Goal: Task Accomplishment & Management: Use online tool/utility

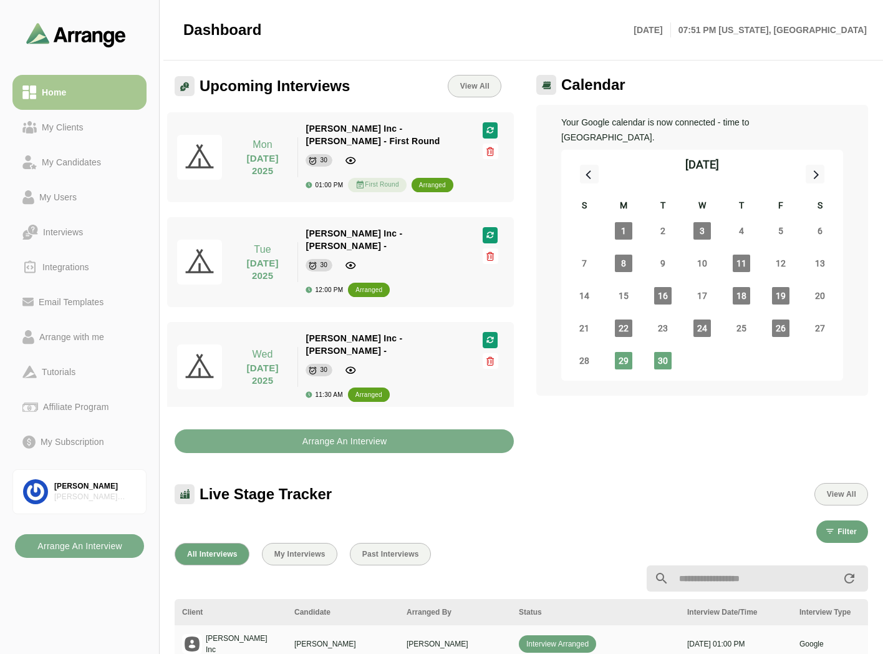
scroll to position [4, 0]
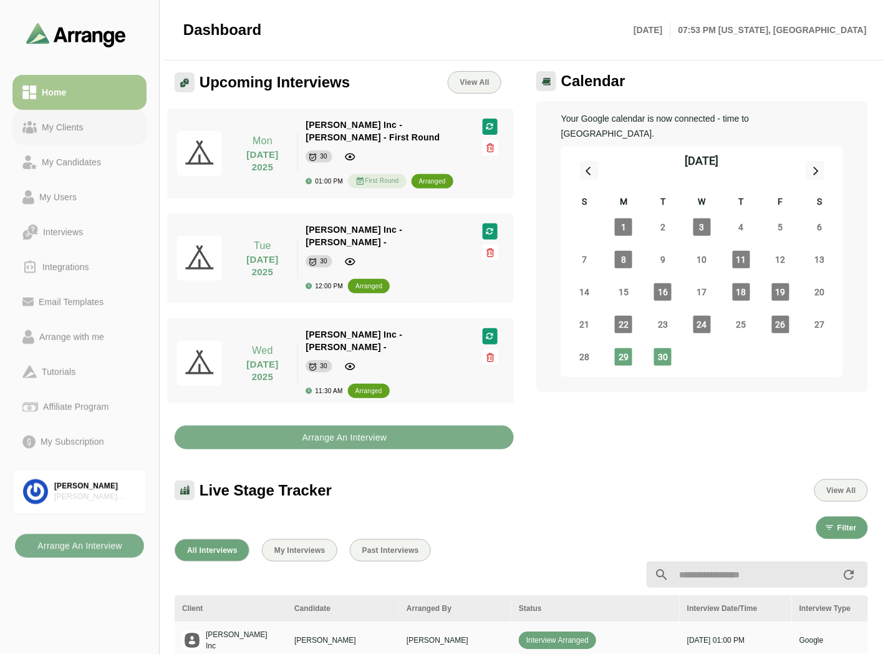
click at [86, 127] on div "My Clients" at bounding box center [63, 127] width 52 height 15
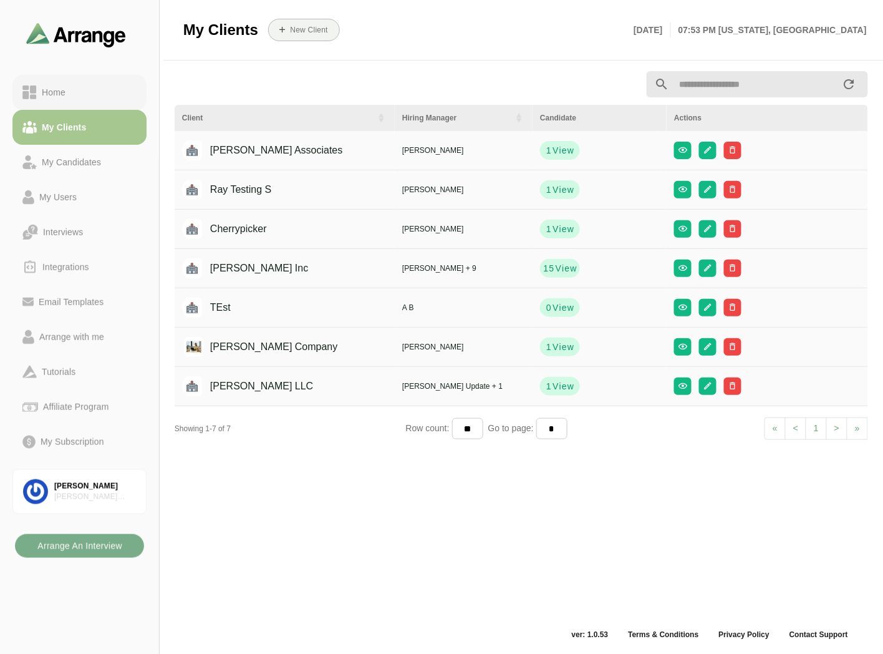
click at [84, 80] on link "Home" at bounding box center [79, 92] width 134 height 35
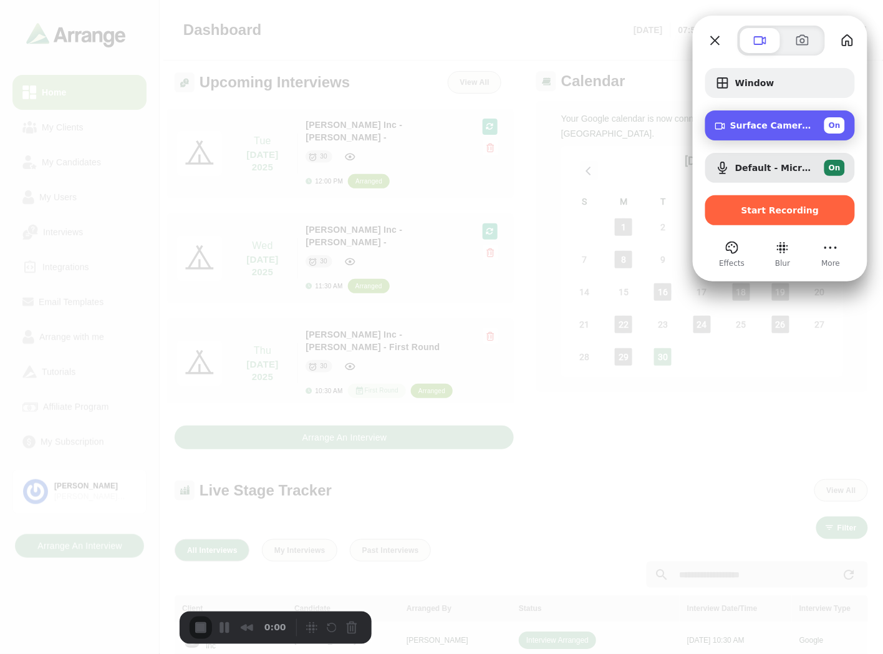
click at [835, 127] on span "On" at bounding box center [835, 125] width 12 height 11
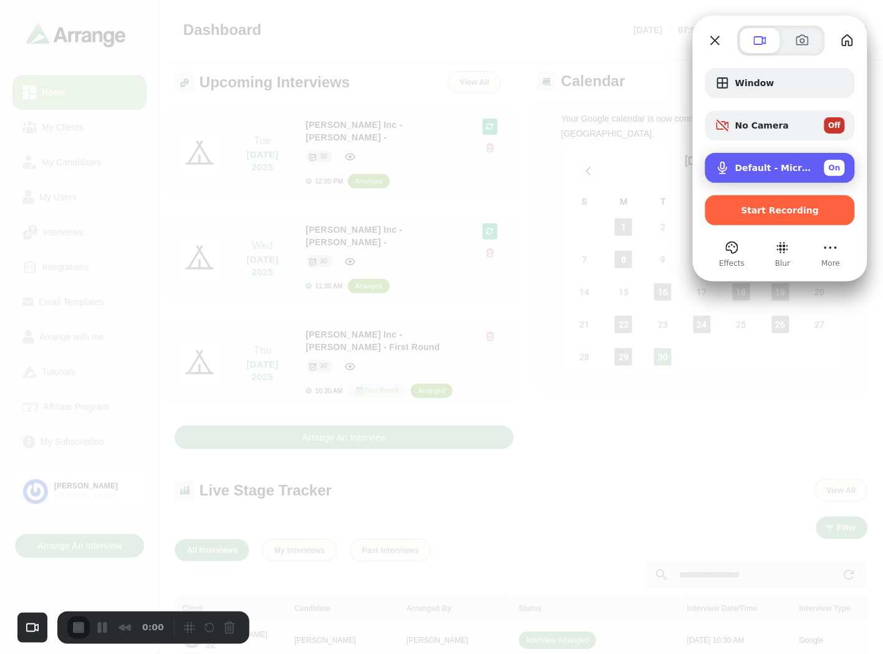
click at [833, 163] on span "On" at bounding box center [835, 167] width 12 height 11
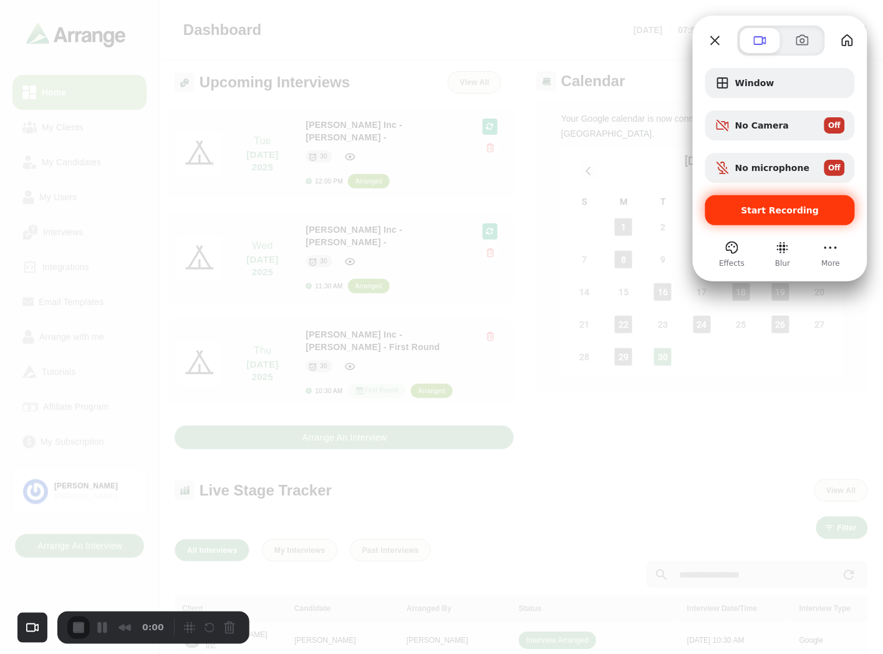
click at [788, 209] on span "Start Recording" at bounding box center [781, 210] width 78 height 10
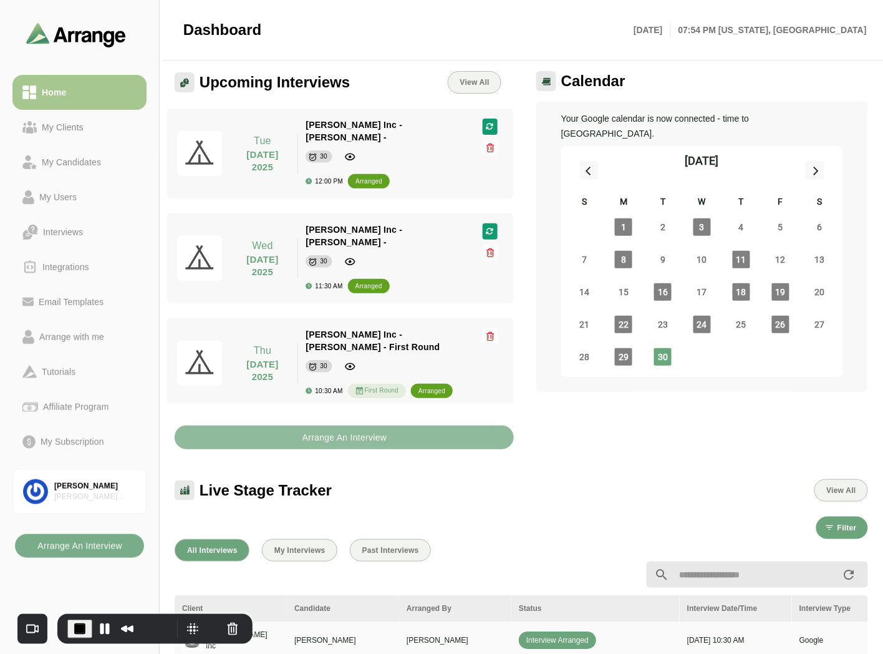
click at [313, 437] on b "Arrange An Interview" at bounding box center [344, 437] width 85 height 24
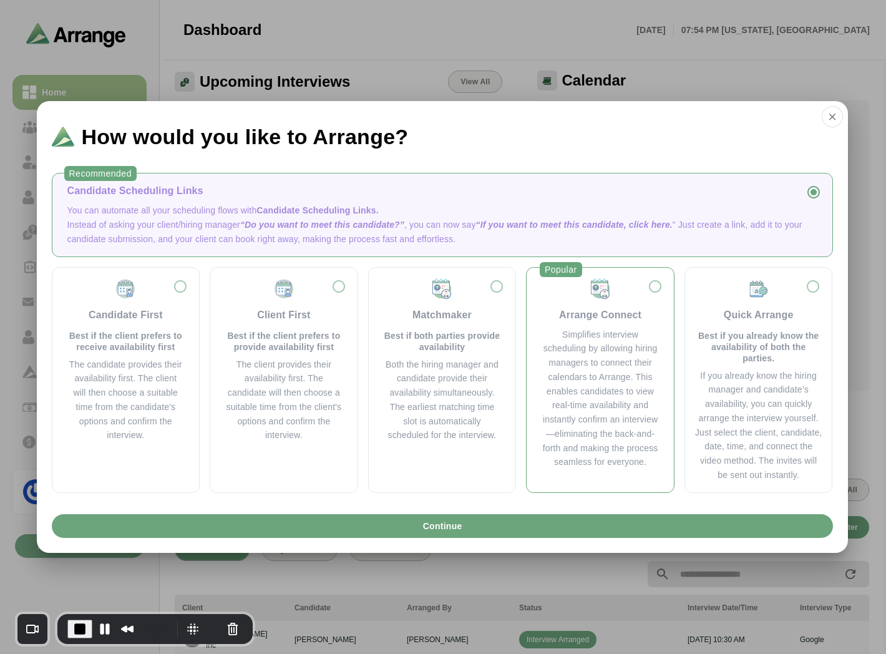
click at [599, 369] on div "Simplifies interview scheduling by allowing hiring managers to connect their ca…" at bounding box center [599, 398] width 117 height 142
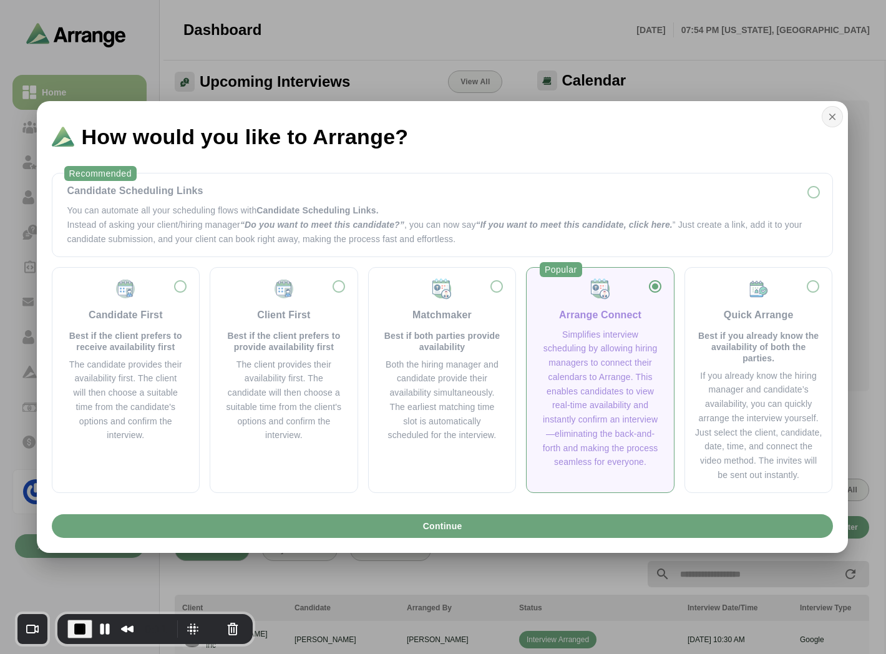
click at [827, 125] on button "button" at bounding box center [832, 116] width 21 height 21
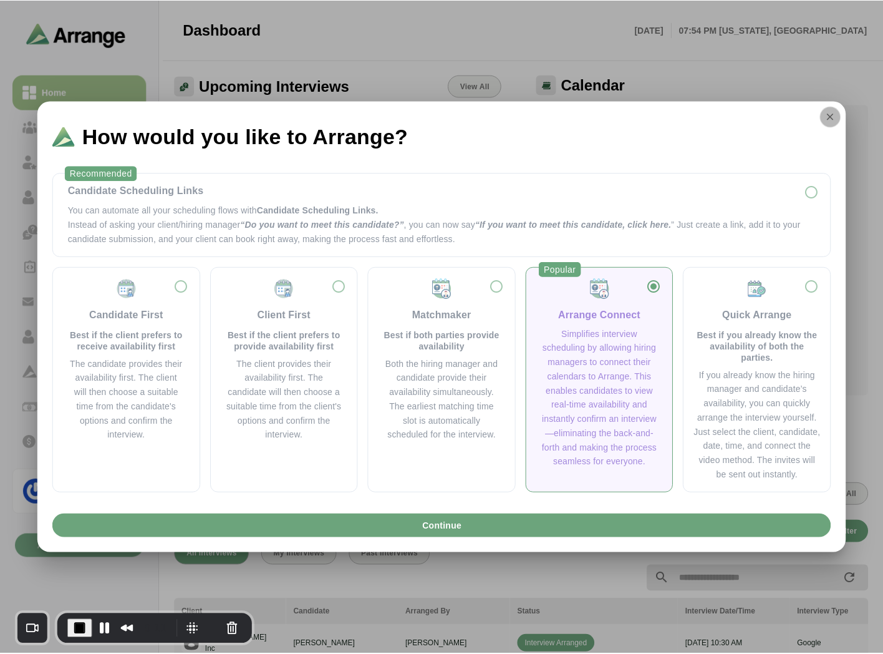
scroll to position [4, 0]
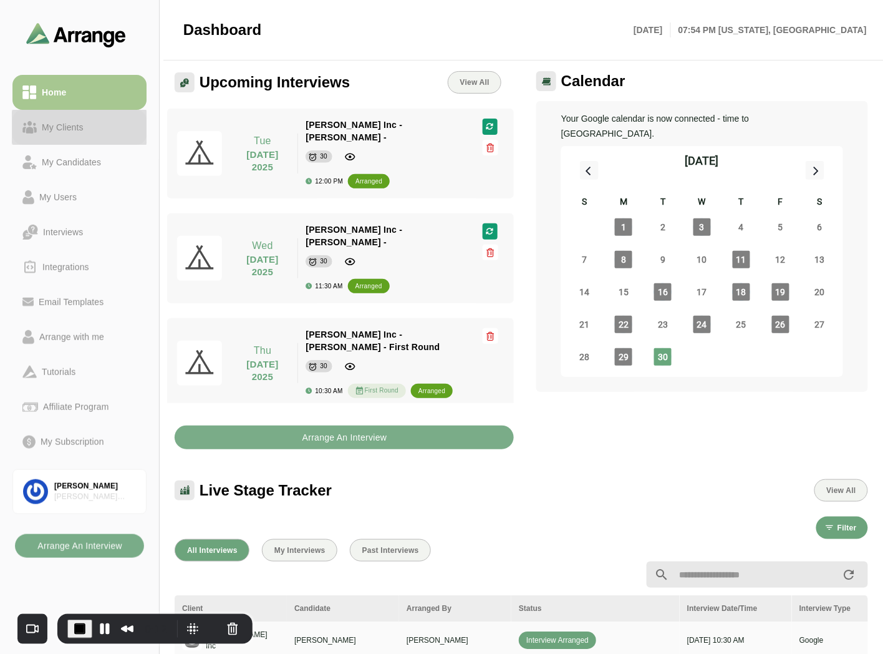
click at [85, 127] on div "My Clients" at bounding box center [63, 127] width 52 height 15
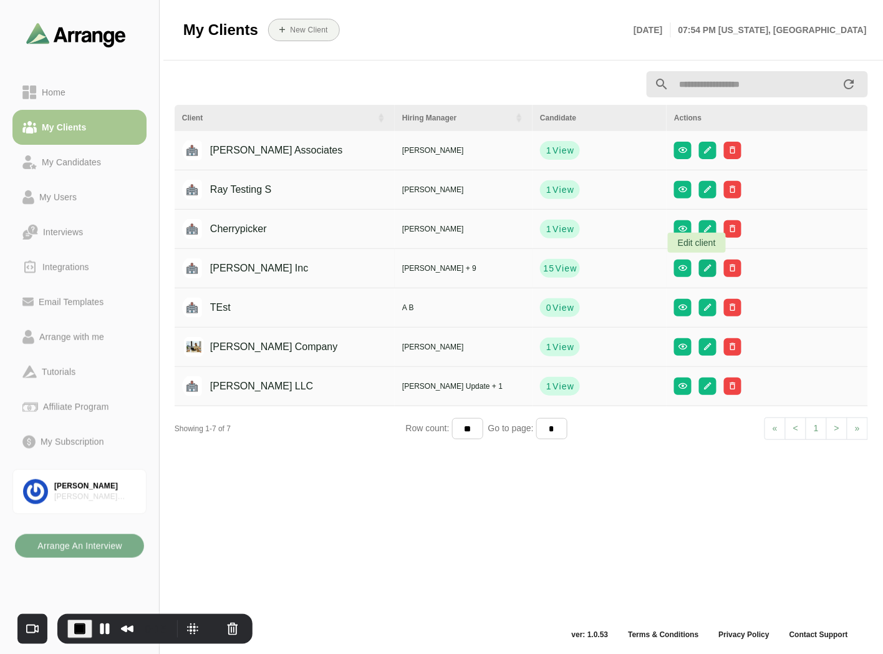
click at [704, 269] on icon "button" at bounding box center [708, 267] width 9 height 9
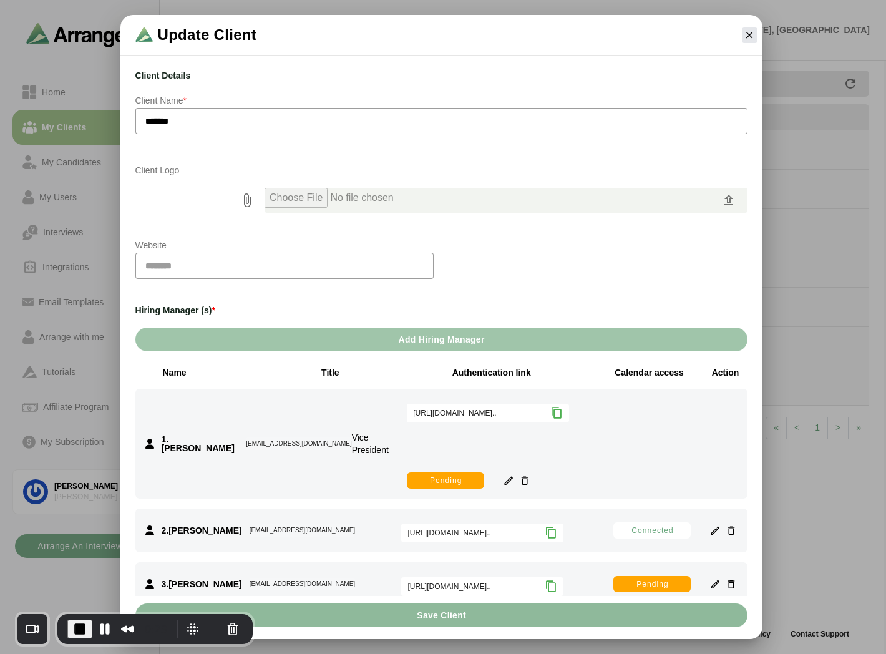
click at [451, 333] on span "Add Hiring Manager" at bounding box center [440, 339] width 87 height 24
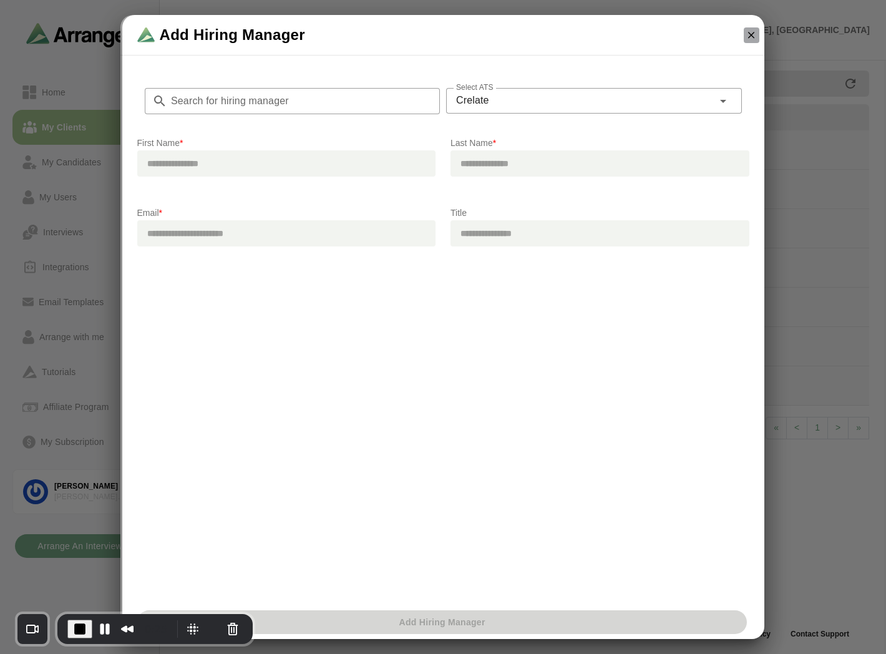
click at [750, 38] on icon "button" at bounding box center [750, 34] width 11 height 11
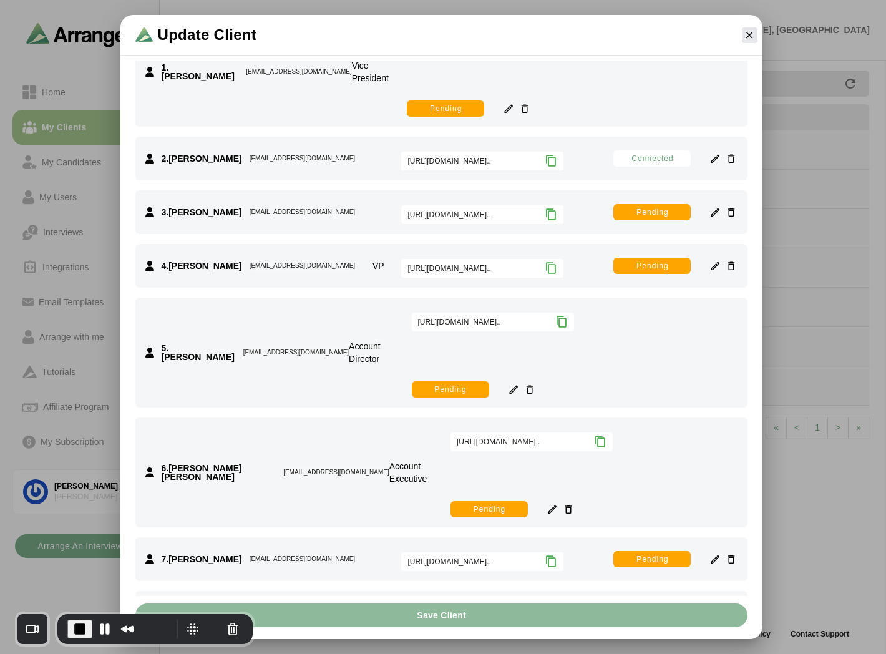
scroll to position [415, 0]
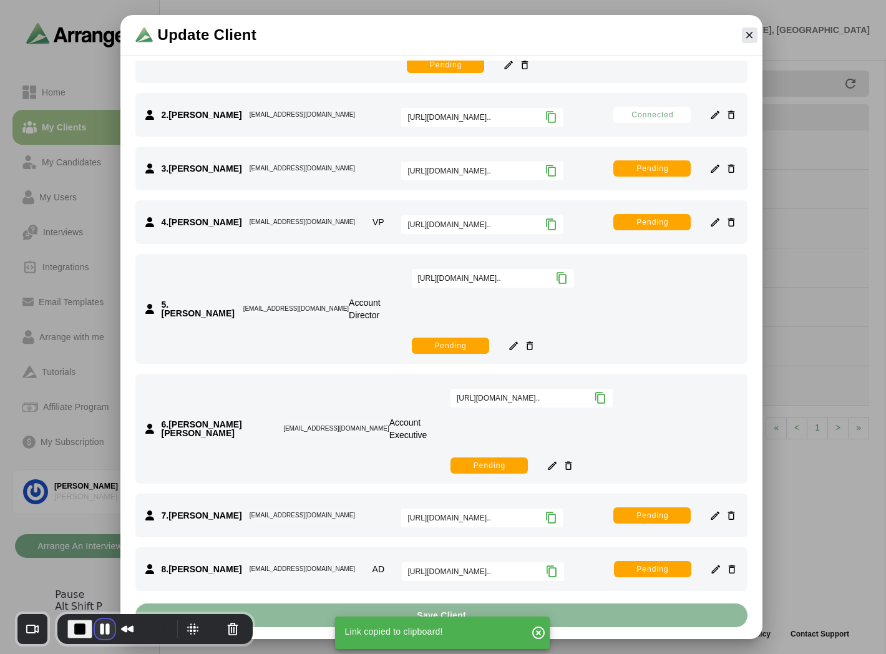
click at [106, 633] on button "Pause Recording" at bounding box center [105, 629] width 20 height 20
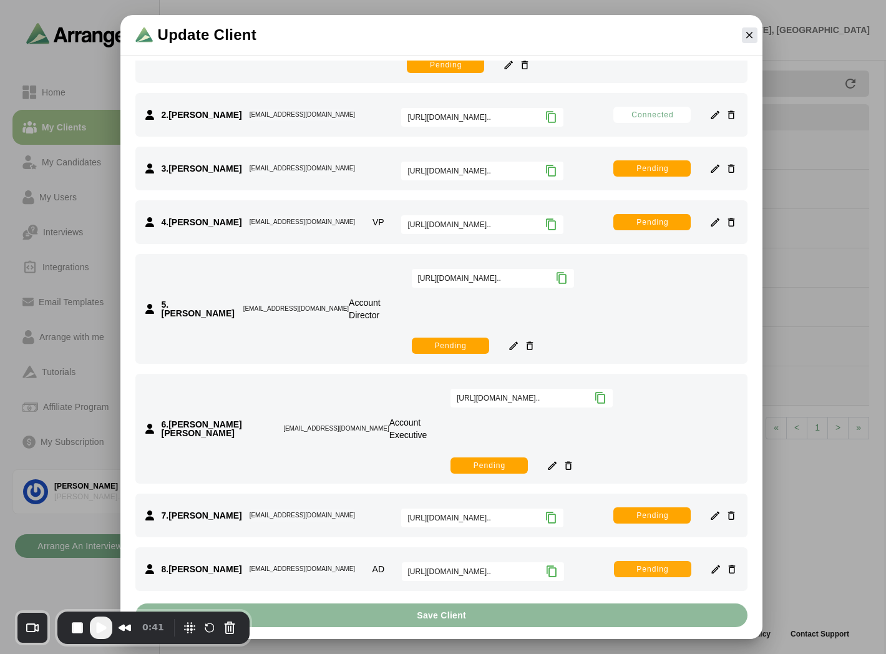
click at [641, 564] on span "Pending" at bounding box center [652, 569] width 33 height 10
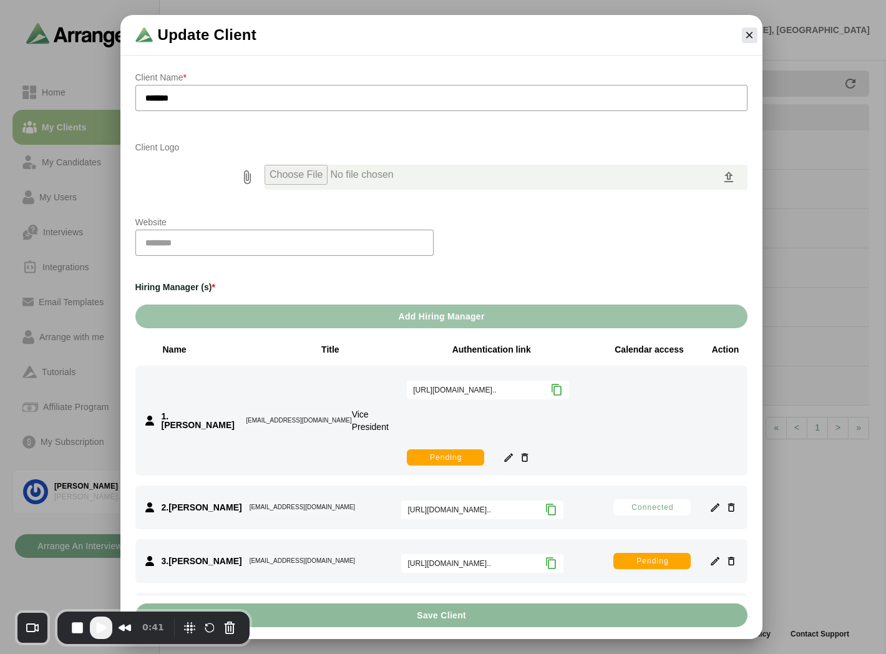
scroll to position [0, 0]
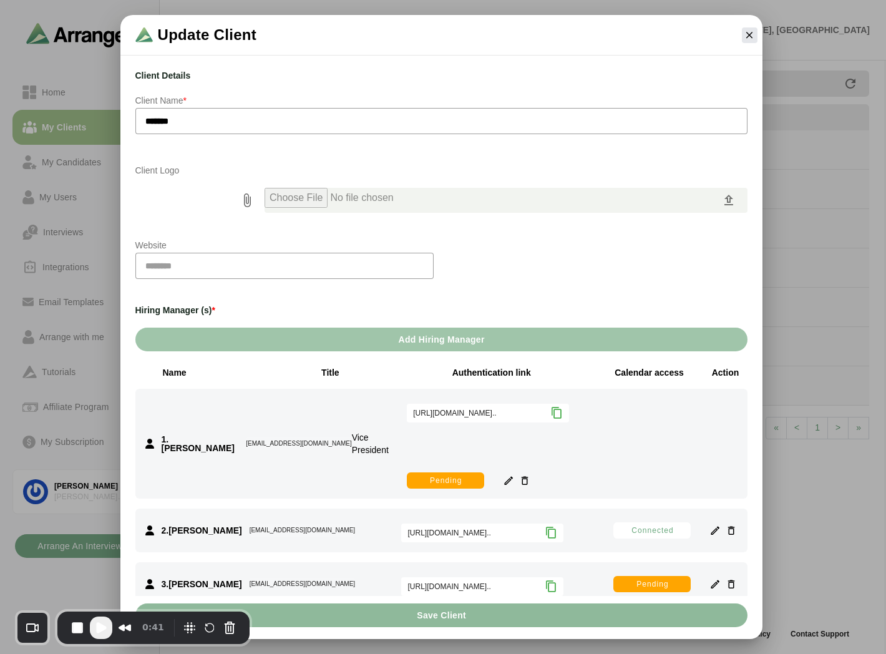
click at [370, 332] on button "Add Hiring Manager" at bounding box center [441, 339] width 612 height 24
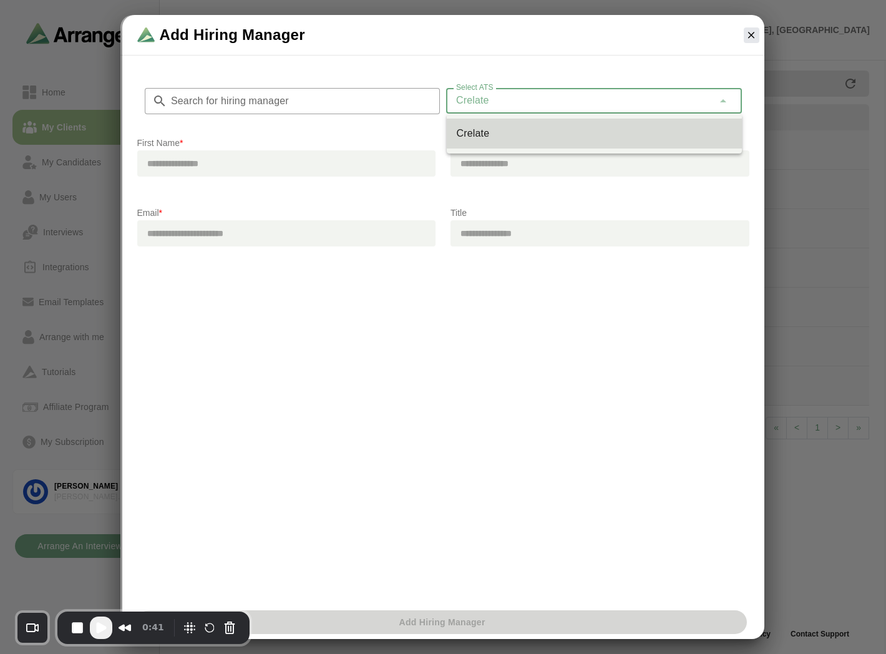
click at [457, 101] on span "Crelate" at bounding box center [472, 100] width 33 height 16
click at [475, 104] on span "Crelate" at bounding box center [472, 100] width 33 height 16
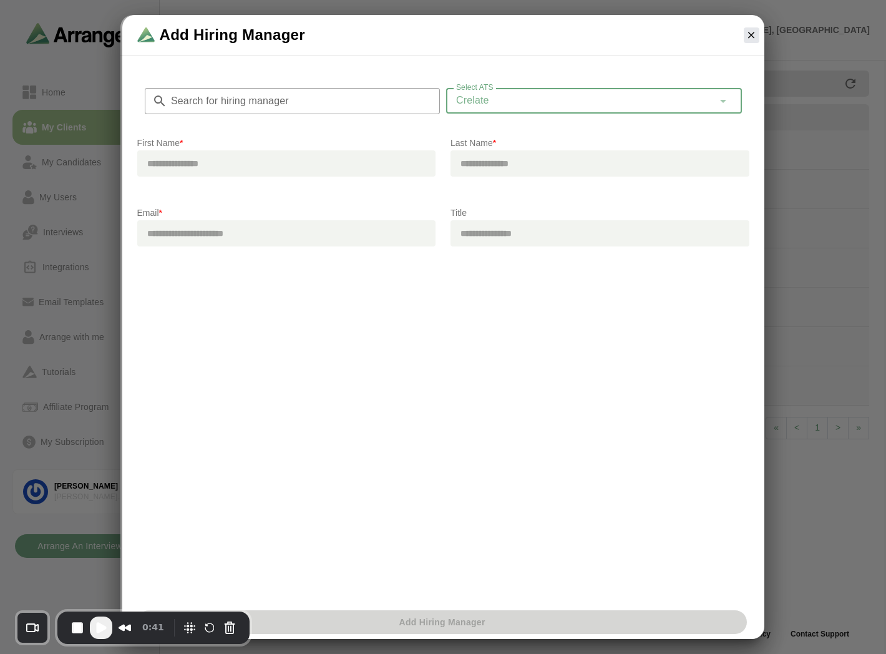
click at [216, 159] on input "text" at bounding box center [286, 163] width 299 height 26
type input "*"
type input "****"
type input "*****"
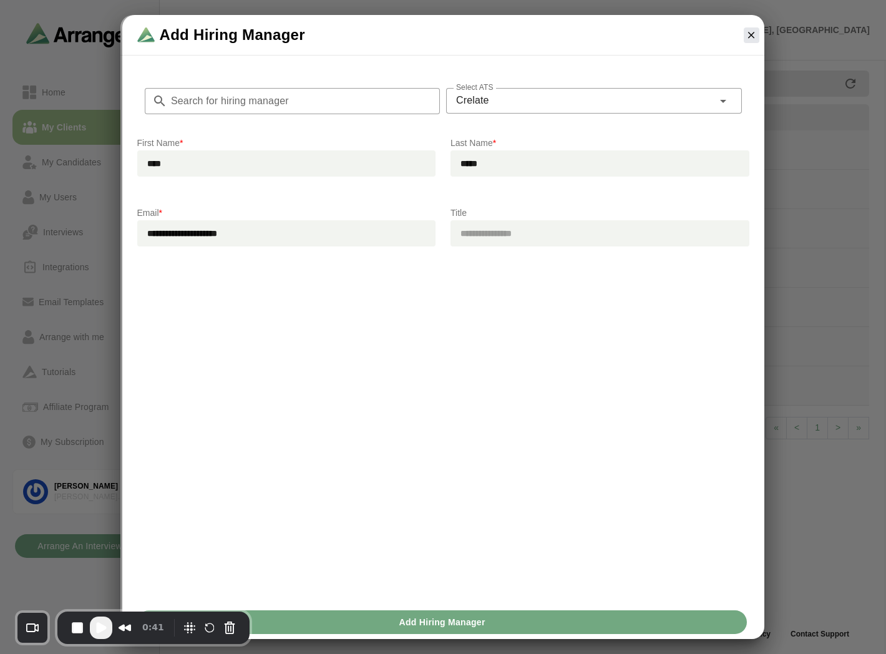
type input "**********"
click at [429, 621] on span "Add Hiring Manager" at bounding box center [441, 622] width 87 height 24
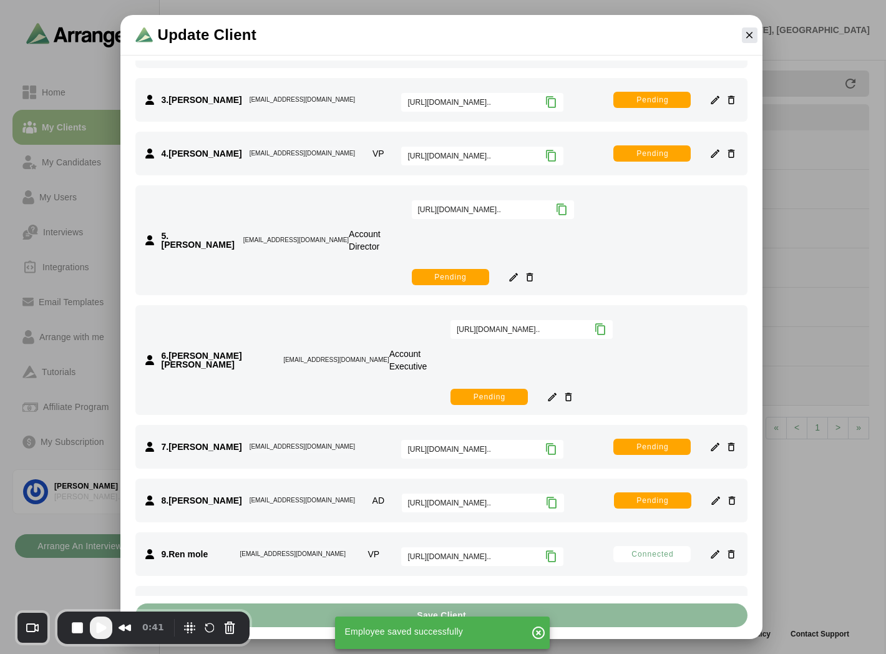
scroll to position [485, 0]
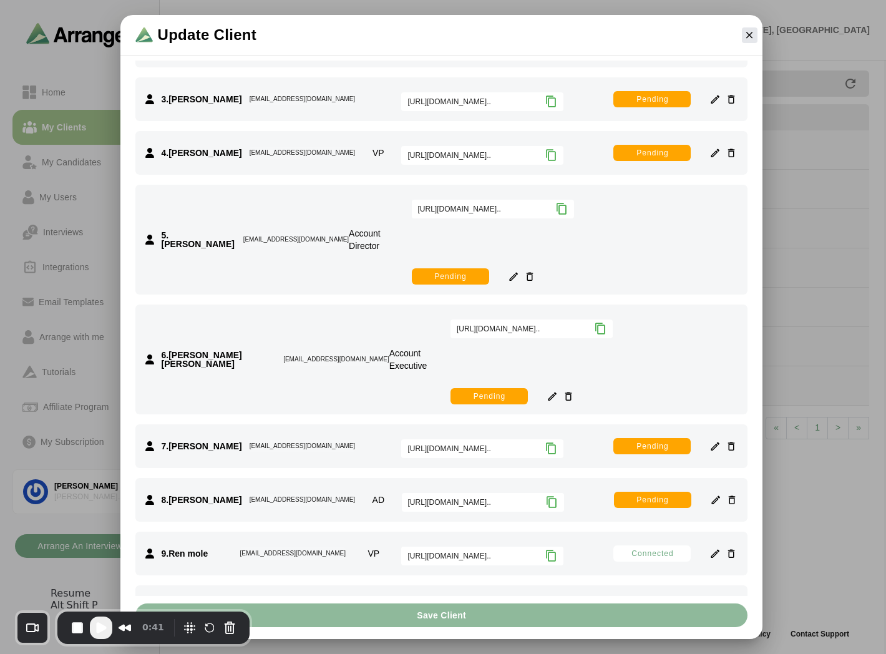
click at [103, 633] on span "Play Recording" at bounding box center [101, 627] width 15 height 15
click at [649, 653] on span "Request access" at bounding box center [652, 661] width 64 height 10
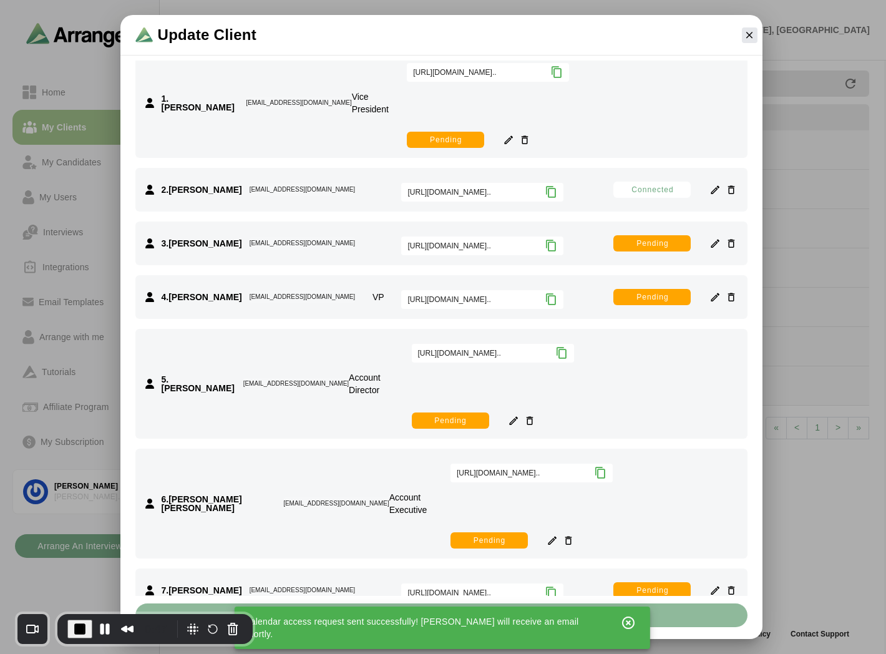
scroll to position [415, 0]
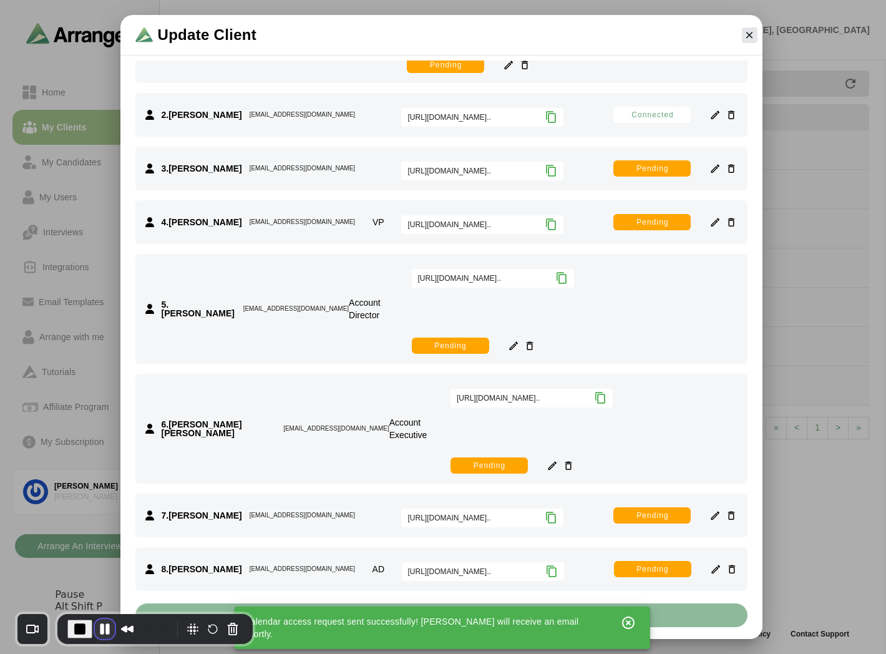
click at [96, 630] on button "Pause Recording" at bounding box center [105, 629] width 20 height 20
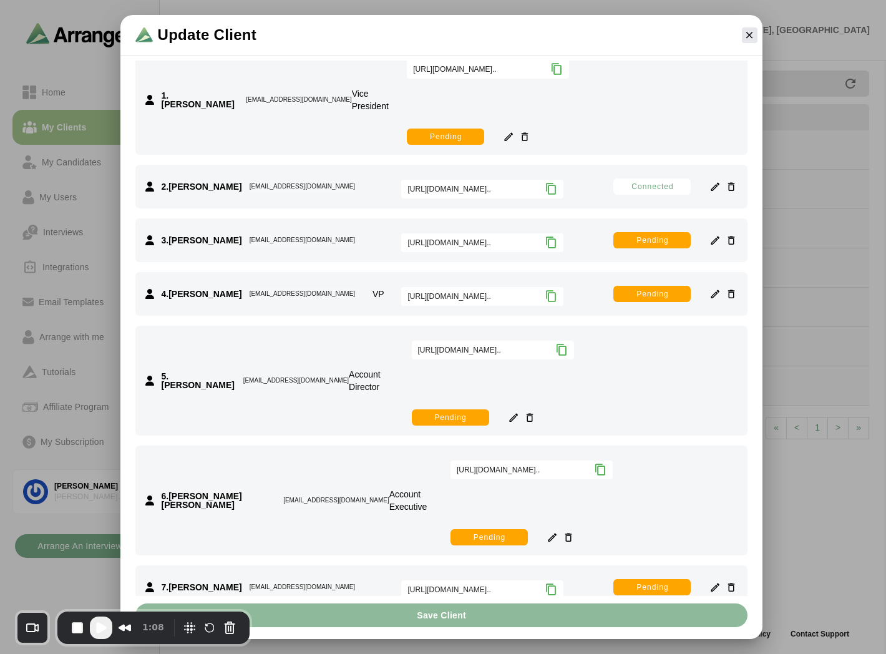
scroll to position [346, 0]
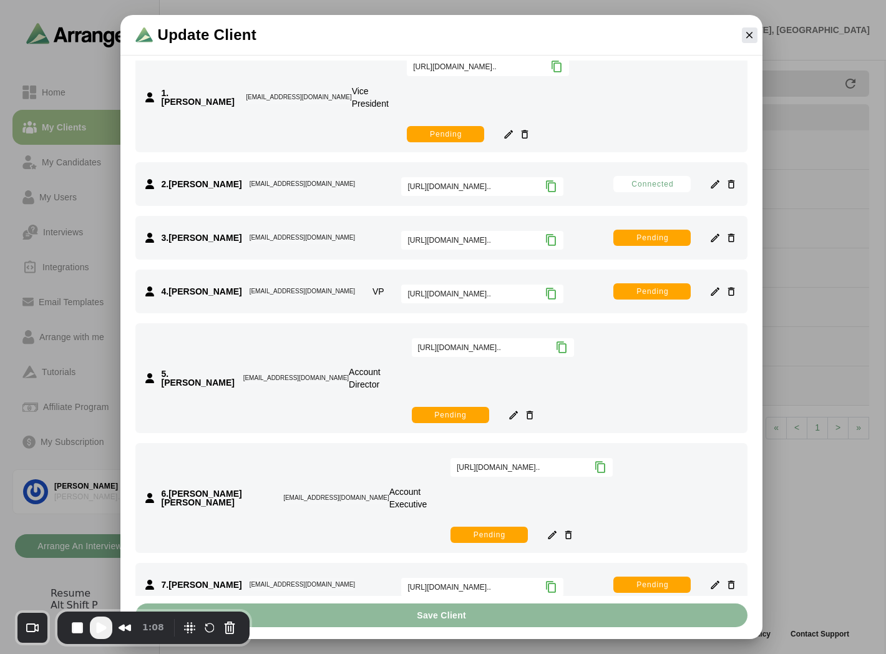
click at [102, 630] on span "Play Recording" at bounding box center [101, 627] width 15 height 15
click at [750, 36] on icon "button" at bounding box center [749, 34] width 11 height 11
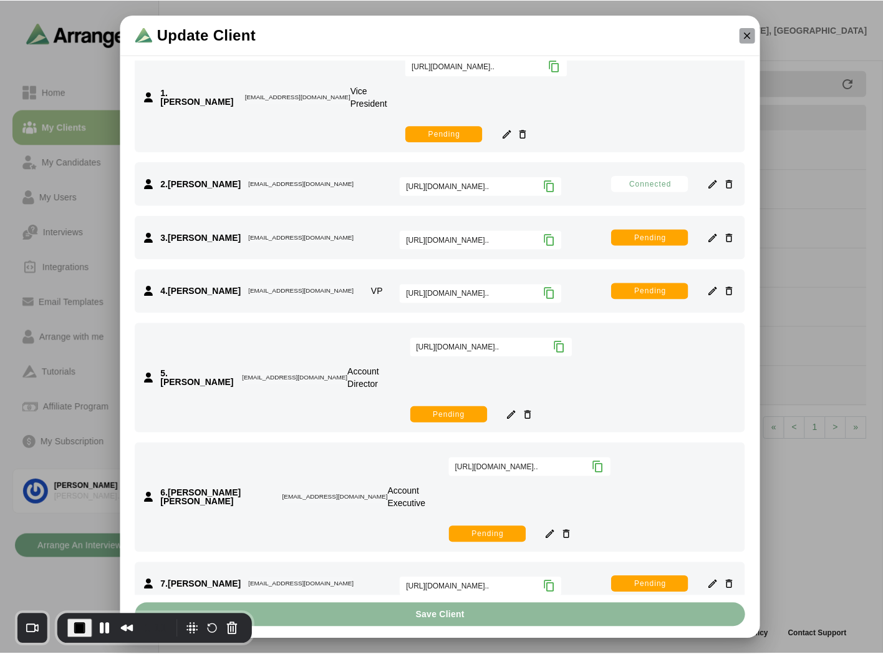
scroll to position [4, 0]
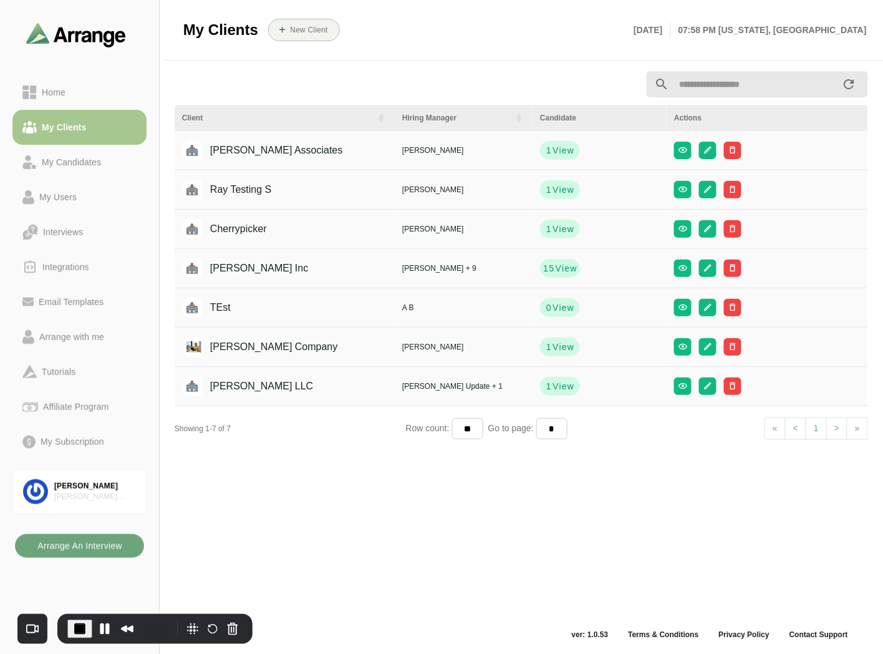
click at [70, 540] on b "Arrange An Interview" at bounding box center [79, 546] width 85 height 24
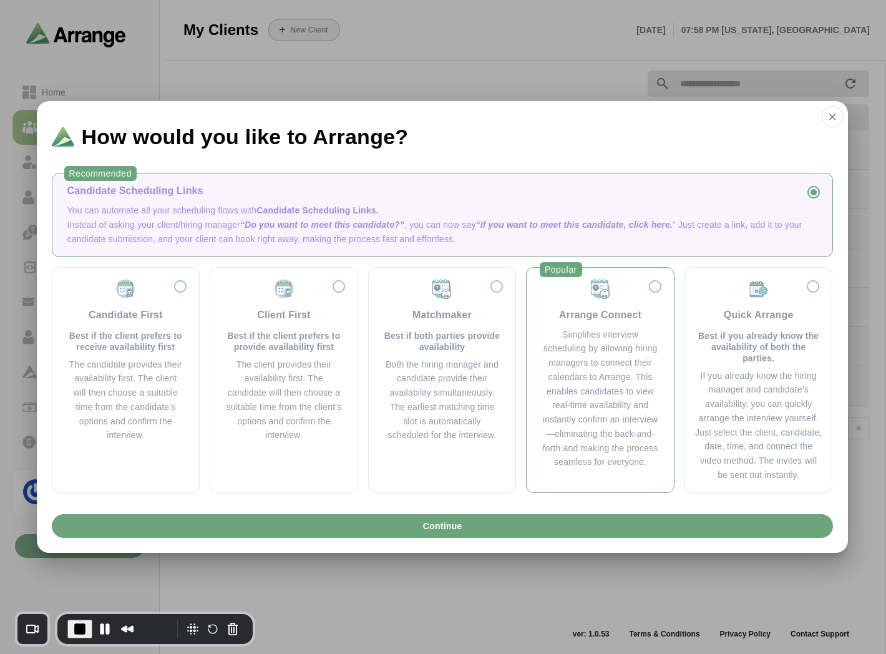
click at [591, 323] on div "Arrange Connect Simplifies interview scheduling by allowing hiring managers to …" at bounding box center [599, 374] width 127 height 192
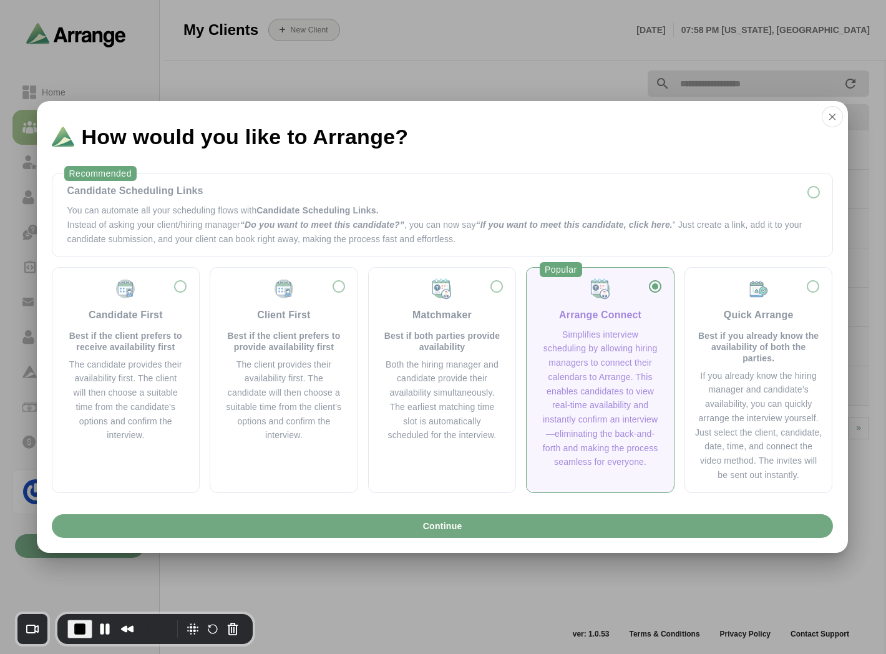
click at [415, 528] on button "Continue" at bounding box center [442, 526] width 781 height 24
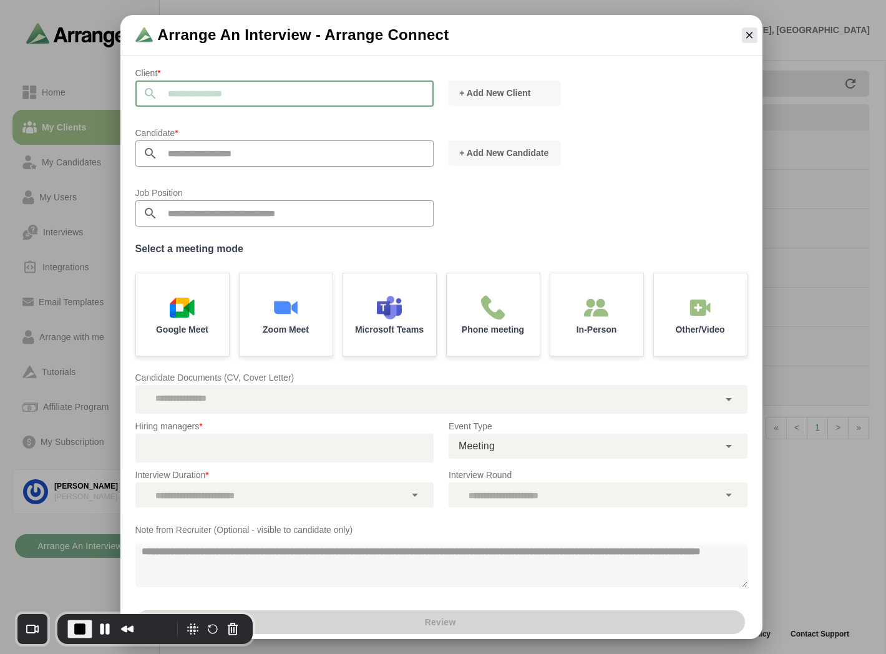
click at [196, 90] on input "text" at bounding box center [296, 93] width 276 height 26
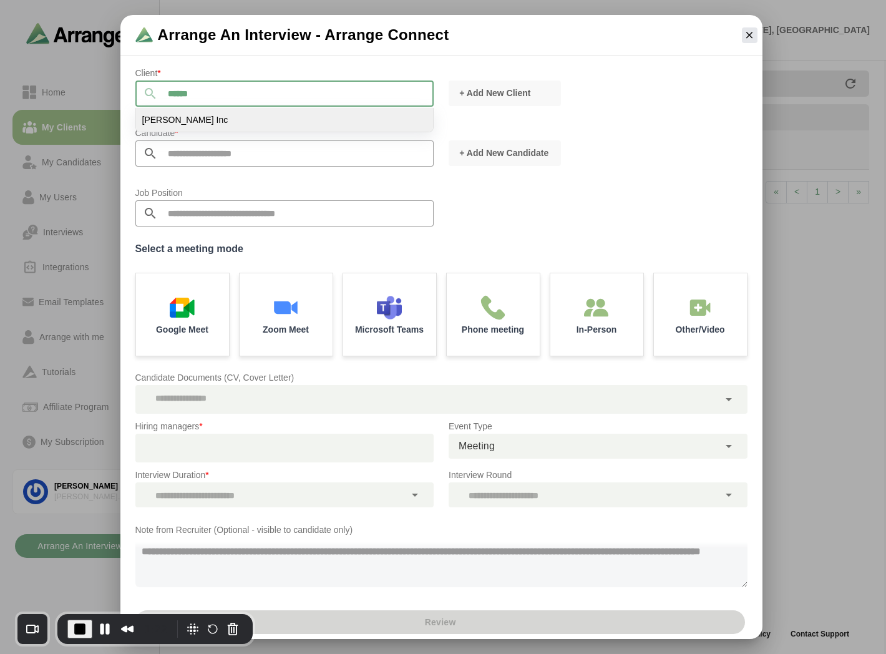
click at [176, 120] on li "[PERSON_NAME] Inc" at bounding box center [285, 120] width 298 height 24
type input "*******"
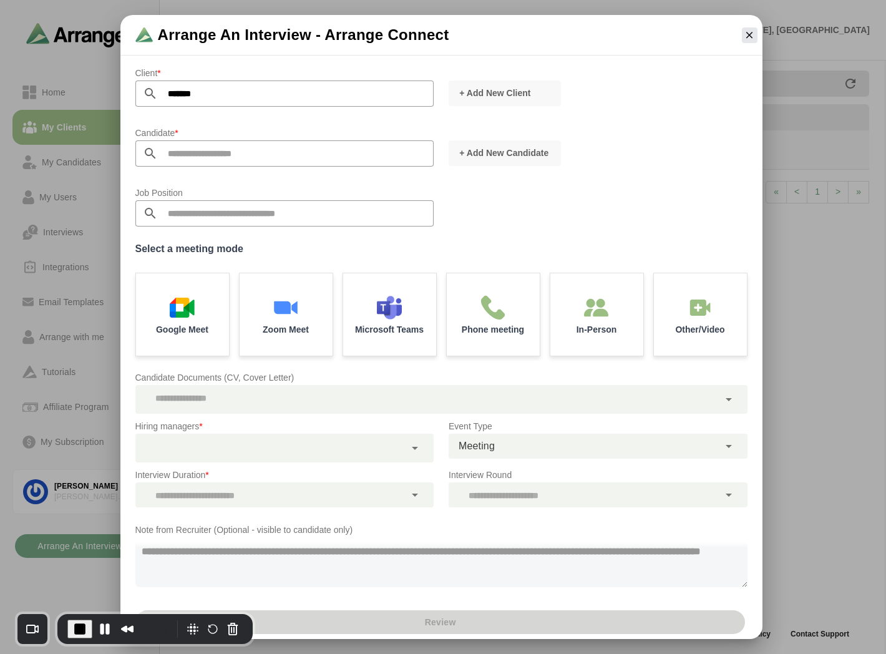
click at [178, 153] on input "text" at bounding box center [296, 153] width 276 height 26
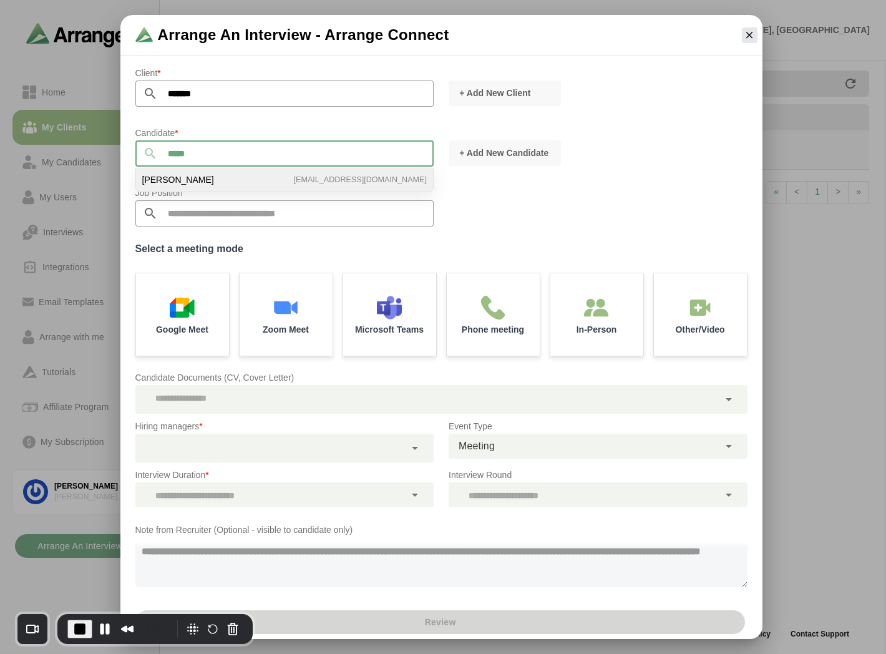
click at [191, 178] on span "[PERSON_NAME]" at bounding box center [178, 179] width 72 height 11
type input "**********"
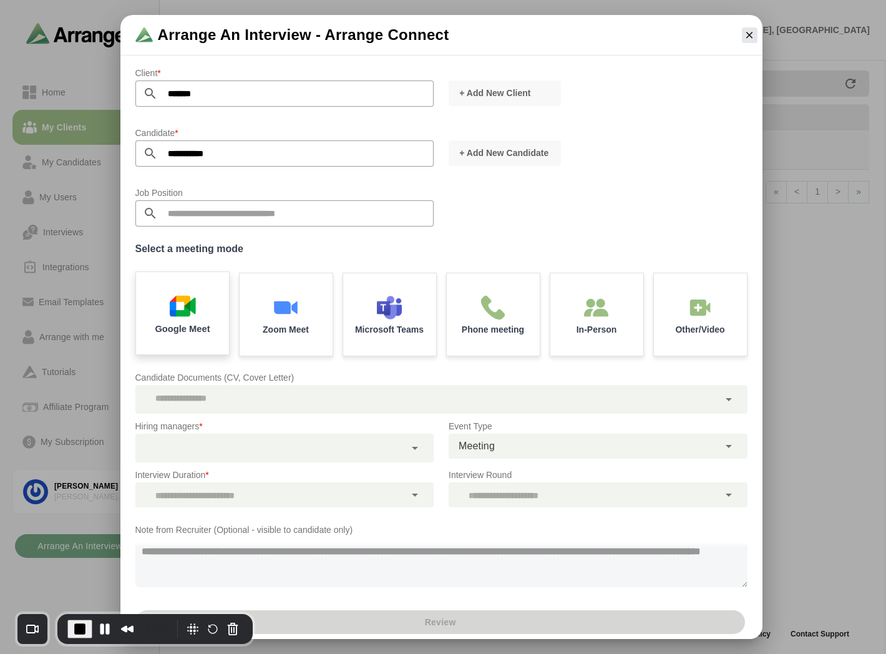
click at [185, 293] on img at bounding box center [182, 306] width 26 height 26
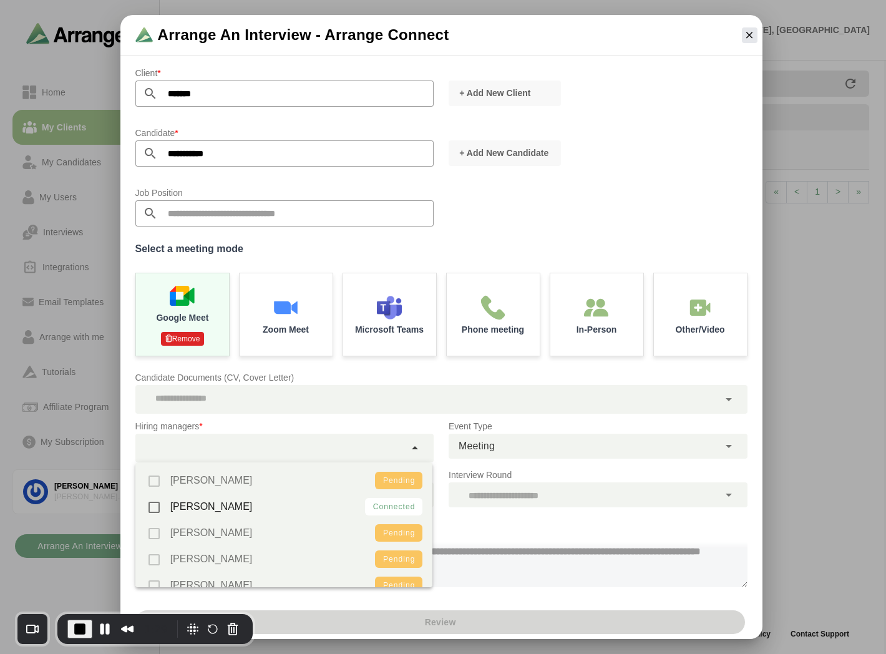
click at [206, 460] on div at bounding box center [270, 448] width 270 height 29
click at [181, 508] on span "Don Rice" at bounding box center [211, 506] width 82 height 26
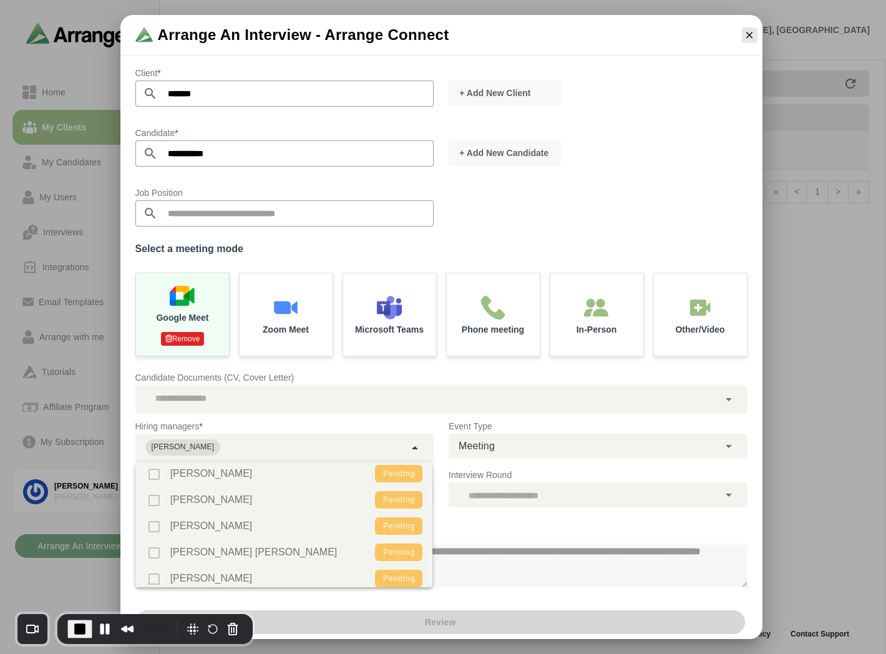
scroll to position [173, 0]
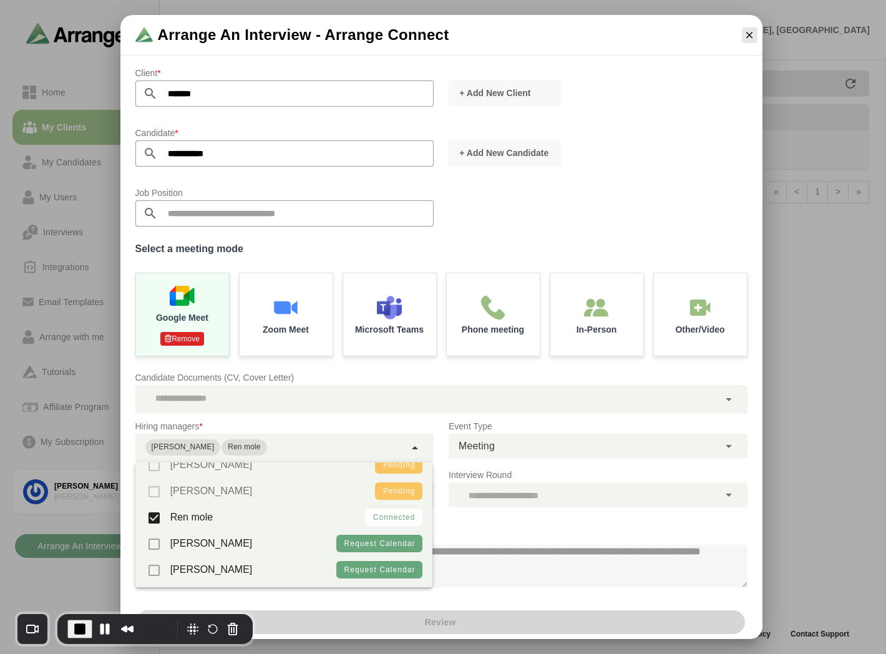
click at [497, 366] on div "Candidate Documents (CV, Cover Letter)" at bounding box center [441, 391] width 627 height 59
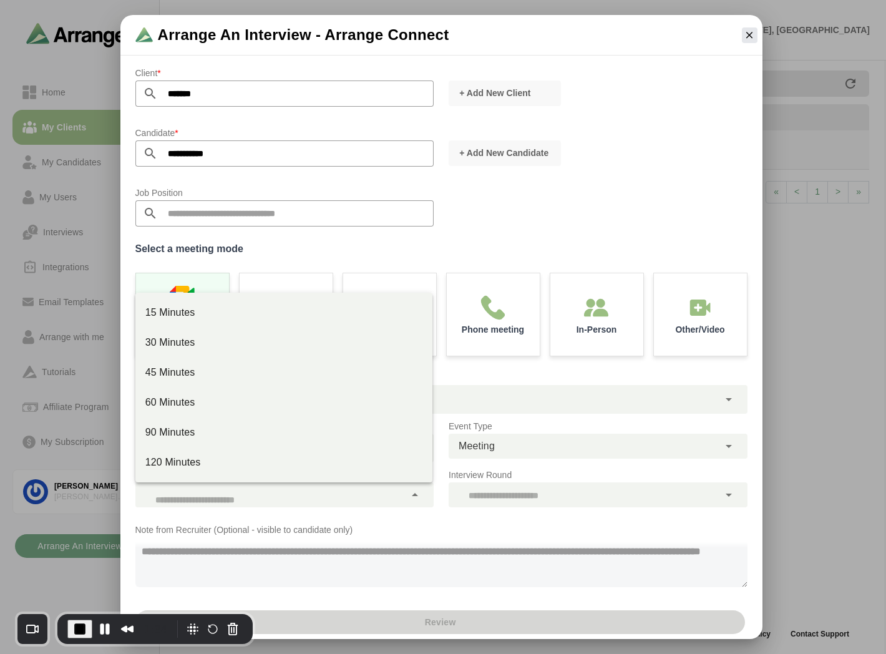
click at [288, 490] on div at bounding box center [270, 494] width 270 height 25
click at [177, 338] on div "30 Minutes" at bounding box center [284, 342] width 278 height 15
type input "**"
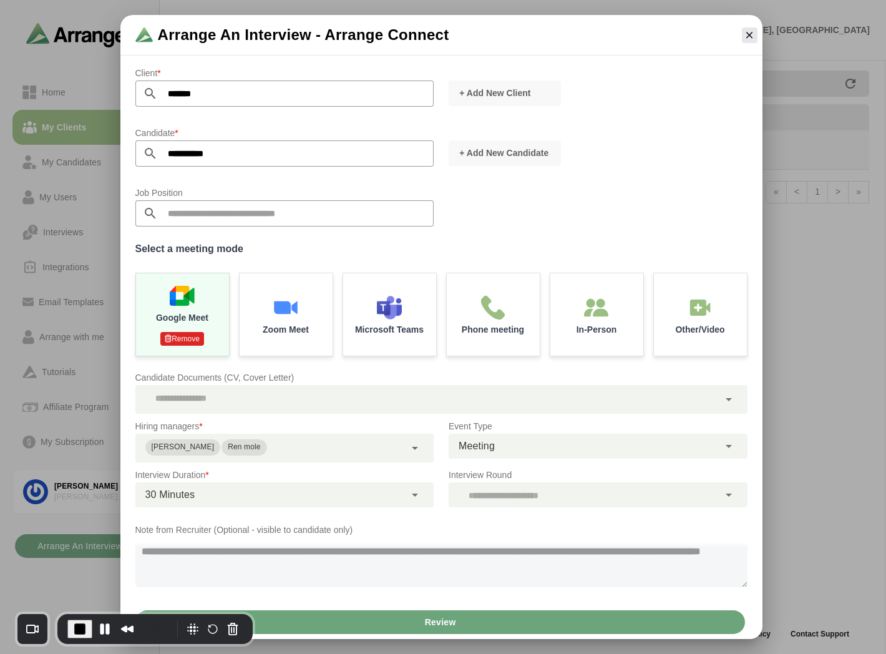
click at [512, 489] on div at bounding box center [584, 494] width 270 height 25
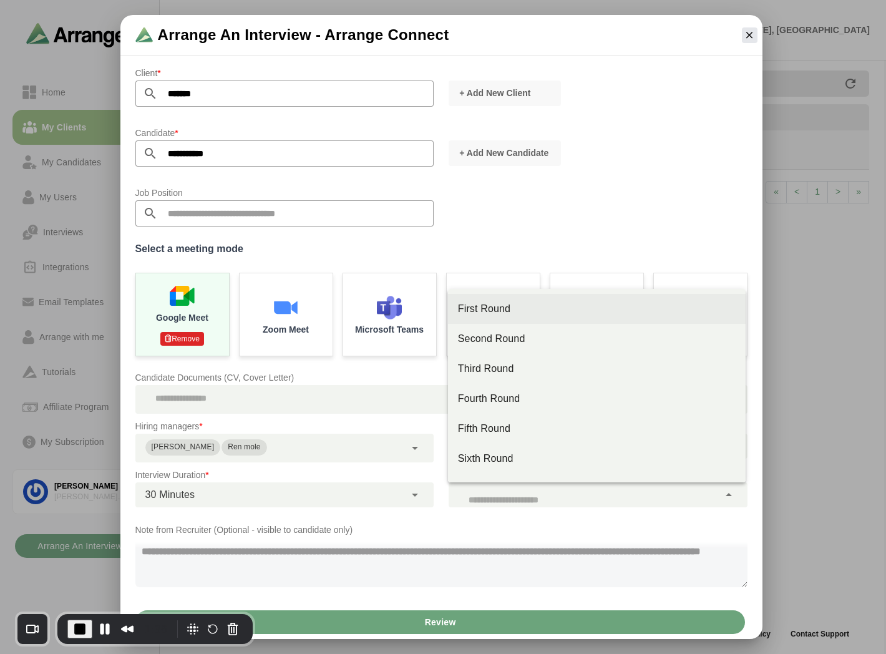
click at [494, 313] on div "First Round" at bounding box center [597, 308] width 278 height 15
type input "**"
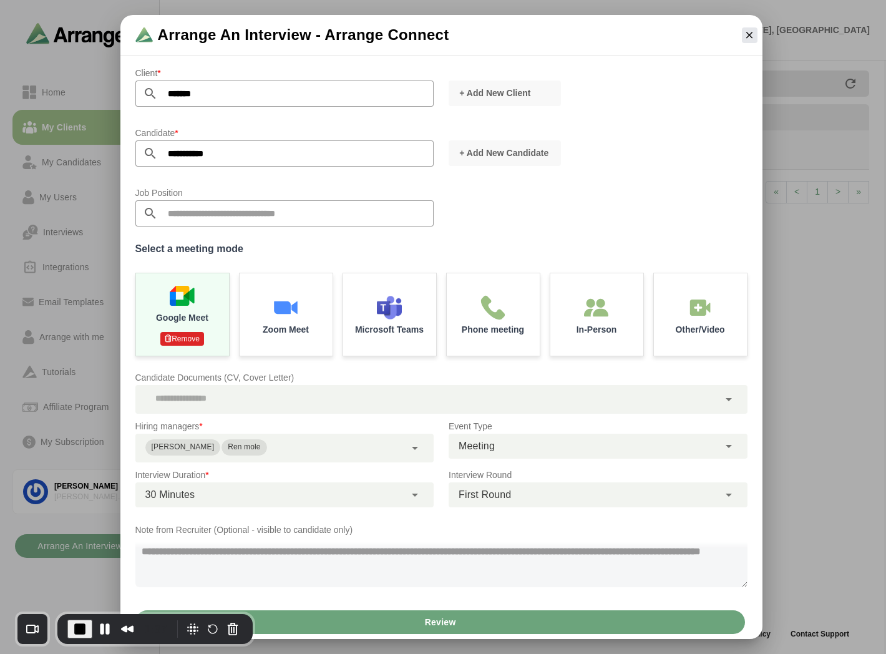
scroll to position [2, 0]
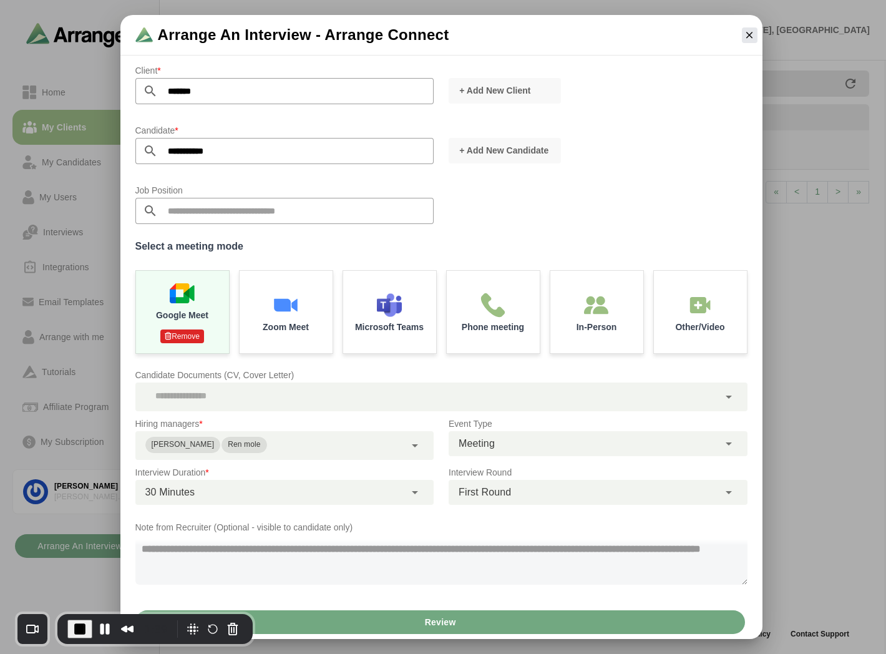
click at [440, 628] on span "Review" at bounding box center [440, 622] width 32 height 24
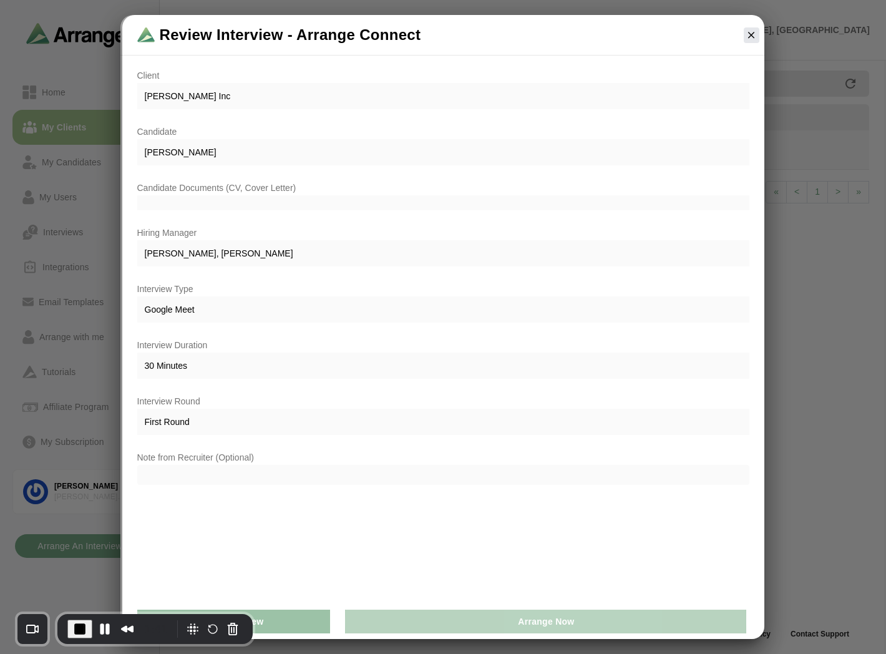
click at [444, 625] on button "Arrange Now" at bounding box center [545, 621] width 401 height 24
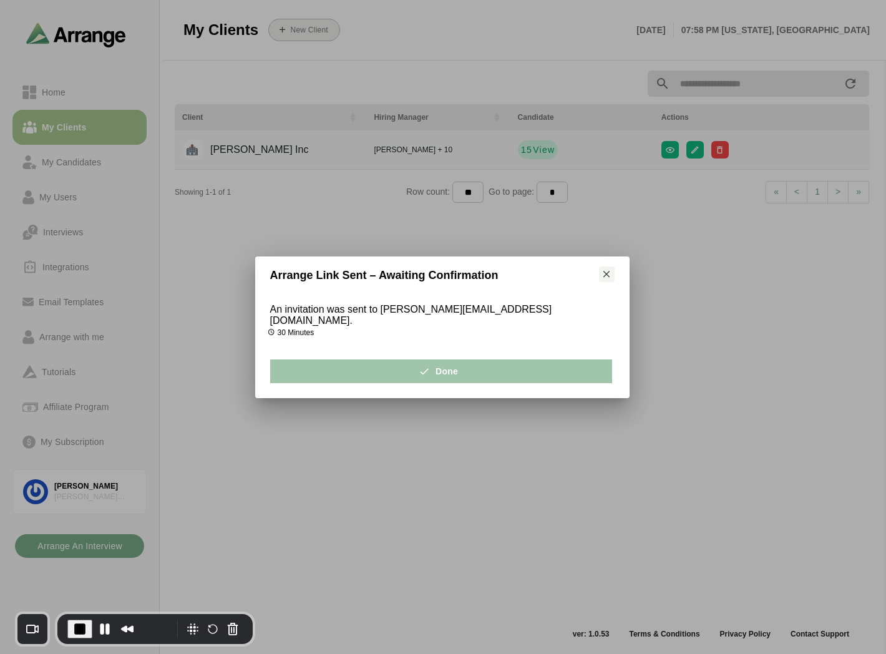
click at [482, 369] on button "Done" at bounding box center [441, 371] width 342 height 24
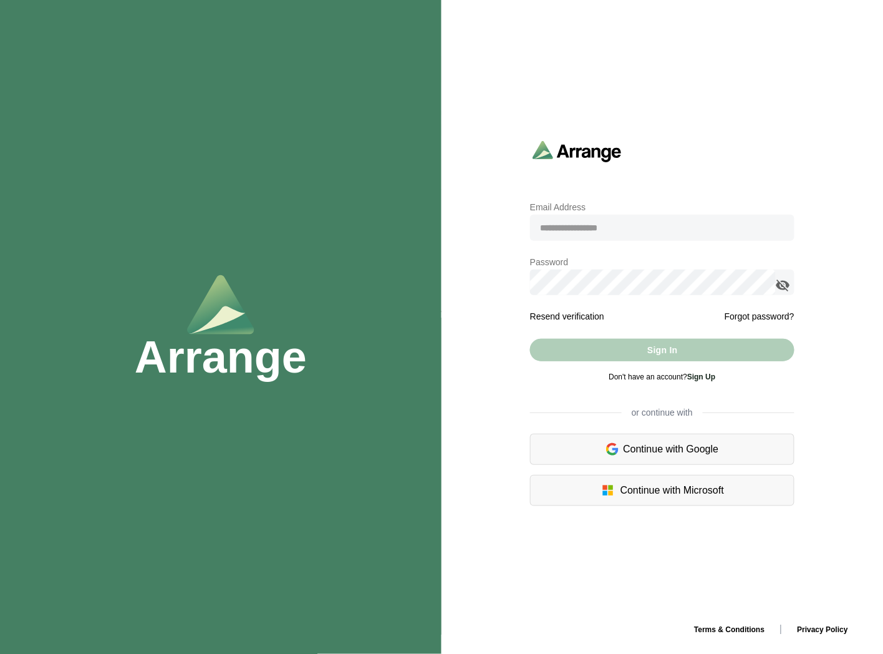
type input "**********"
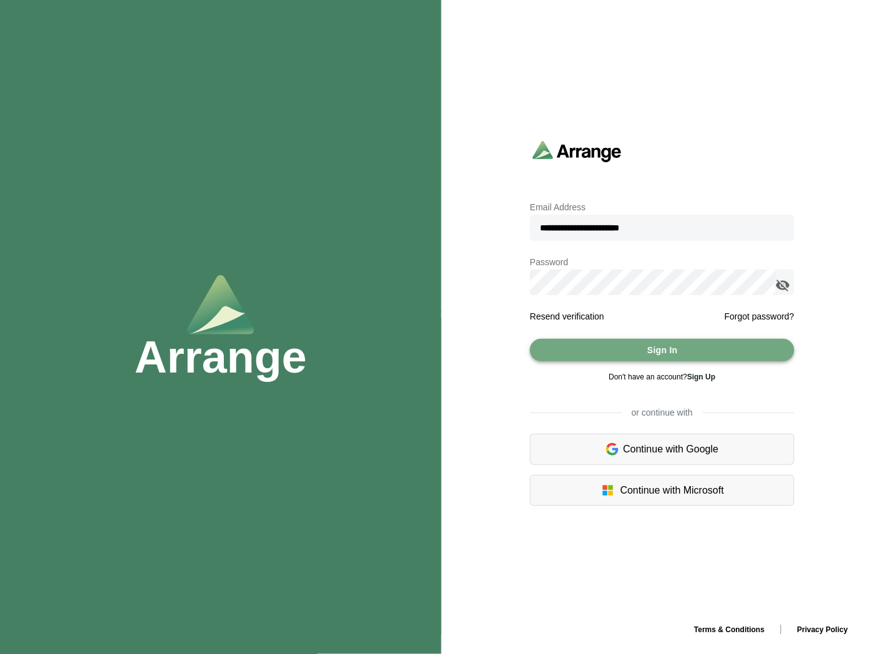
click at [622, 341] on button "Sign In" at bounding box center [662, 350] width 264 height 22
click at [784, 281] on icon "appended action" at bounding box center [783, 285] width 15 height 15
click at [643, 352] on button "Sign In" at bounding box center [662, 350] width 264 height 22
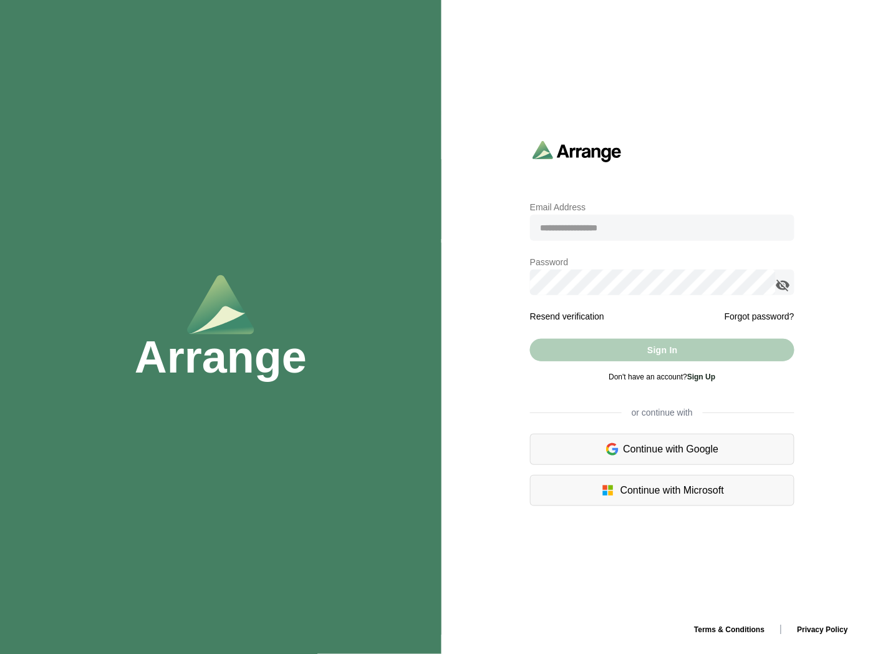
type input "**********"
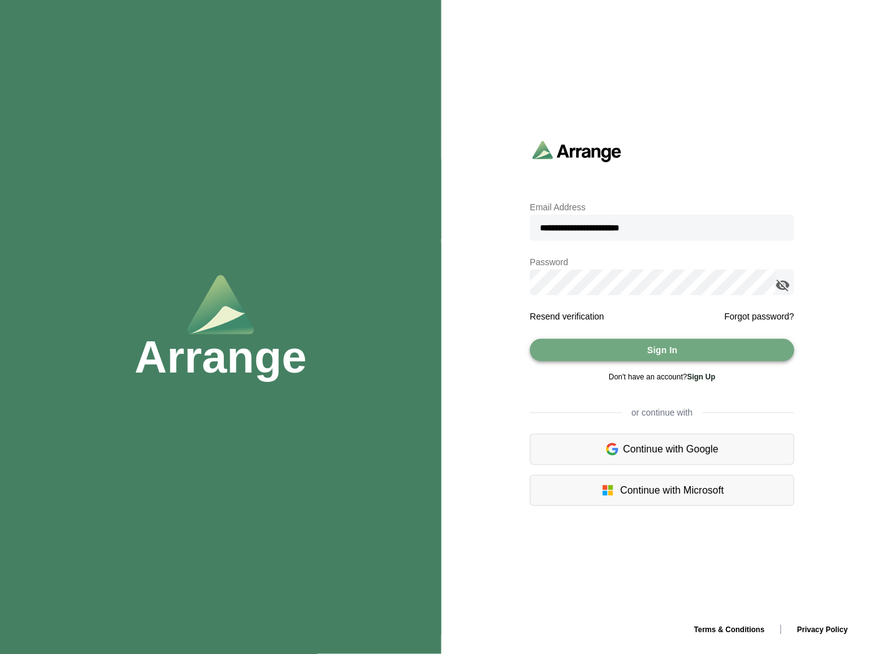
click at [658, 357] on span "Sign In" at bounding box center [662, 350] width 31 height 24
click at [788, 284] on icon "appended action" at bounding box center [783, 285] width 15 height 15
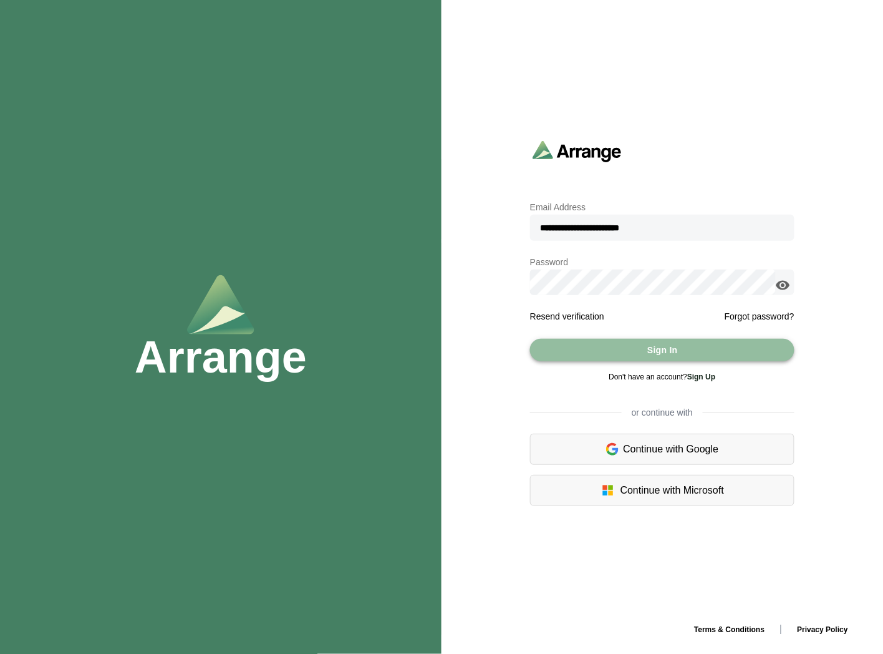
click at [694, 349] on button "Sign In" at bounding box center [662, 350] width 264 height 22
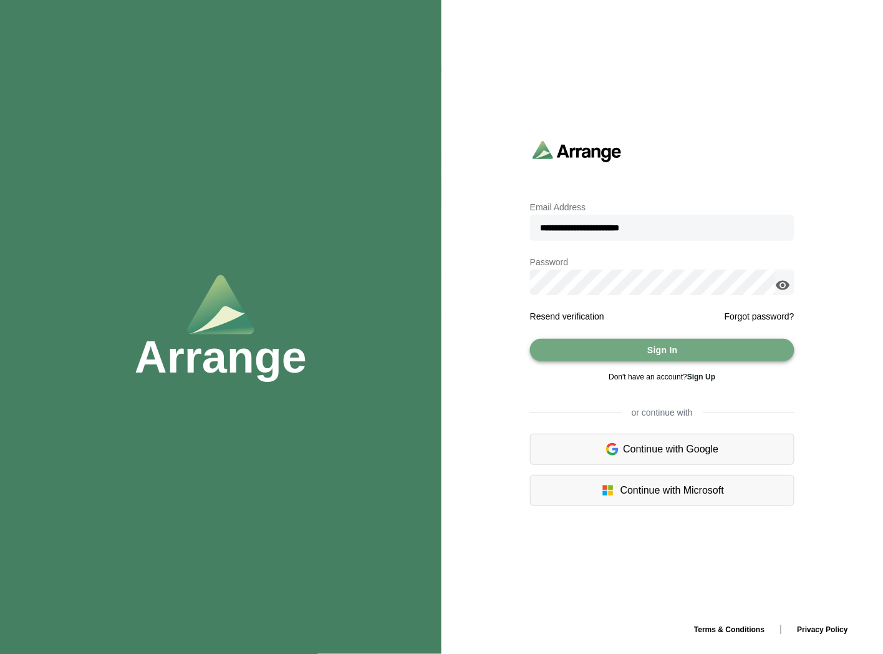
click at [730, 349] on button "Sign In" at bounding box center [662, 350] width 264 height 22
click at [731, 347] on button "Sign In" at bounding box center [662, 350] width 264 height 22
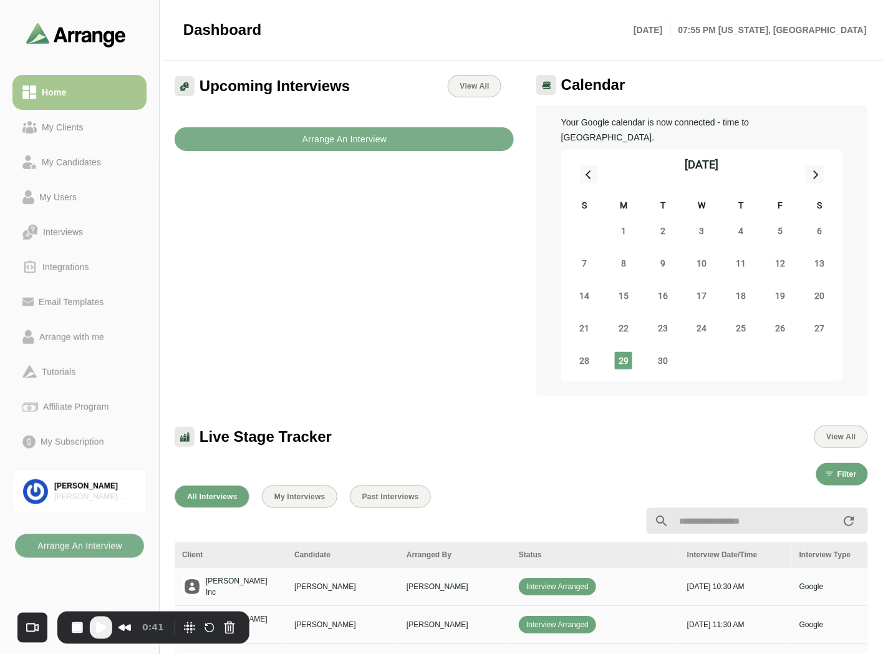
click at [551, 37] on button "Close" at bounding box center [546, 37] width 20 height 20
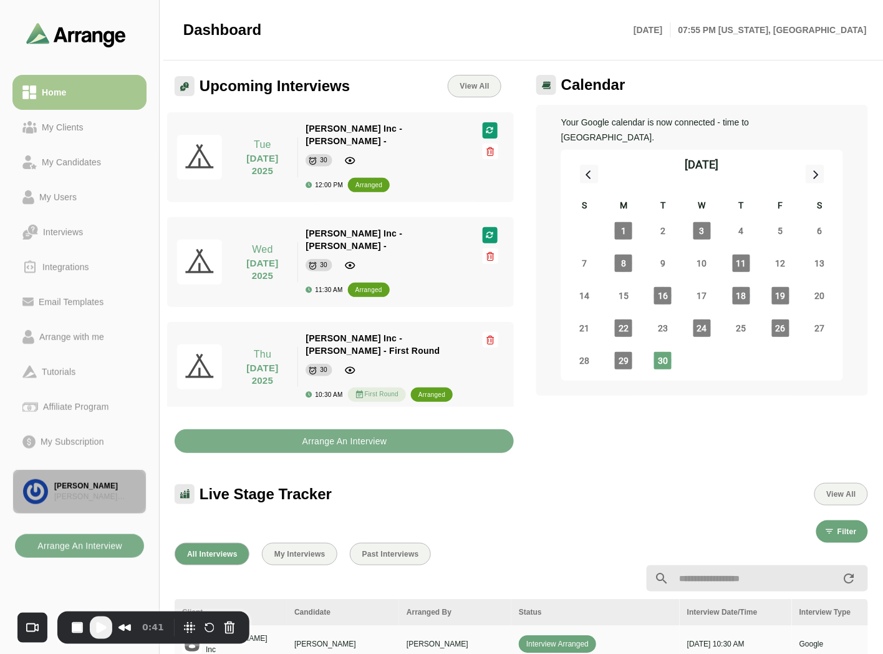
click at [109, 493] on div "Brian Simon Associates" at bounding box center [95, 497] width 82 height 11
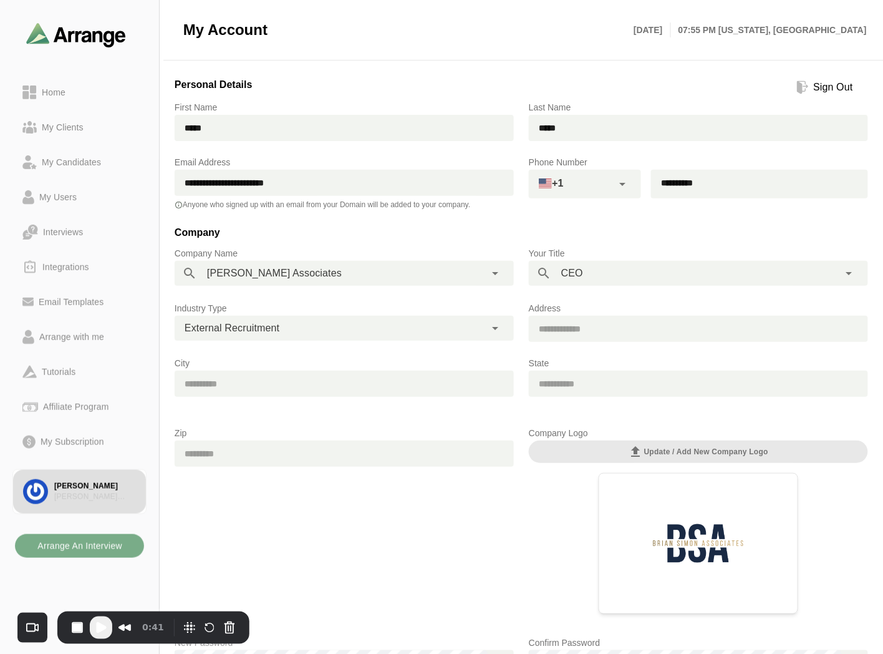
click at [838, 90] on div "Sign Out" at bounding box center [833, 87] width 49 height 15
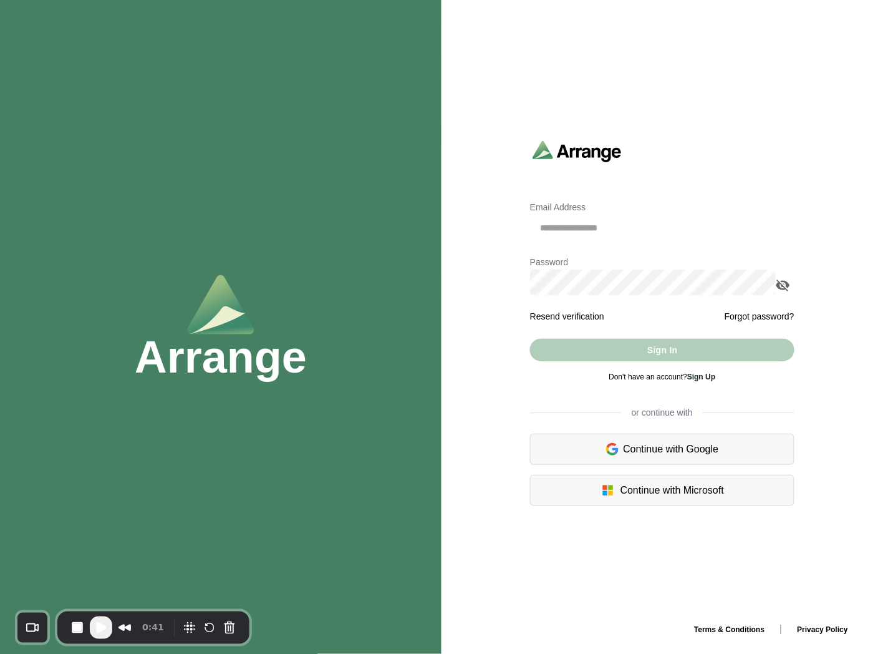
type input "**********"
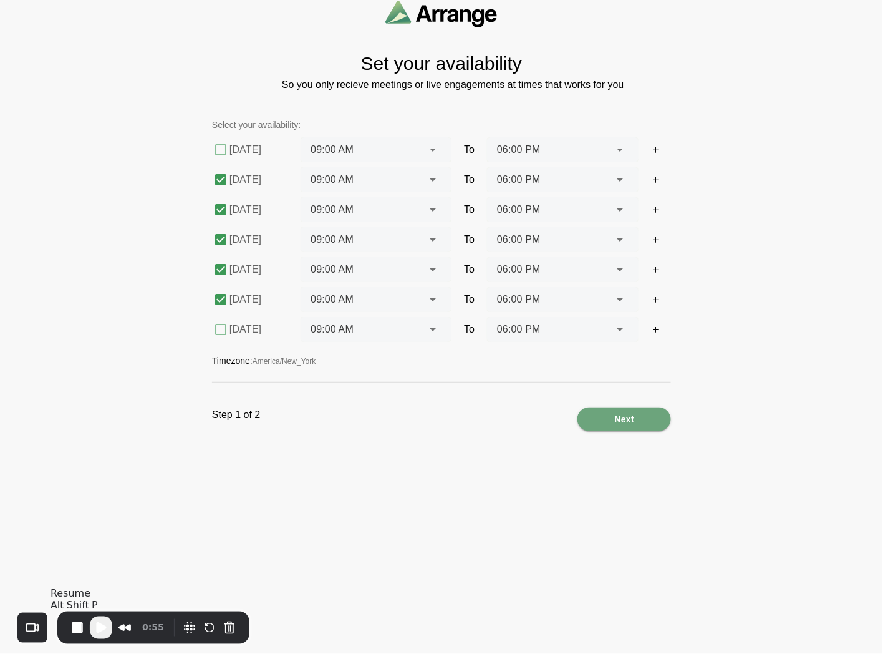
click at [103, 629] on span "Play Recording" at bounding box center [101, 627] width 15 height 15
click at [619, 237] on icon at bounding box center [620, 239] width 15 height 15
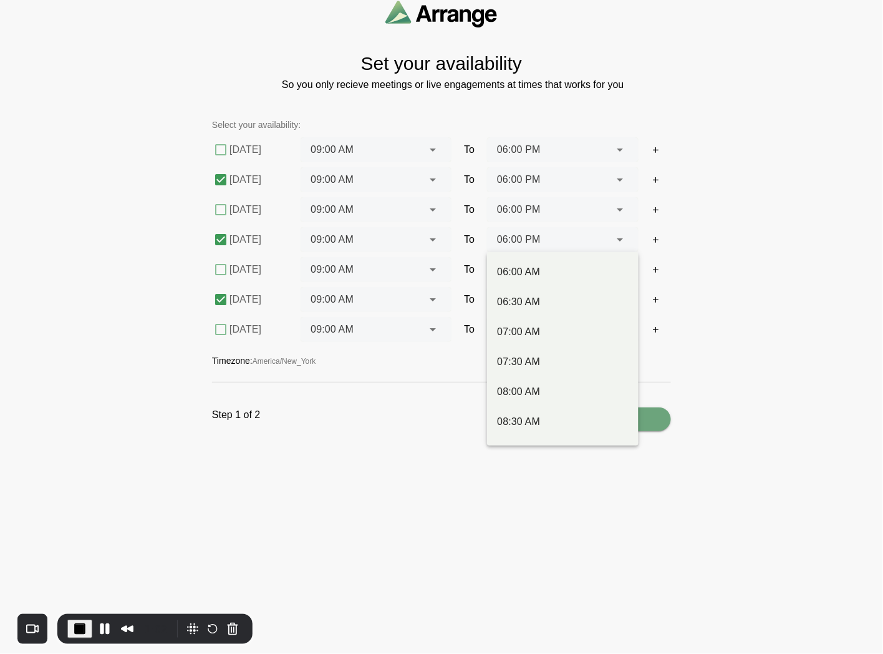
click at [619, 237] on icon at bounding box center [620, 239] width 15 height 15
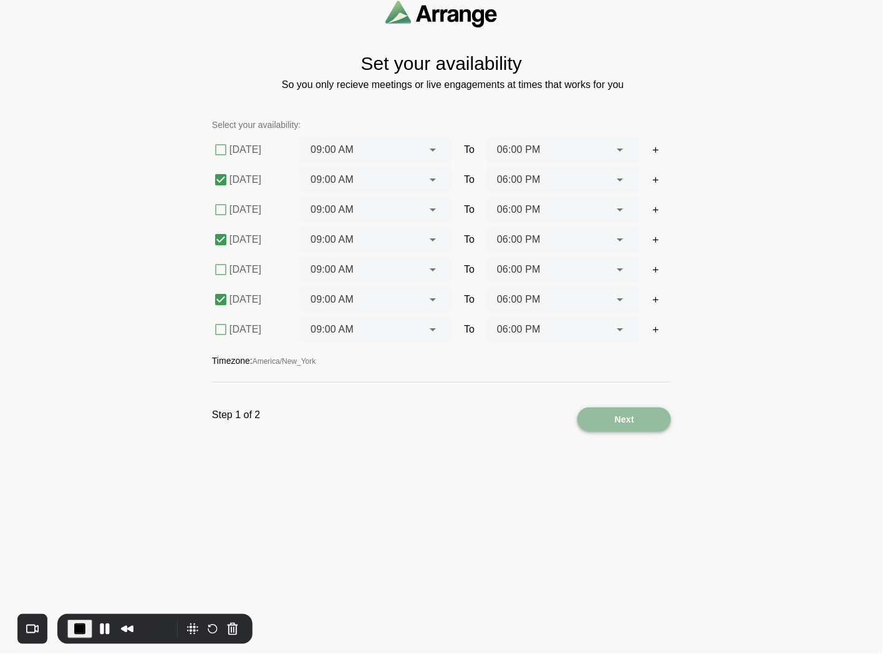
click at [631, 415] on span "Next" at bounding box center [624, 419] width 21 height 24
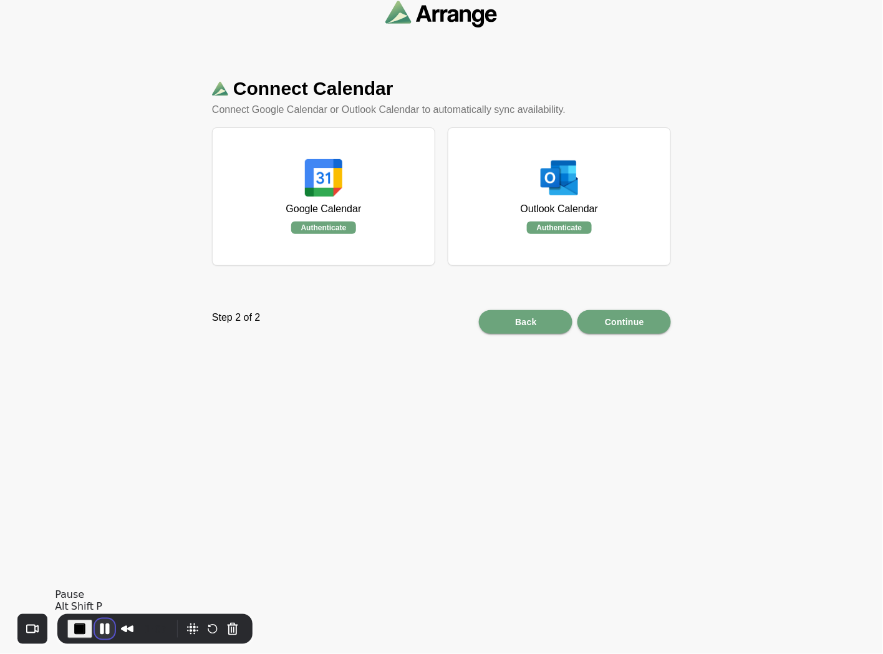
click at [106, 631] on button "Pause Recording" at bounding box center [105, 629] width 20 height 20
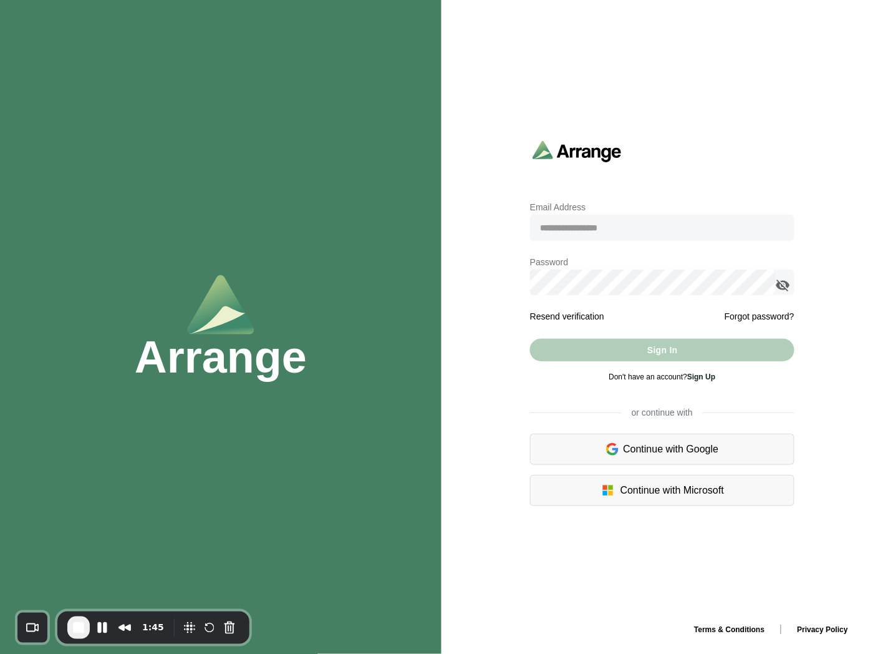
type input "**********"
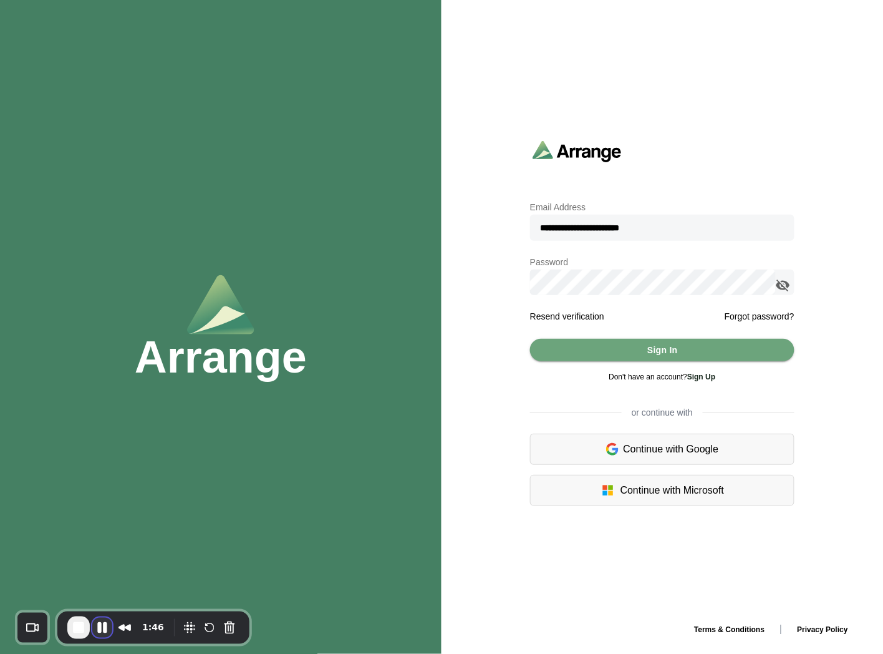
click at [106, 627] on button "Pause Recording" at bounding box center [102, 628] width 20 height 20
click at [608, 347] on button "Sign In" at bounding box center [662, 350] width 264 height 22
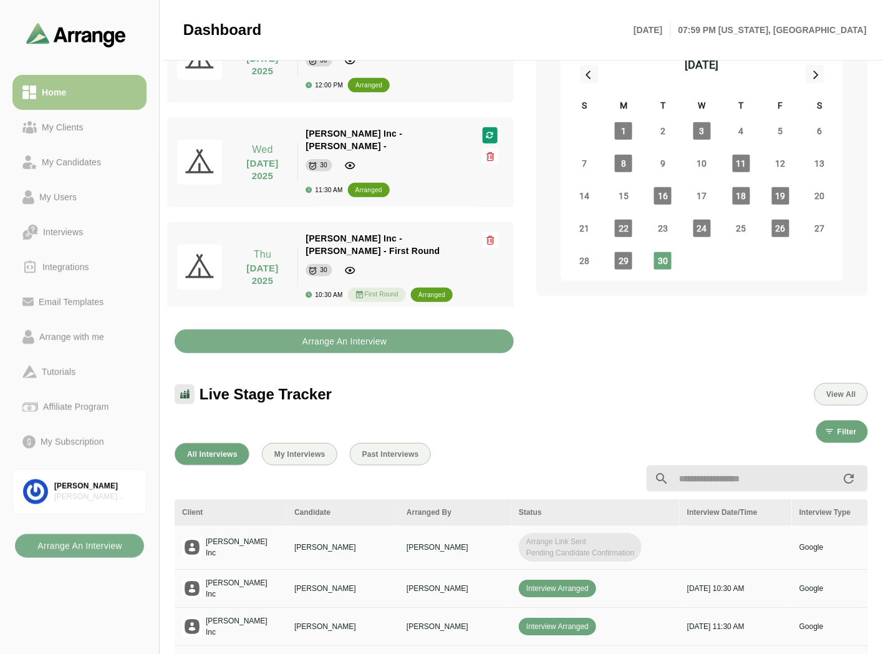
scroll to position [69, 0]
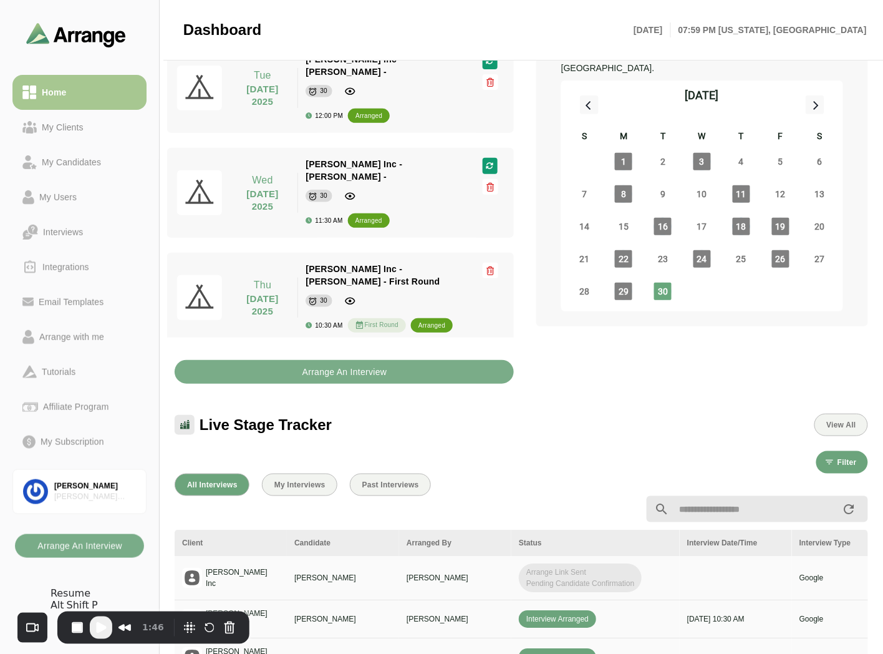
click at [98, 629] on span "Play Recording" at bounding box center [101, 627] width 15 height 15
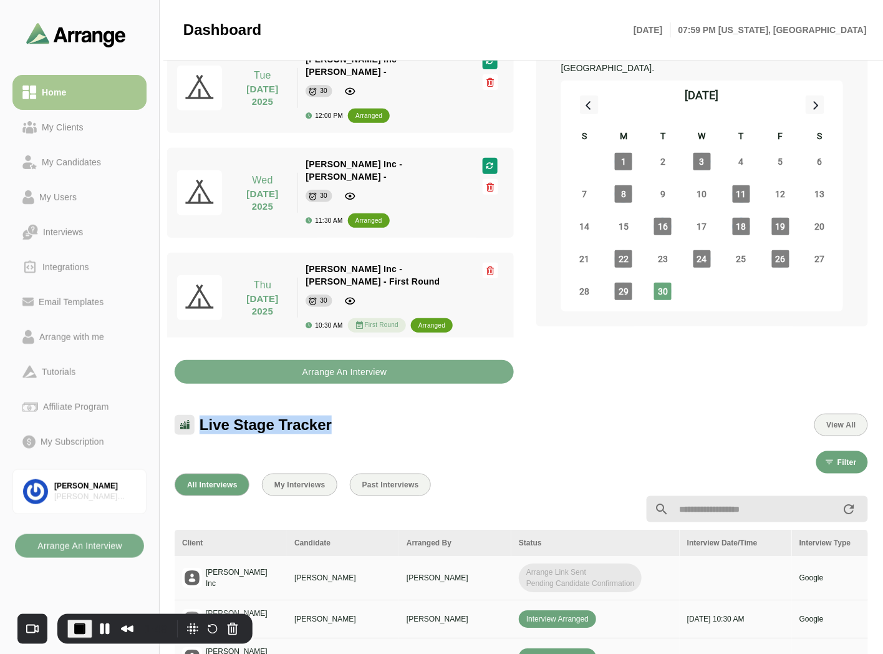
drag, startPoint x: 201, startPoint y: 416, endPoint x: 341, endPoint y: 423, distance: 139.3
click at [341, 423] on div "Live Stage Tracker View All" at bounding box center [522, 425] width 694 height 22
click at [343, 423] on div "Live Stage Tracker View All" at bounding box center [522, 425] width 694 height 22
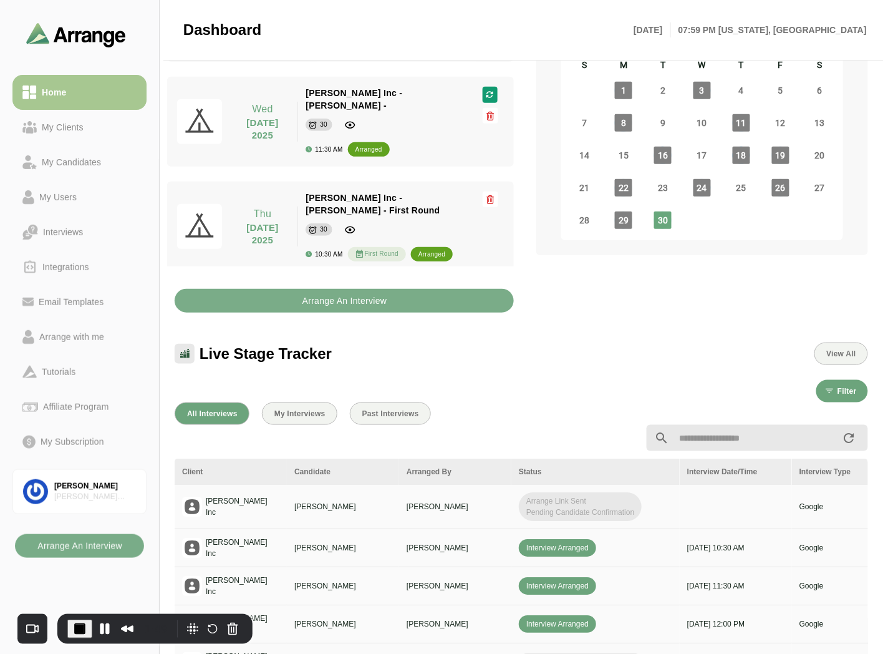
scroll to position [208, 0]
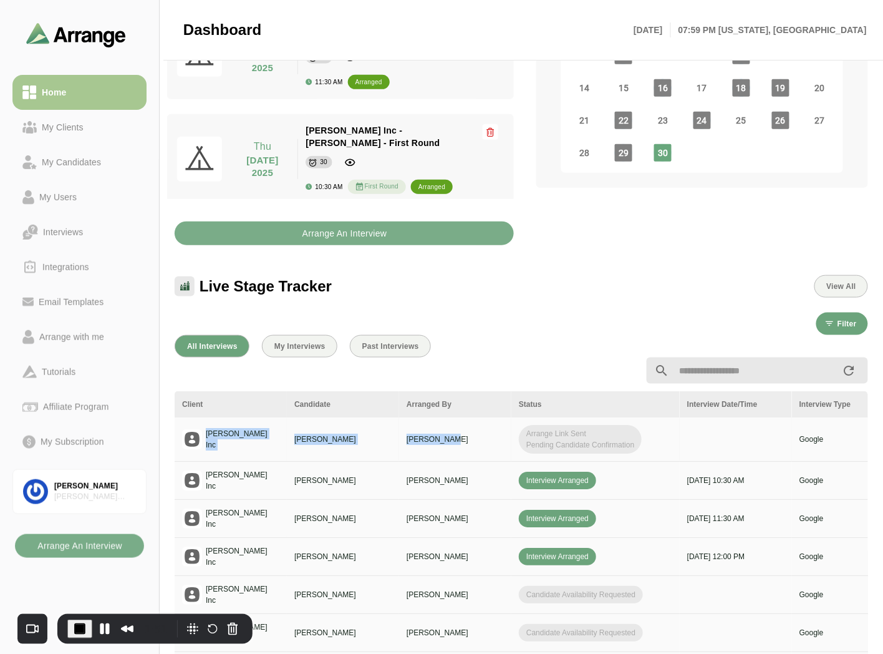
drag, startPoint x: 206, startPoint y: 433, endPoint x: 469, endPoint y: 434, distance: 262.6
click at [469, 434] on tr "Jay Inc Ben Johnson Brian Gabay Arrange Link Sent Pending Candidate Confirmatio…" at bounding box center [785, 439] width 1220 height 44
click at [474, 434] on p "[PERSON_NAME]" at bounding box center [455, 439] width 97 height 11
drag, startPoint x: 512, startPoint y: 429, endPoint x: 639, endPoint y: 437, distance: 128.1
click at [639, 437] on td "Arrange Link Sent Pending Candidate Confirmation" at bounding box center [596, 439] width 168 height 44
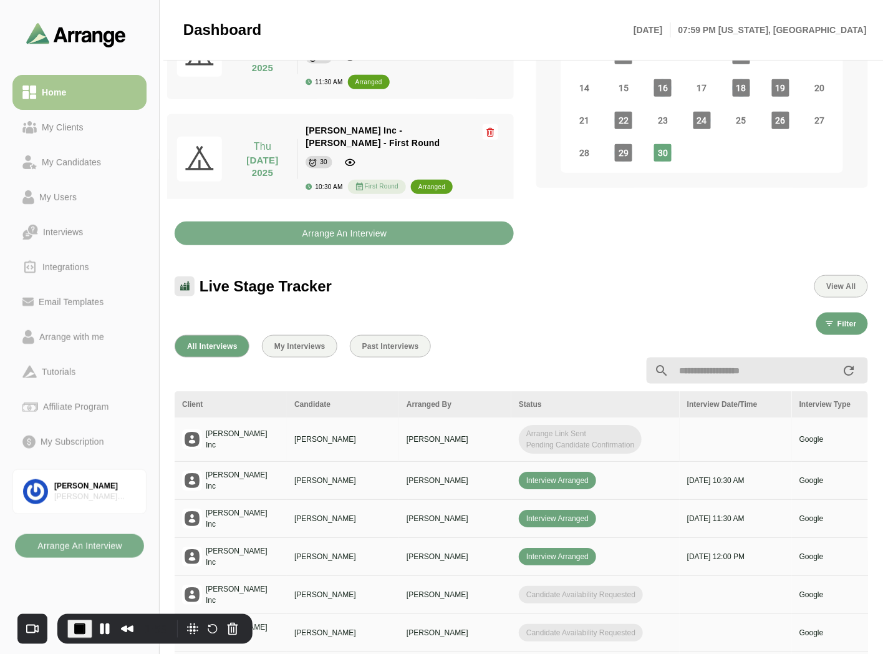
click at [657, 439] on div "Arrange Link Sent Pending Candidate Confirmation" at bounding box center [595, 439] width 153 height 29
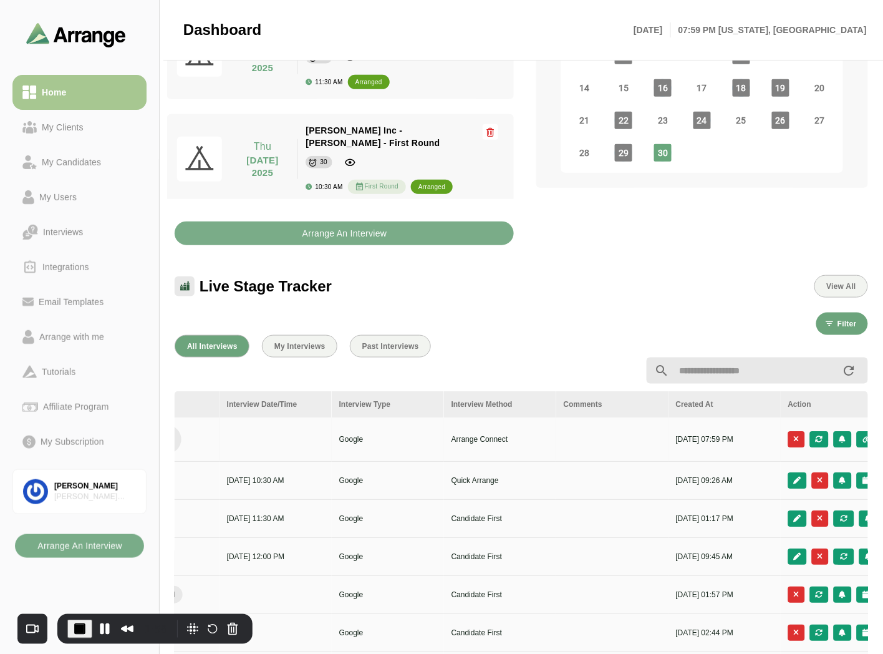
scroll to position [0, 525]
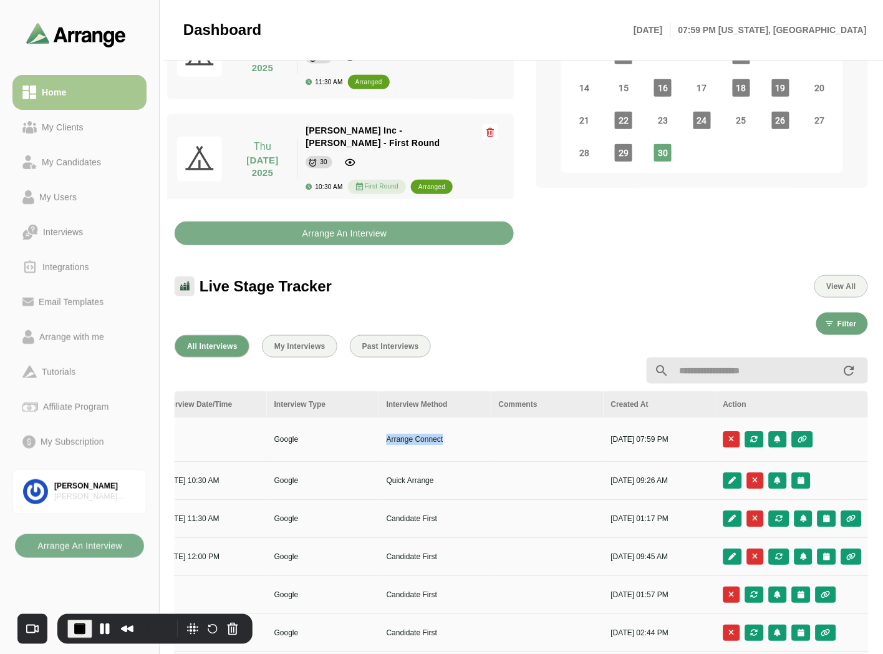
drag, startPoint x: 385, startPoint y: 433, endPoint x: 472, endPoint y: 437, distance: 86.8
click at [472, 437] on td "Arrange Connect" at bounding box center [435, 439] width 112 height 44
click at [472, 437] on p "Arrange Connect" at bounding box center [435, 439] width 97 height 11
click at [802, 435] on icon "button" at bounding box center [802, 438] width 11 height 7
click at [835, 437] on div at bounding box center [793, 439] width 138 height 16
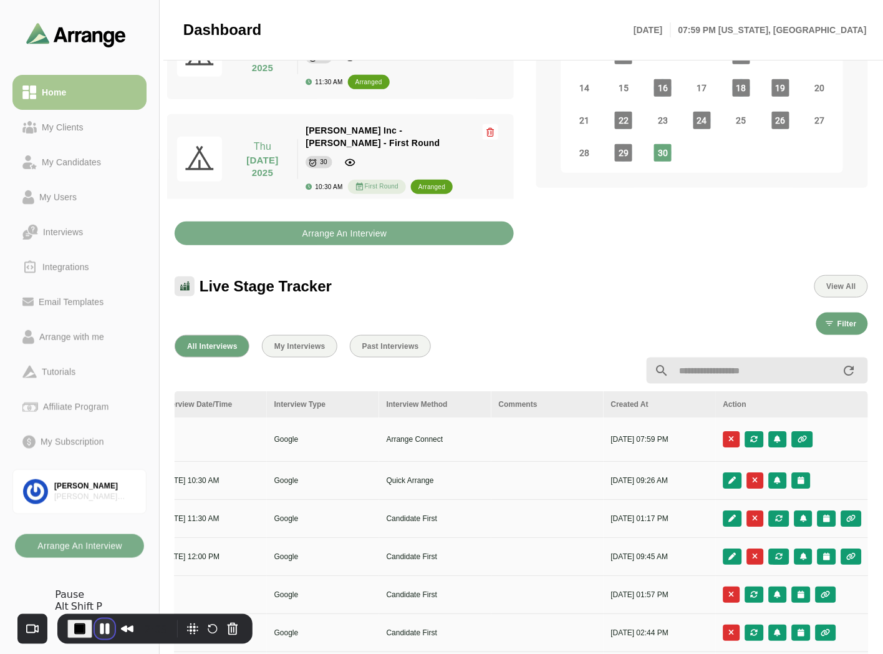
click at [101, 621] on button "Pause Recording" at bounding box center [105, 629] width 20 height 20
click at [95, 625] on span "Play Recording" at bounding box center [101, 627] width 15 height 15
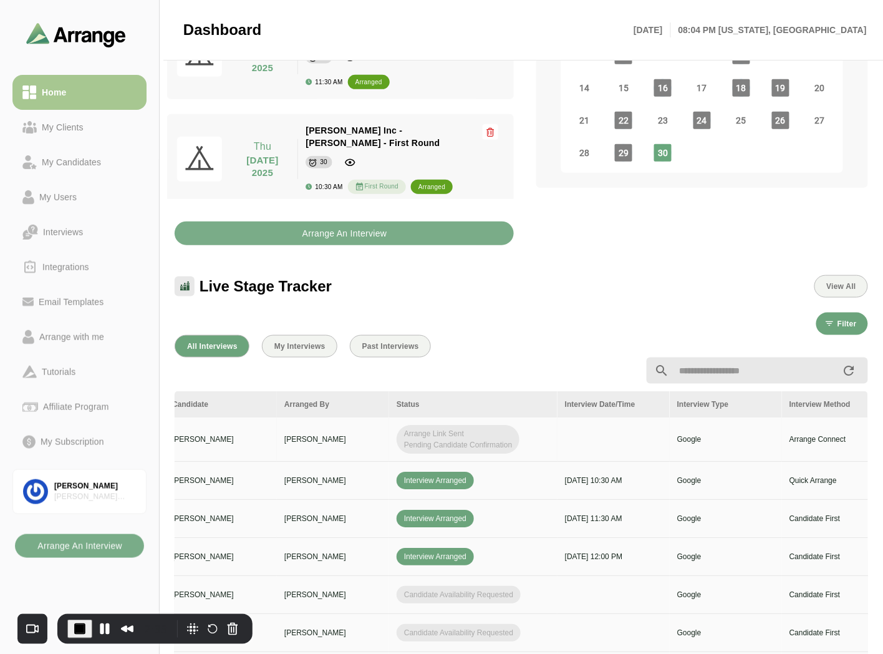
scroll to position [0, 0]
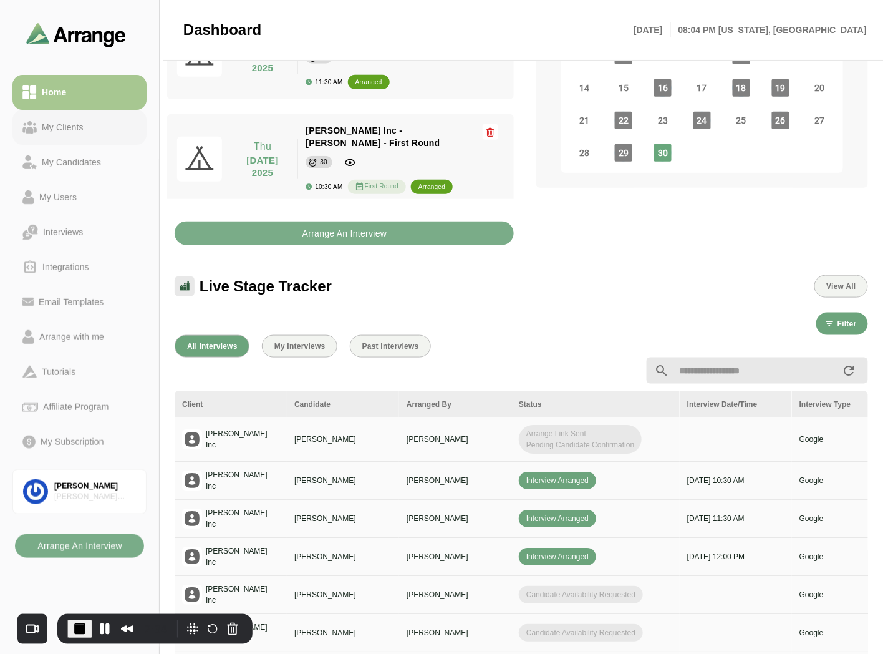
click at [76, 135] on link "My Clients" at bounding box center [79, 127] width 134 height 35
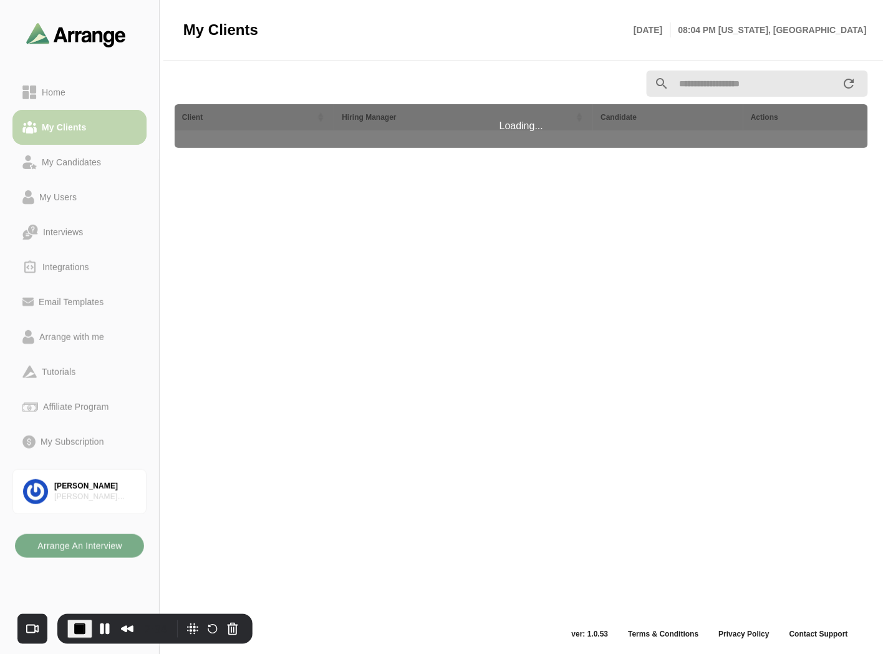
scroll to position [4, 0]
click at [89, 102] on link "Home" at bounding box center [79, 92] width 134 height 35
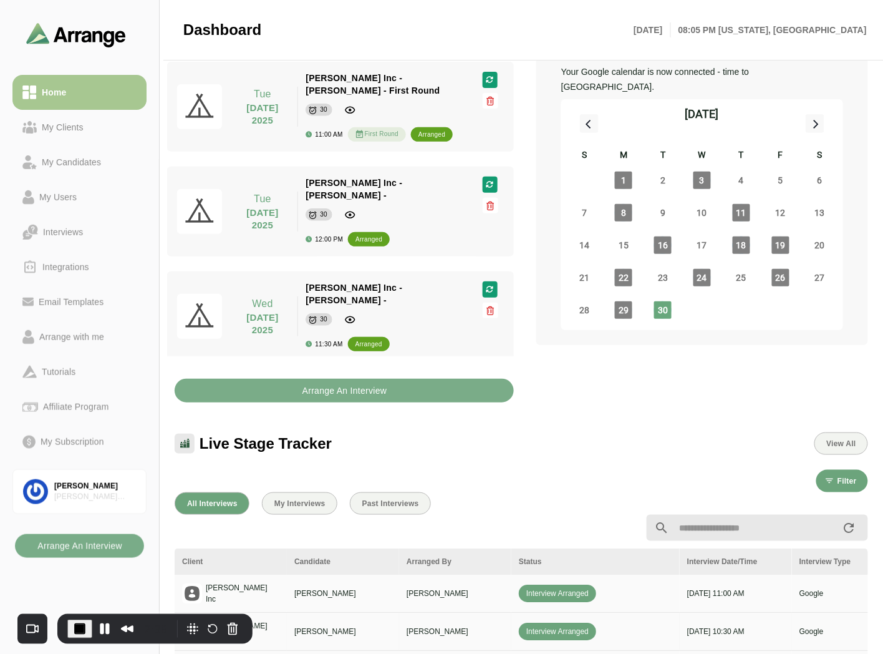
scroll to position [142, 0]
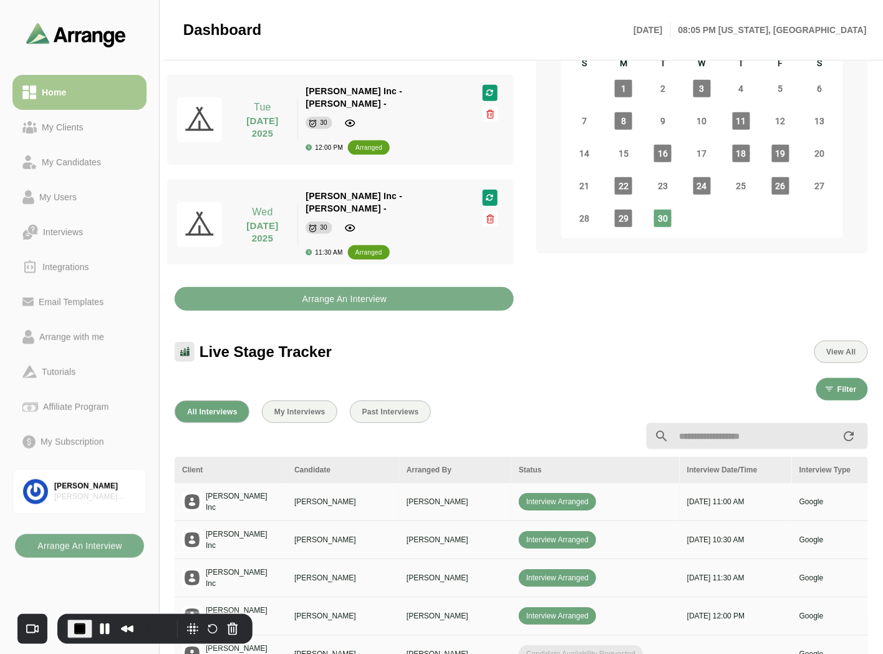
drag, startPoint x: 645, startPoint y: 496, endPoint x: 768, endPoint y: 489, distance: 123.1
click at [768, 489] on tr "Jay Inc Ben Johnson Brian Gabay Interview Arranged 30th Sep, 2025 - 11:00 AM Go…" at bounding box center [785, 502] width 1220 height 38
click at [768, 489] on td "[DATE] 11:00 AM" at bounding box center [736, 502] width 112 height 38
drag, startPoint x: 528, startPoint y: 497, endPoint x: 590, endPoint y: 493, distance: 62.5
click at [588, 494] on span "Interview Arranged" at bounding box center [557, 501] width 77 height 17
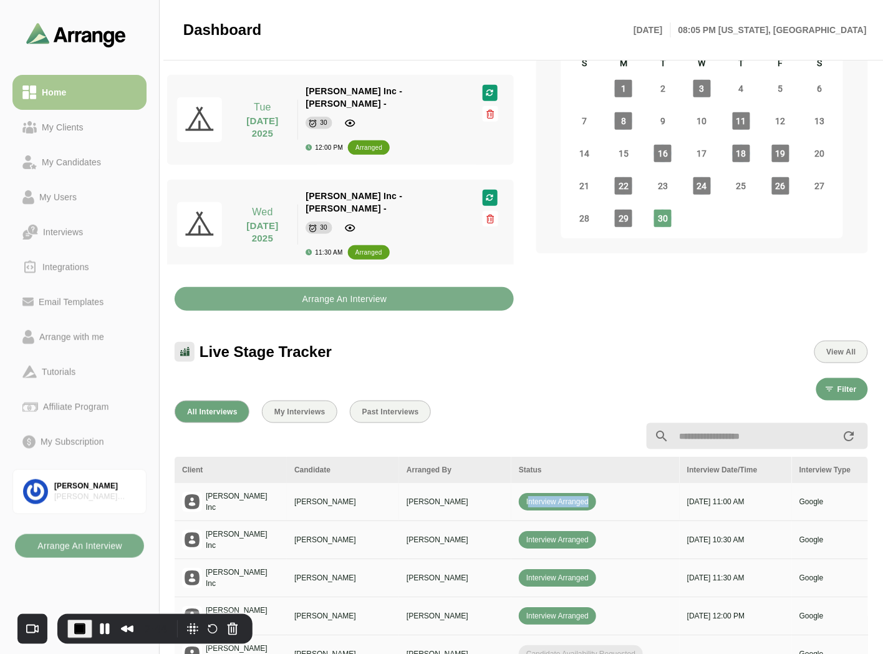
click at [590, 493] on span "Interview Arranged" at bounding box center [557, 501] width 77 height 17
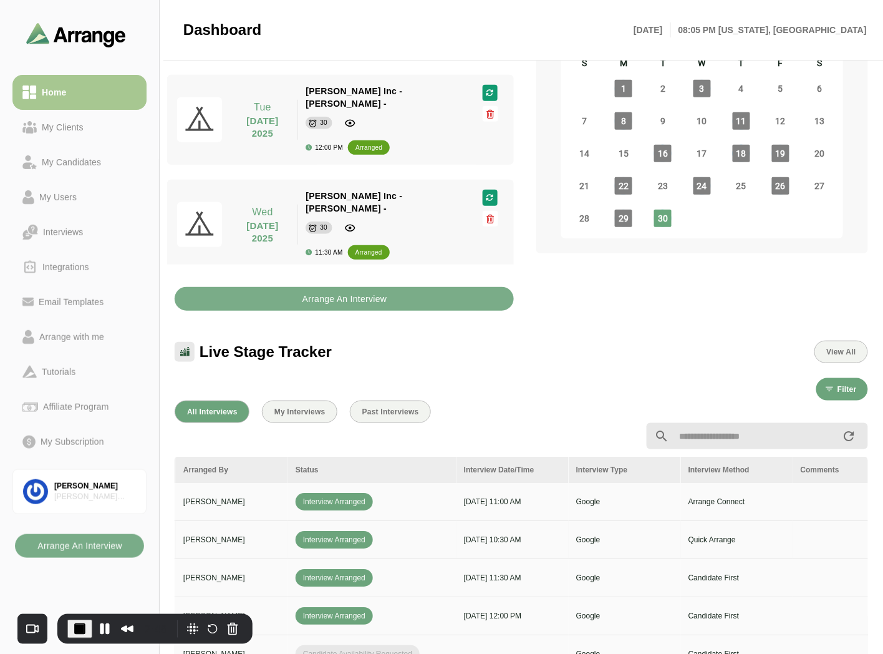
scroll to position [0, 525]
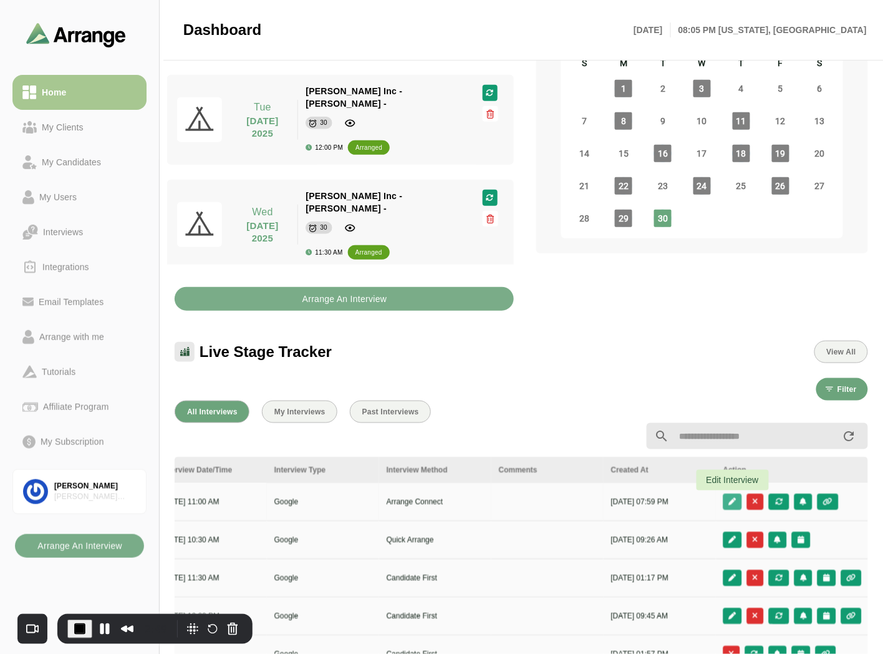
click at [734, 498] on icon "button" at bounding box center [733, 501] width 9 height 7
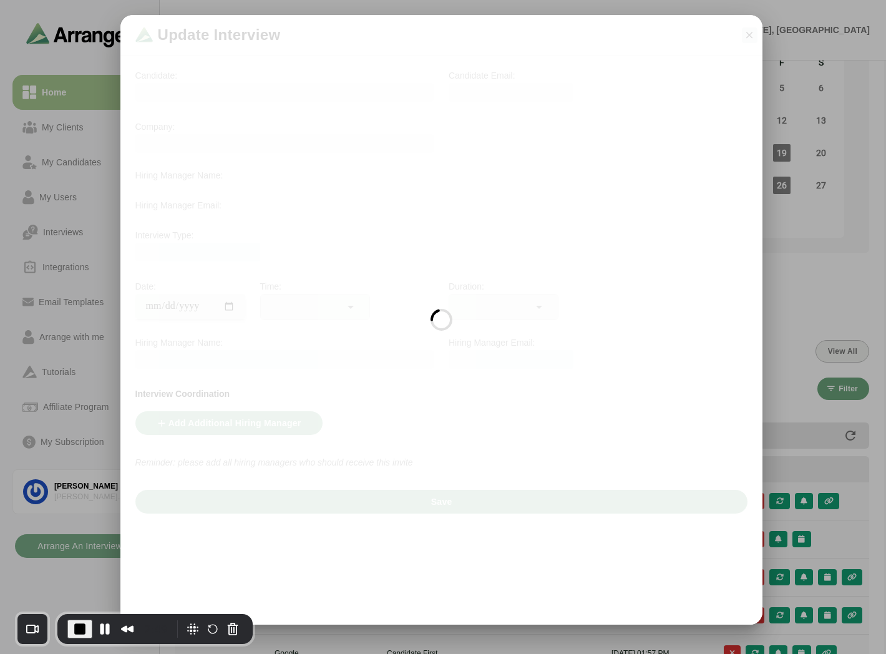
scroll to position [0, 525]
type input "**********"
type input "********"
type input "**"
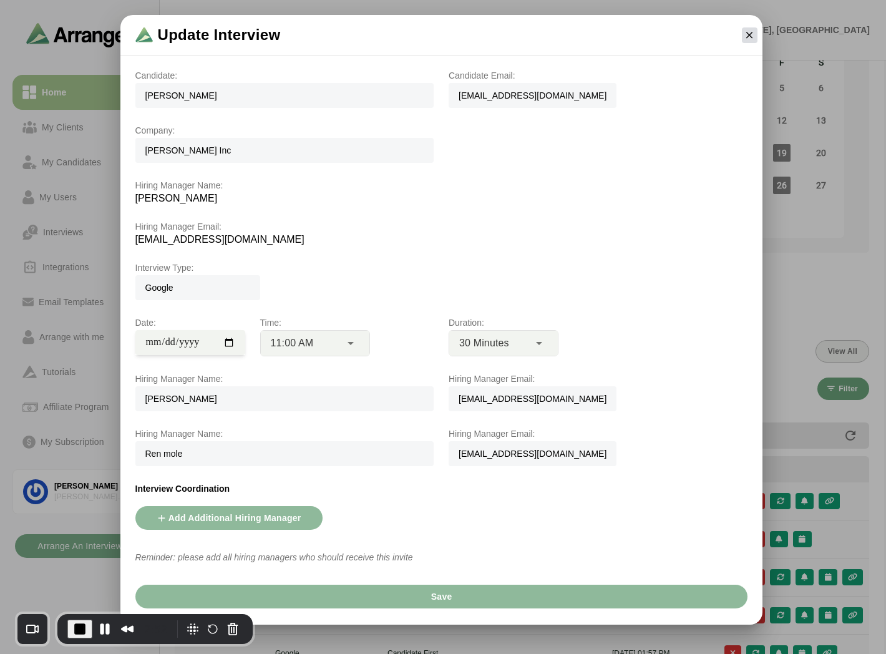
click at [744, 34] on icon "button" at bounding box center [749, 34] width 11 height 11
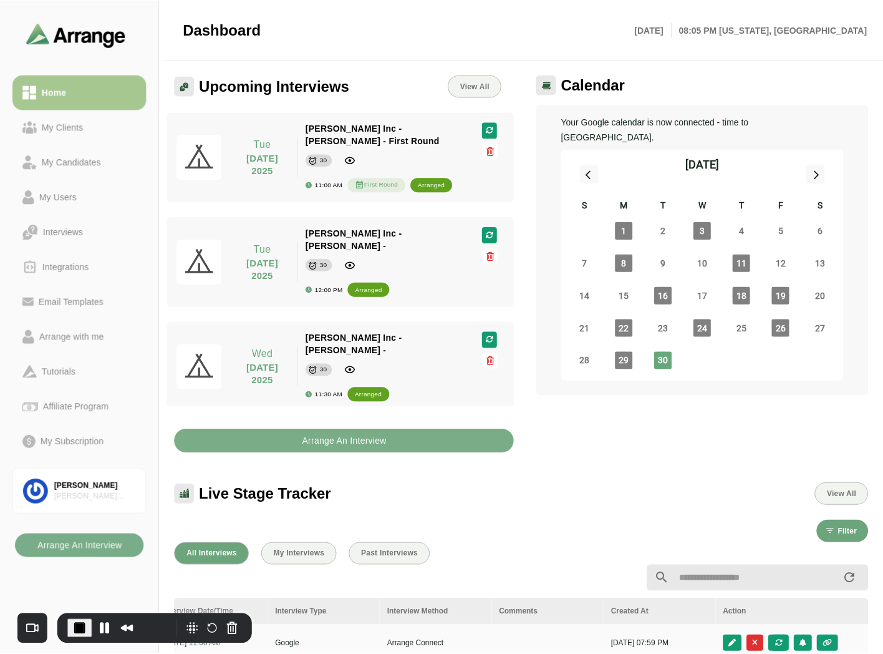
scroll to position [142, 0]
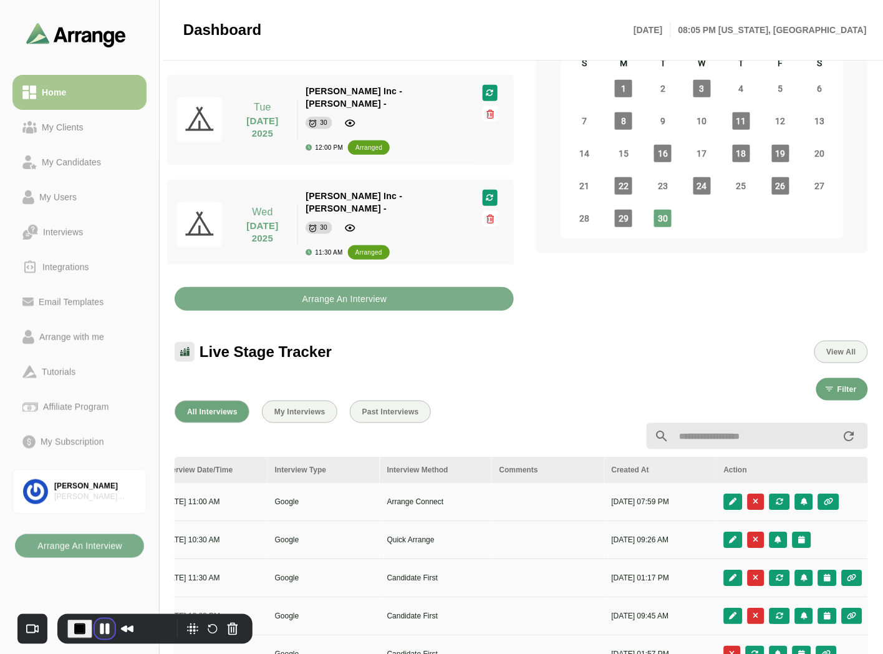
click at [103, 623] on button "Pause Recording" at bounding box center [105, 629] width 20 height 20
click at [74, 627] on button "End Recording" at bounding box center [77, 628] width 20 height 20
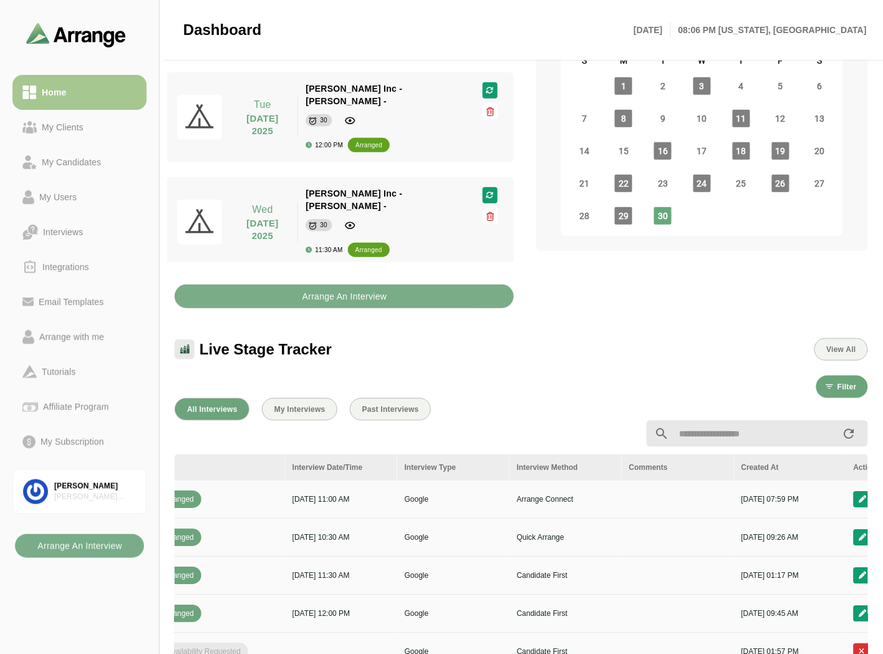
scroll to position [0, 0]
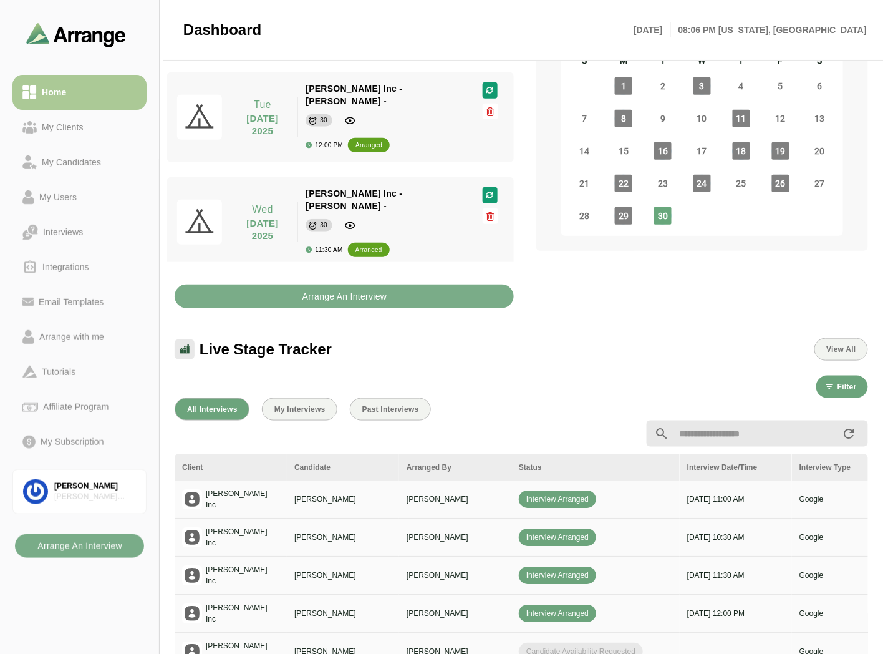
drag, startPoint x: 73, startPoint y: 122, endPoint x: 80, endPoint y: 96, distance: 27.1
click at [73, 122] on div "My Clients" at bounding box center [63, 127] width 52 height 15
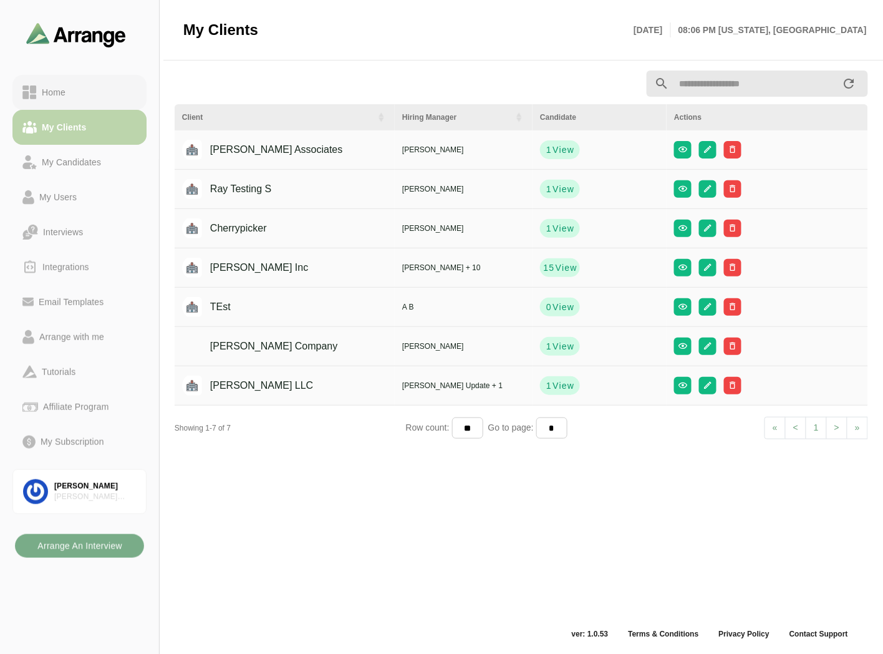
scroll to position [4, 0]
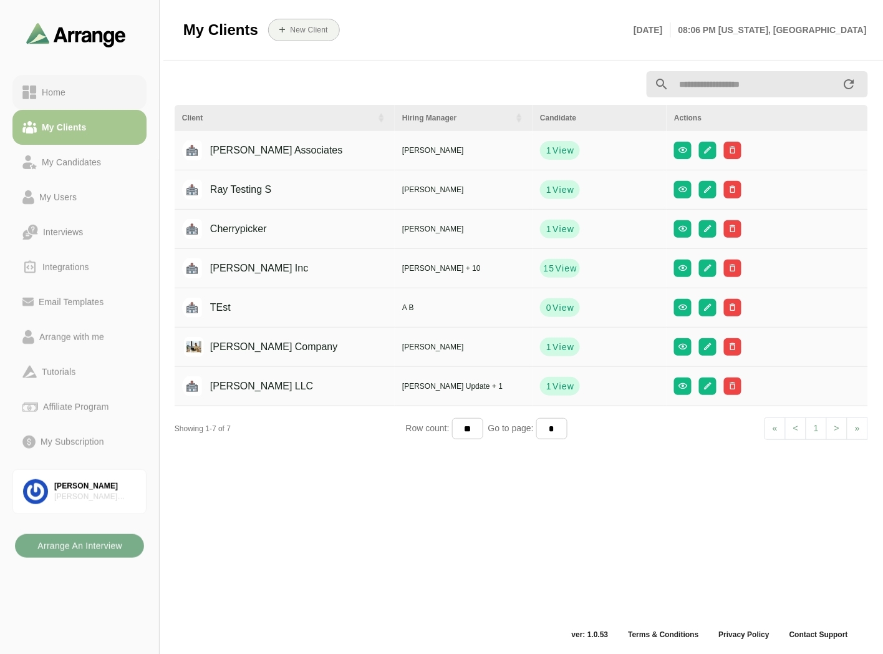
click at [84, 83] on link "Home" at bounding box center [79, 92] width 134 height 35
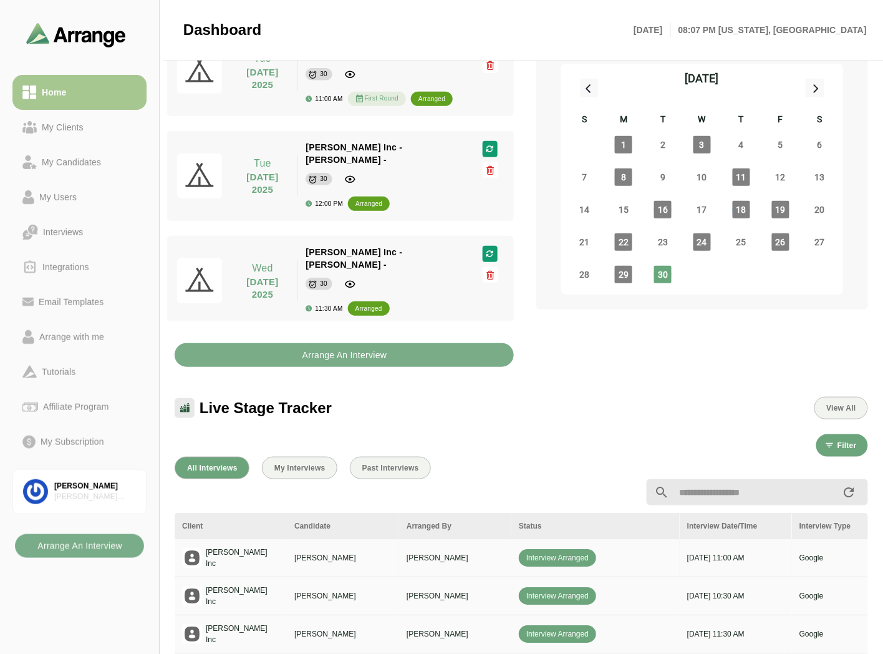
scroll to position [208, 0]
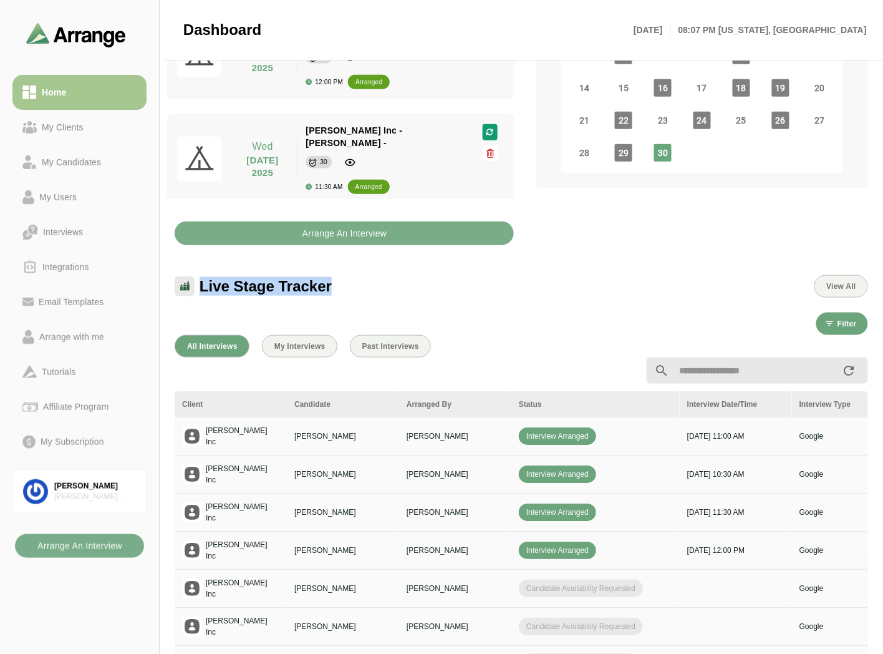
drag, startPoint x: 203, startPoint y: 285, endPoint x: 378, endPoint y: 290, distance: 174.7
click at [378, 290] on div "Live Stage Tracker View All" at bounding box center [522, 286] width 694 height 22
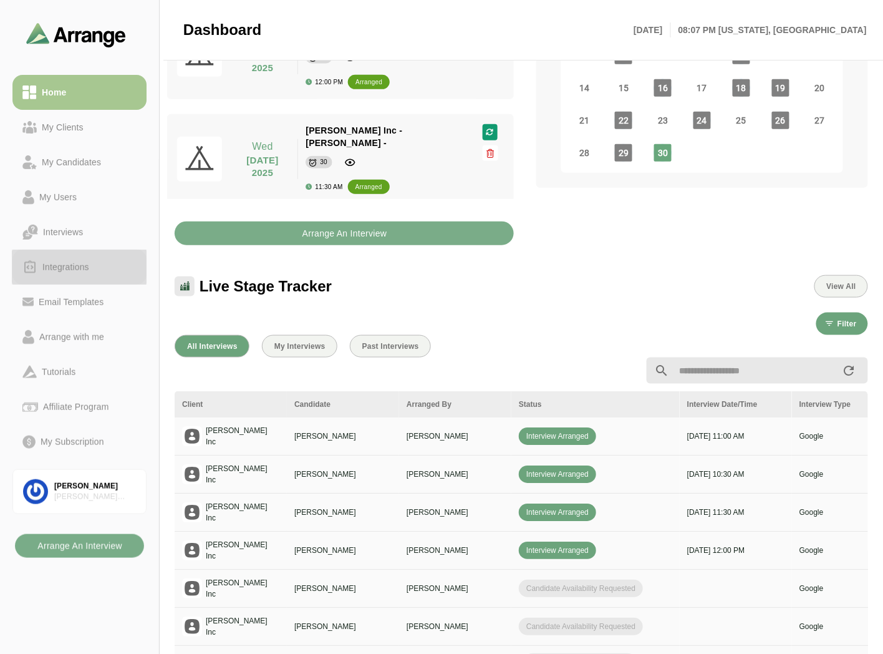
click at [81, 273] on div "Integrations" at bounding box center [65, 266] width 57 height 15
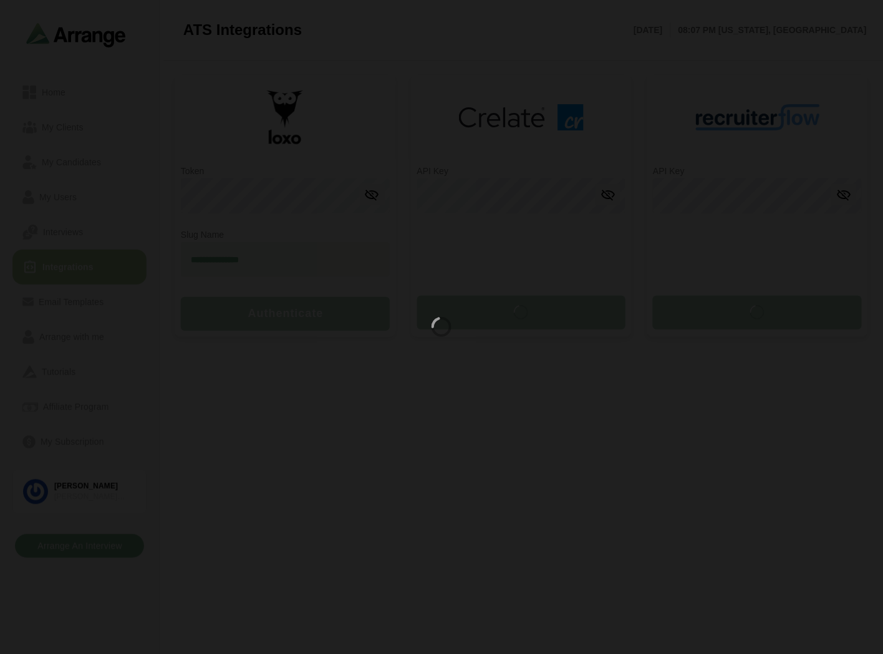
type input "**********"
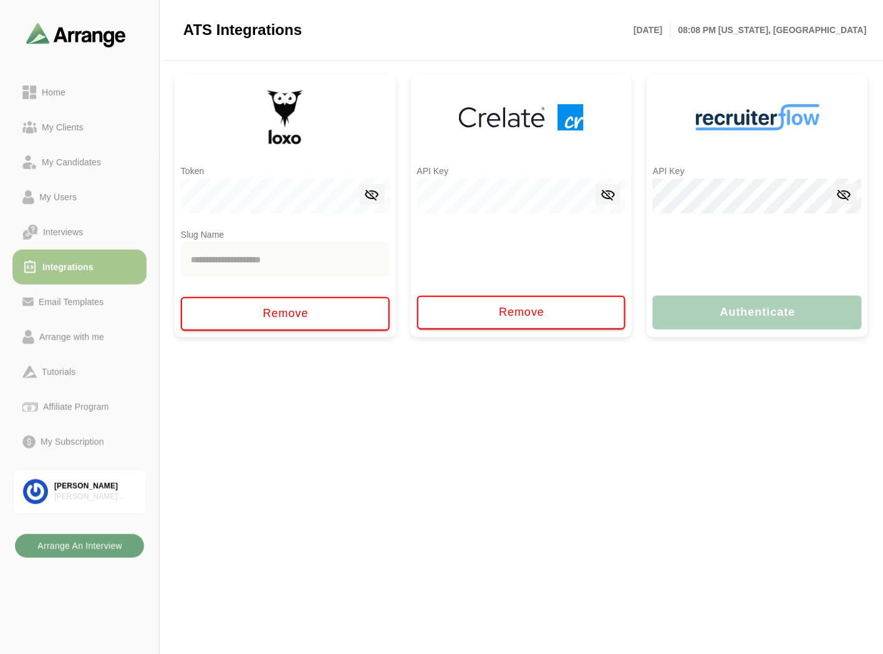
click at [69, 545] on b "Arrange An Interview" at bounding box center [79, 546] width 85 height 24
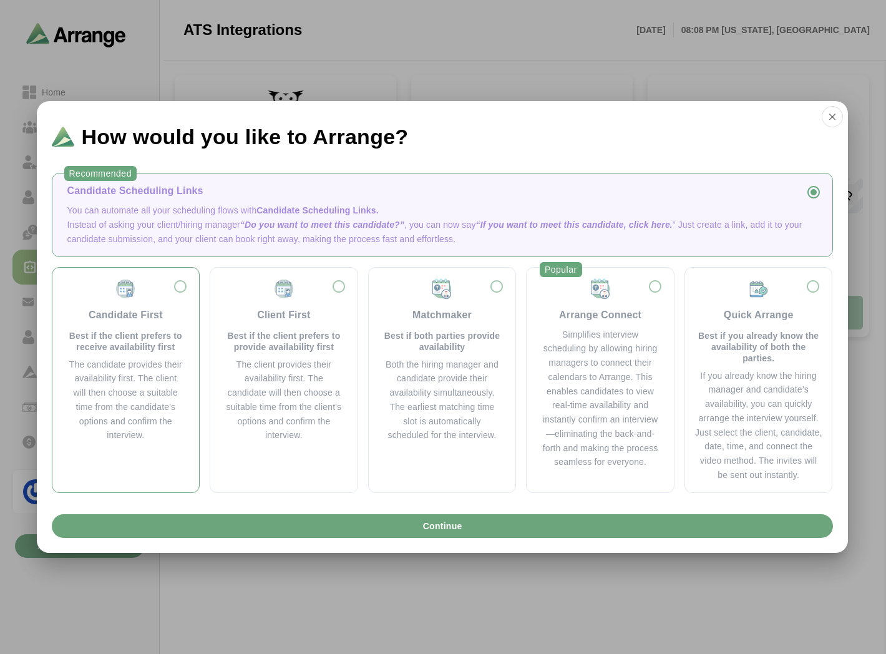
click at [131, 330] on p "Best if the client prefers to receive availability first" at bounding box center [125, 341] width 117 height 22
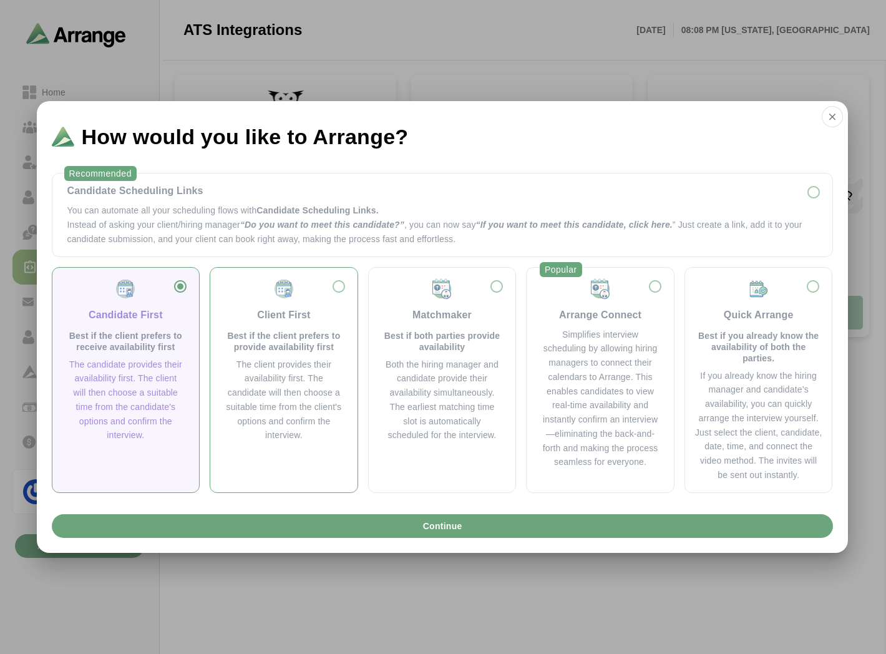
click at [271, 327] on div "Client First Best if the client prefers to provide availability first" at bounding box center [283, 315] width 117 height 75
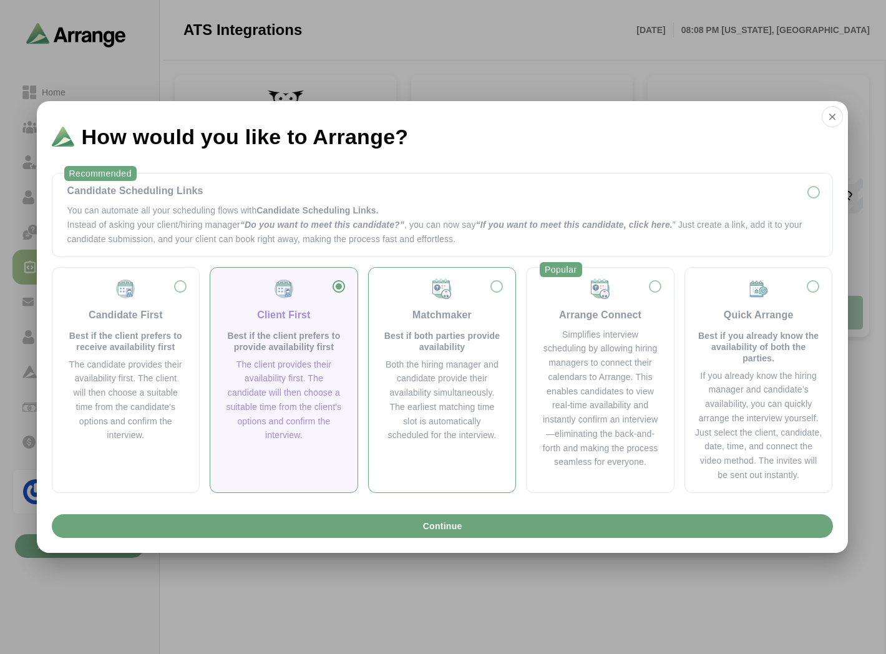
click at [450, 335] on p "Best if both parties provide availability" at bounding box center [442, 341] width 117 height 22
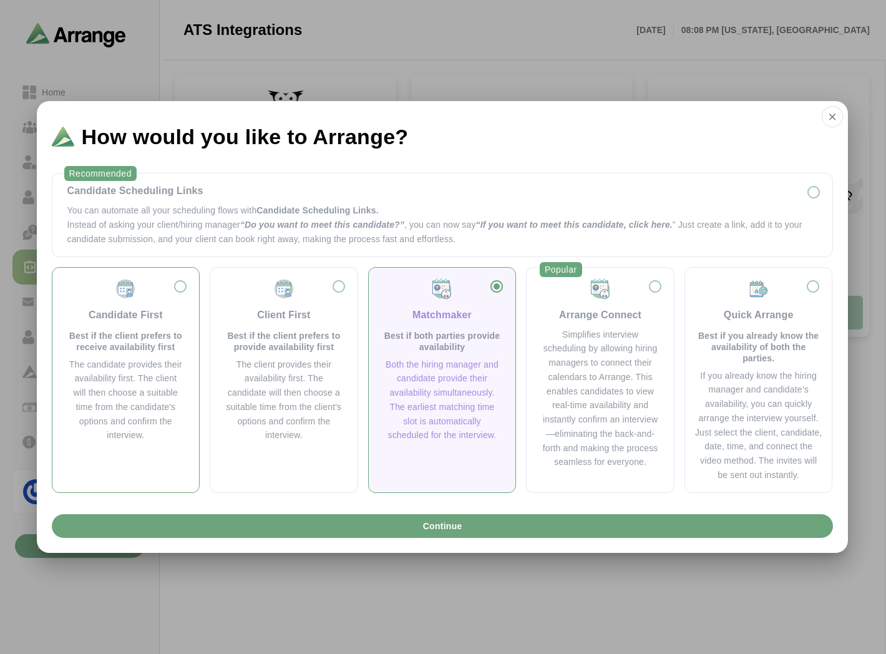
click at [129, 348] on p "Best if the client prefers to receive availability first" at bounding box center [125, 341] width 117 height 22
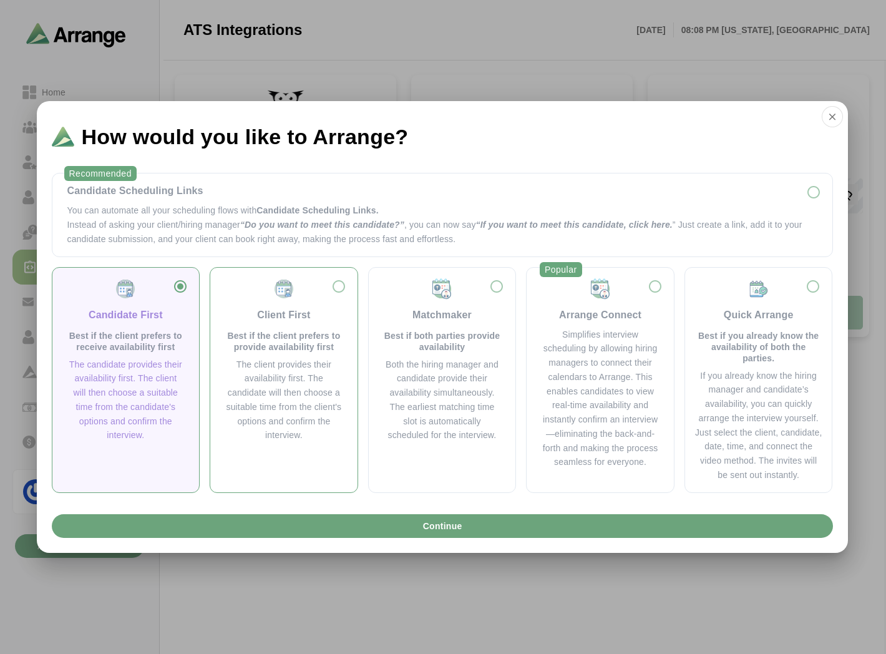
click at [271, 372] on div "The client provides their availability first. The candidate will then choose a …" at bounding box center [283, 399] width 117 height 85
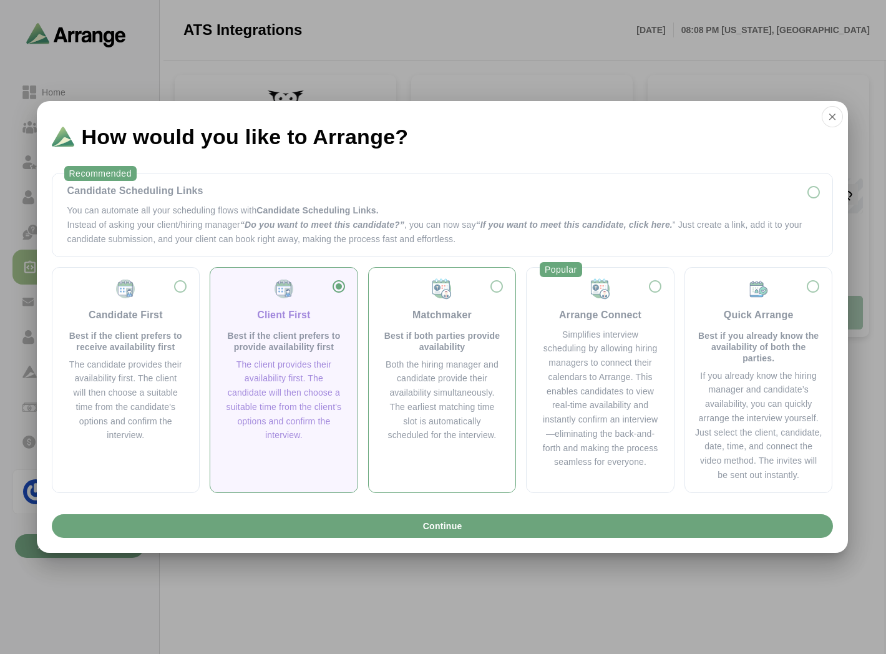
click at [422, 333] on p "Best if both parties provide availability" at bounding box center [442, 341] width 117 height 22
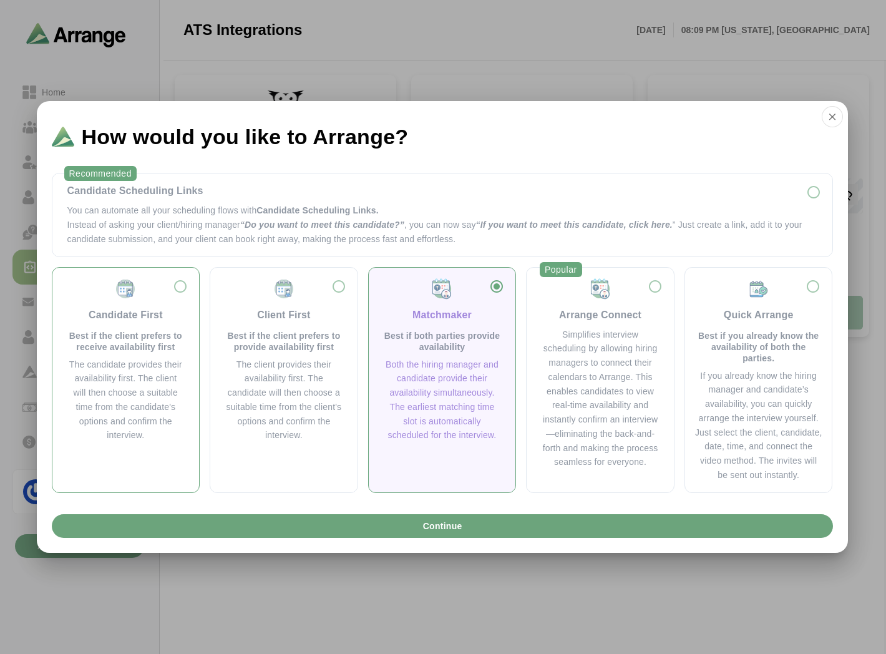
click at [144, 346] on p "Best if the client prefers to receive availability first" at bounding box center [125, 341] width 117 height 22
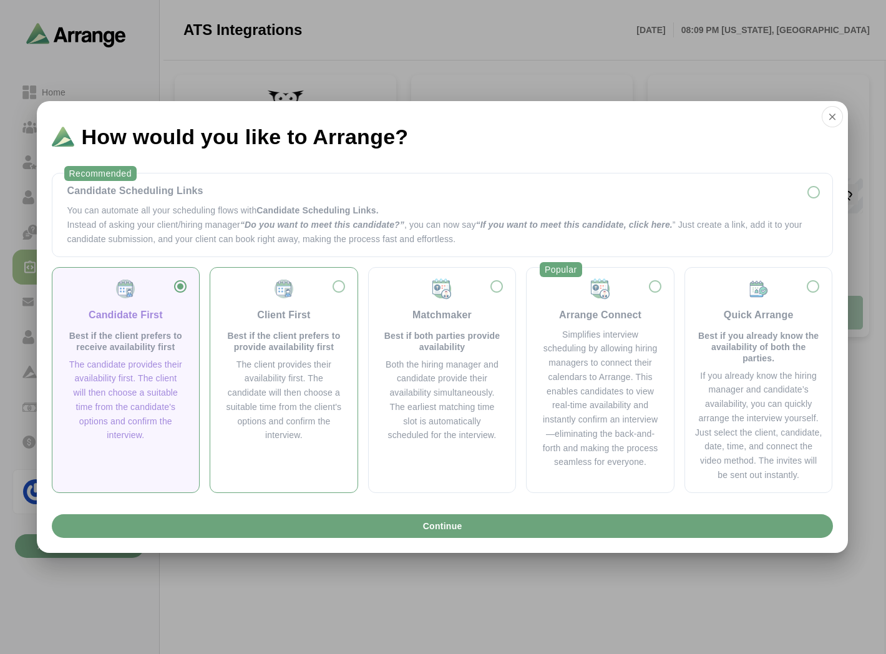
click at [290, 337] on p "Best if the client prefers to provide availability first" at bounding box center [283, 341] width 117 height 22
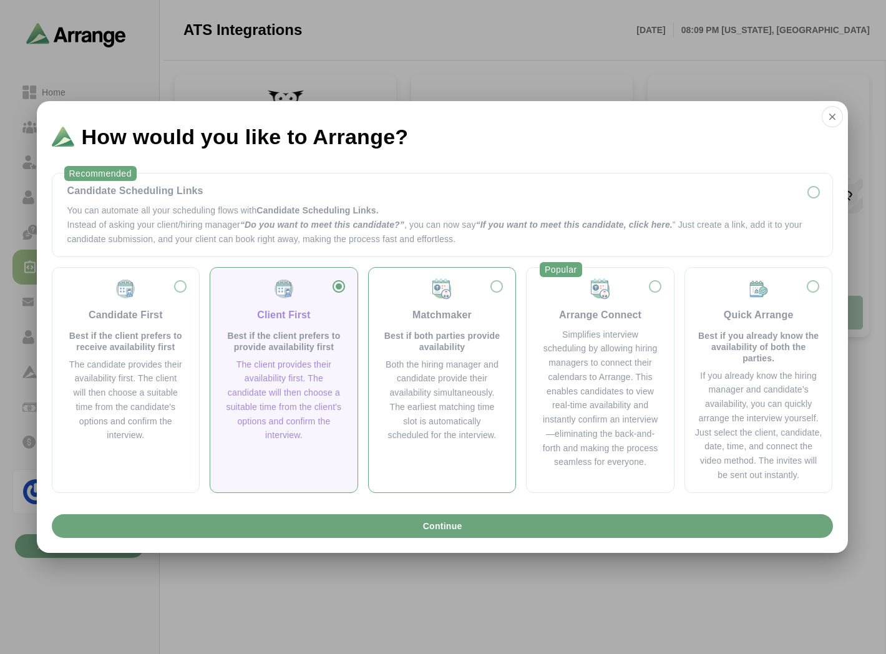
click at [468, 337] on p "Best if both parties provide availability" at bounding box center [442, 341] width 117 height 22
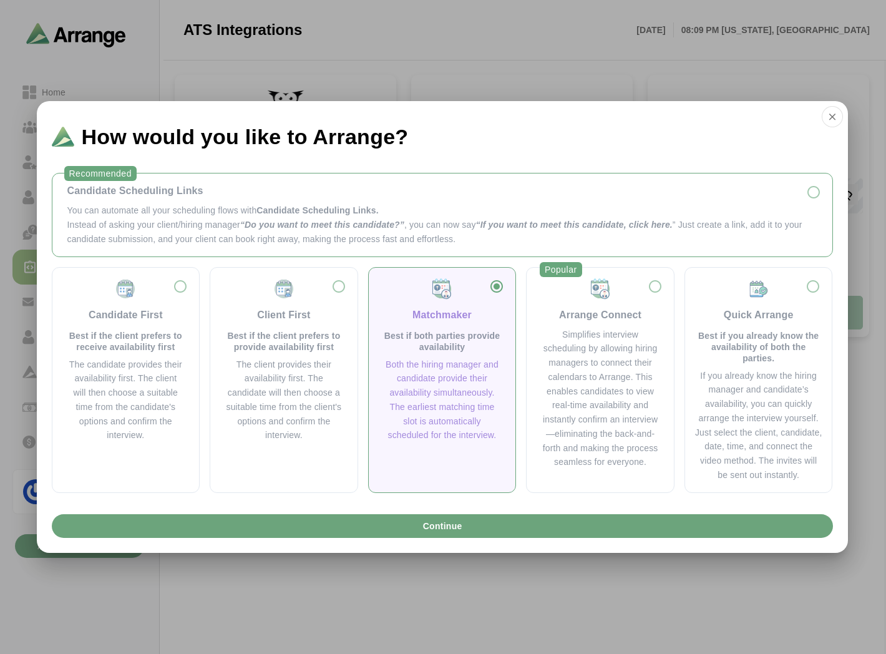
click at [136, 213] on p "You can automate all your scheduling flows with Candidate Scheduling Links." at bounding box center [442, 210] width 750 height 14
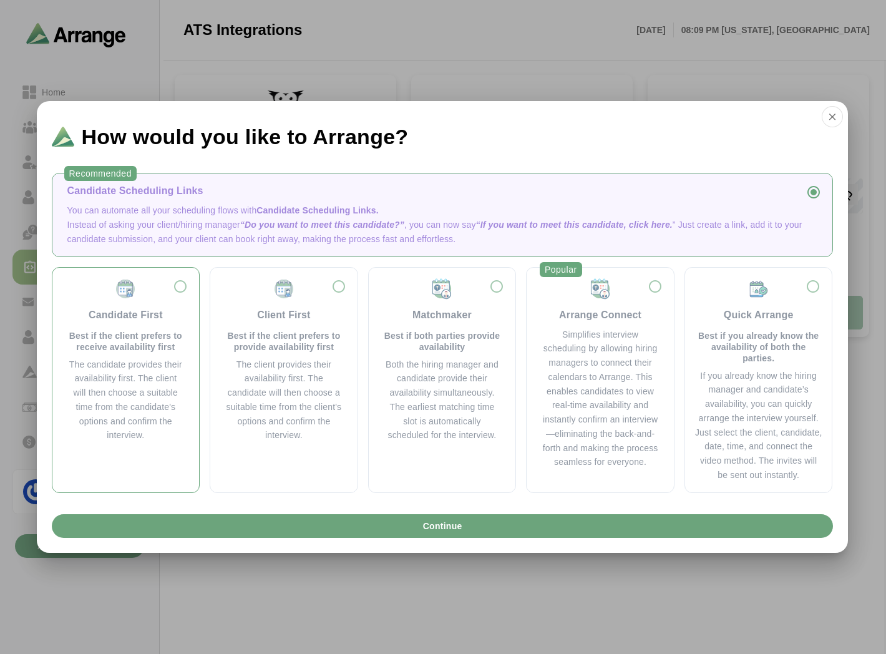
click at [129, 326] on div "Candidate First Best if the client prefers to receive availability first" at bounding box center [125, 315] width 117 height 75
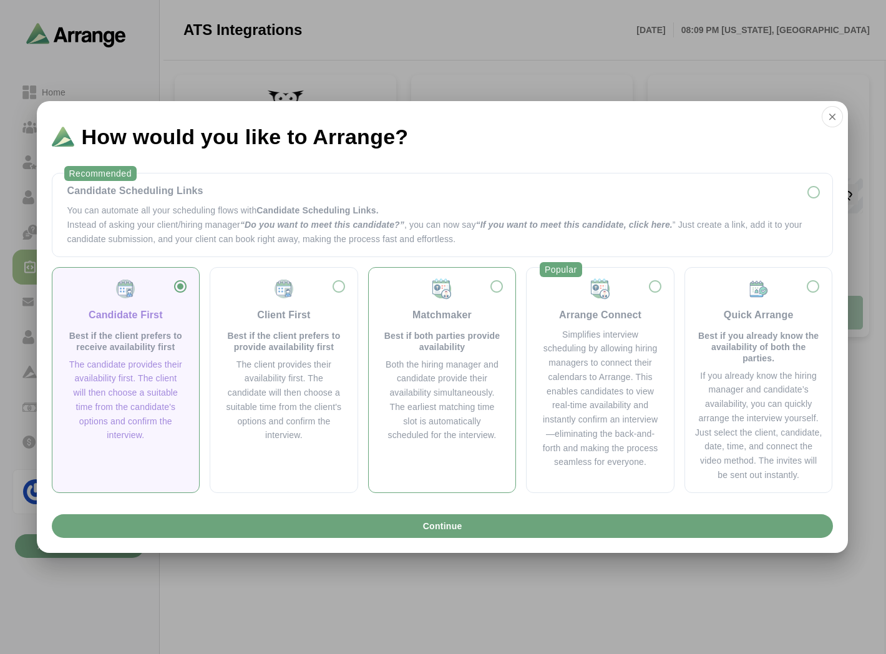
drag, startPoint x: 313, startPoint y: 357, endPoint x: 458, endPoint y: 375, distance: 147.0
click at [317, 358] on div "The client provides their availability first. The candidate will then choose a …" at bounding box center [283, 399] width 117 height 85
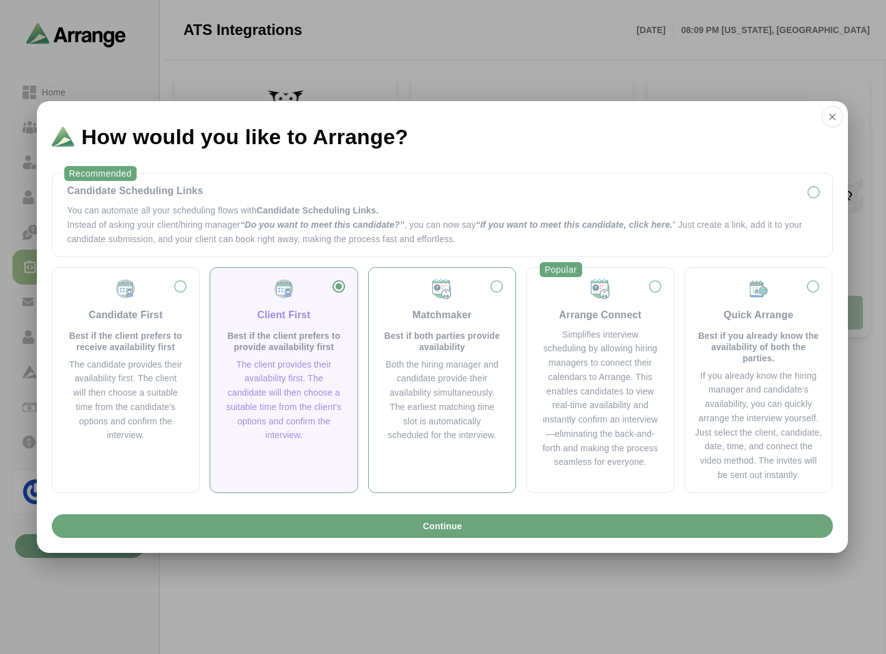
click at [423, 376] on div "Both the hiring manager and candidate provide their availability simultaneously…" at bounding box center [442, 399] width 117 height 85
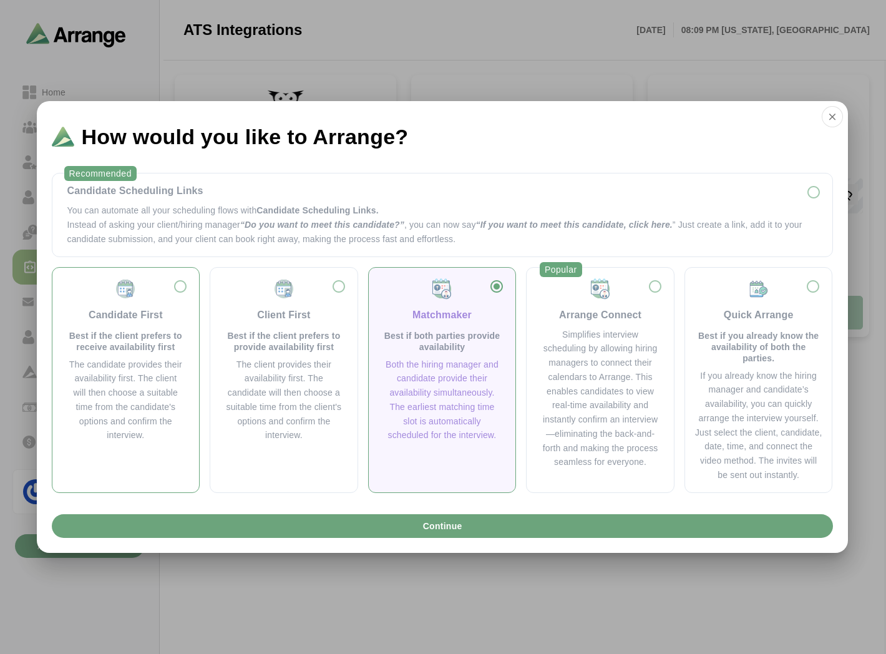
click at [157, 399] on div "The candidate provides their availability first. The client will then choose a …" at bounding box center [125, 399] width 117 height 85
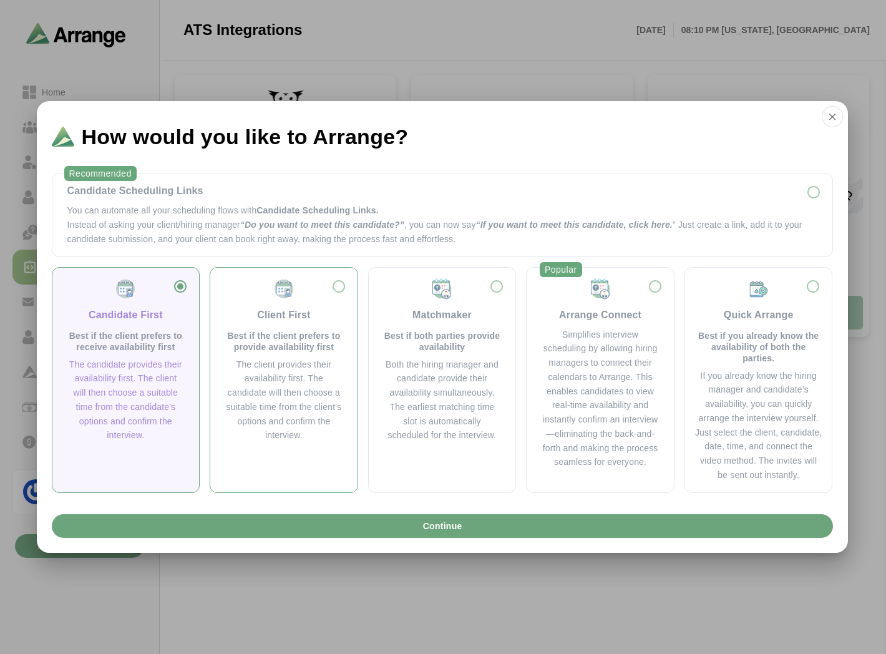
click at [262, 348] on p "Best if the client prefers to provide availability first" at bounding box center [283, 341] width 117 height 22
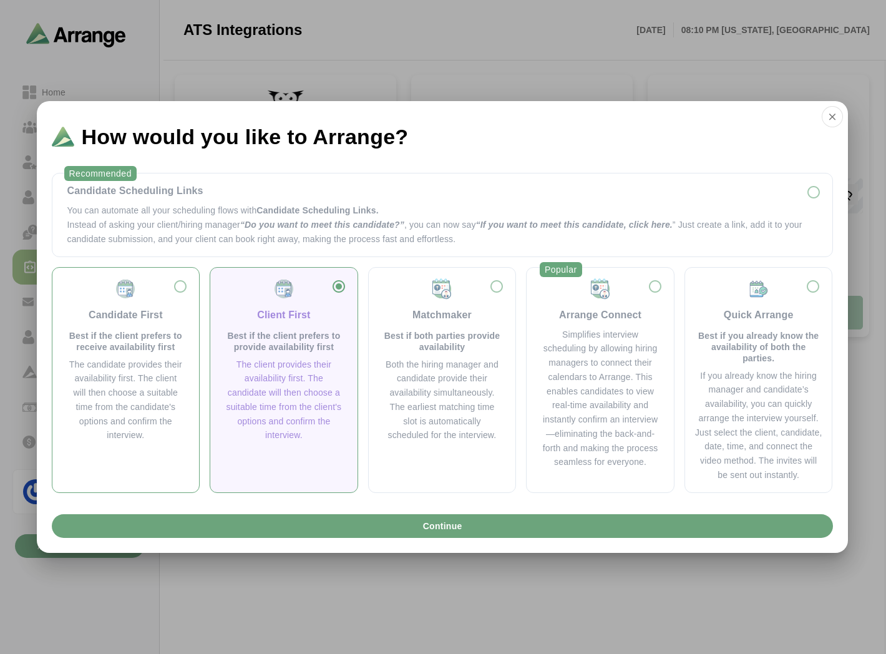
click at [138, 376] on div "The candidate provides their availability first. The client will then choose a …" at bounding box center [125, 399] width 117 height 85
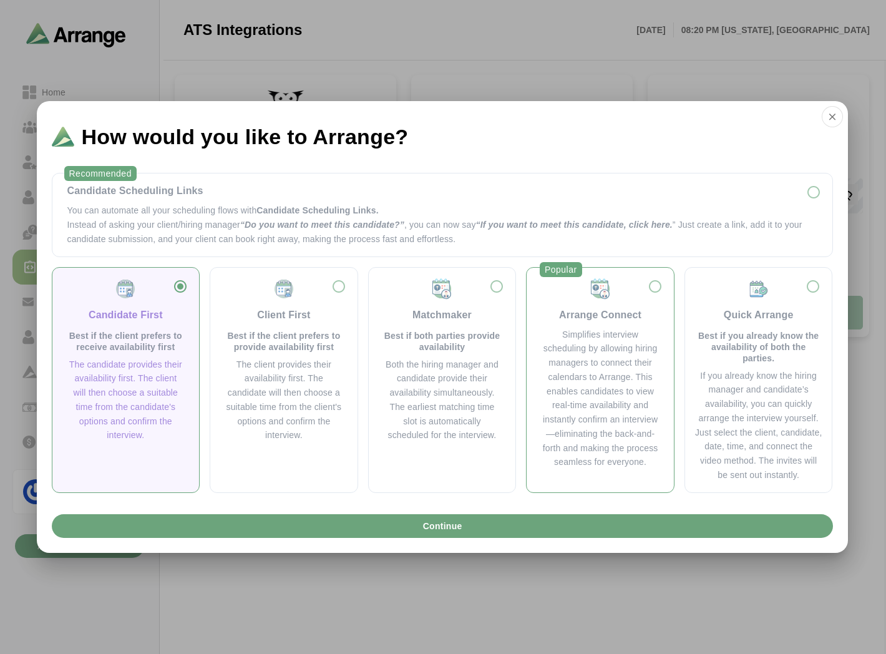
click at [637, 317] on div "Arrange Connect" at bounding box center [600, 315] width 82 height 15
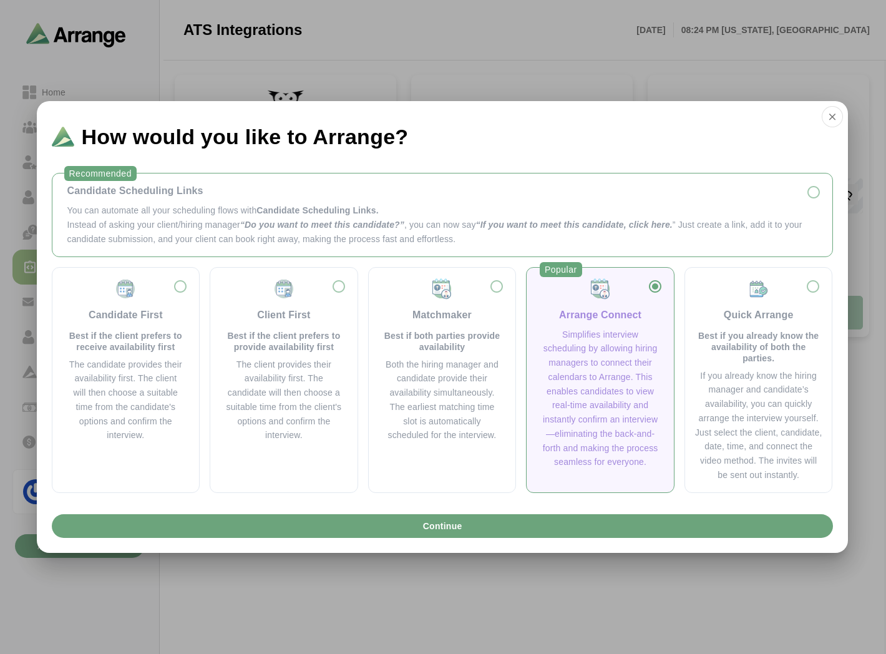
click at [198, 219] on p "Instead of asking your client/hiring manager “Do you want to meet this candidat…" at bounding box center [442, 232] width 750 height 29
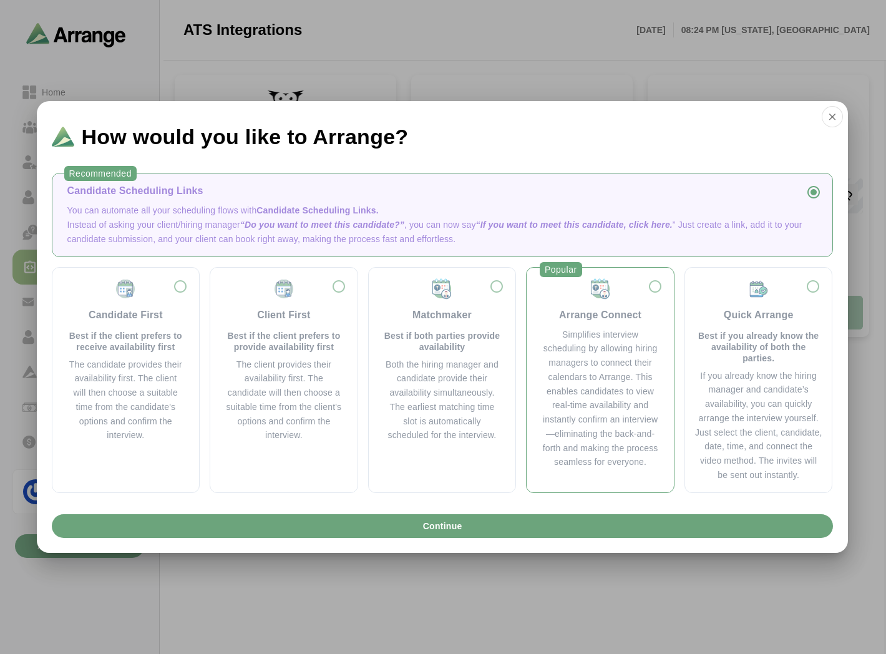
click at [632, 354] on div "Simplifies interview scheduling by allowing hiring managers to connect their ca…" at bounding box center [599, 398] width 117 height 142
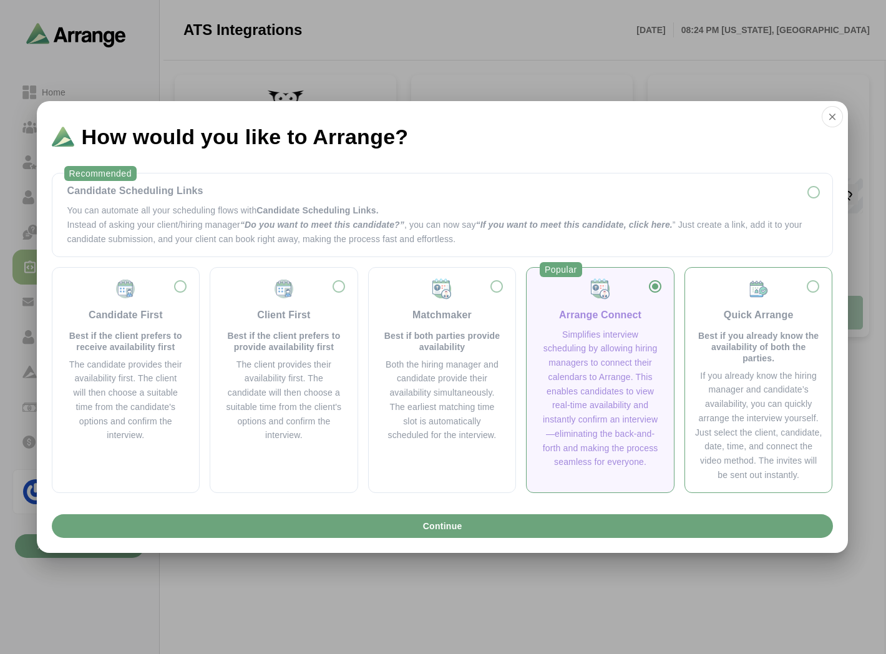
click at [754, 316] on div "Quick Arrange" at bounding box center [759, 315] width 70 height 15
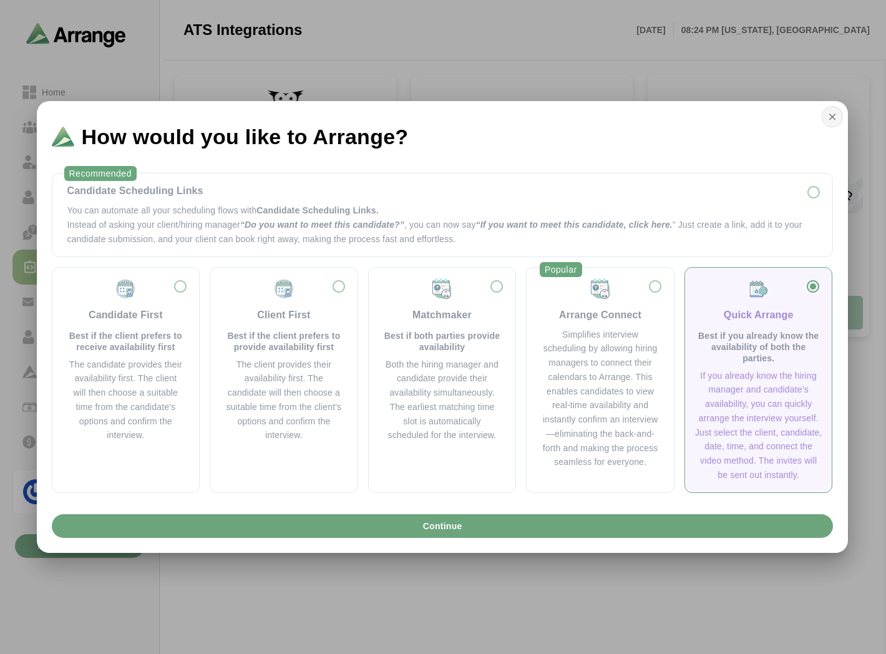
click at [837, 117] on icon "button" at bounding box center [832, 116] width 11 height 11
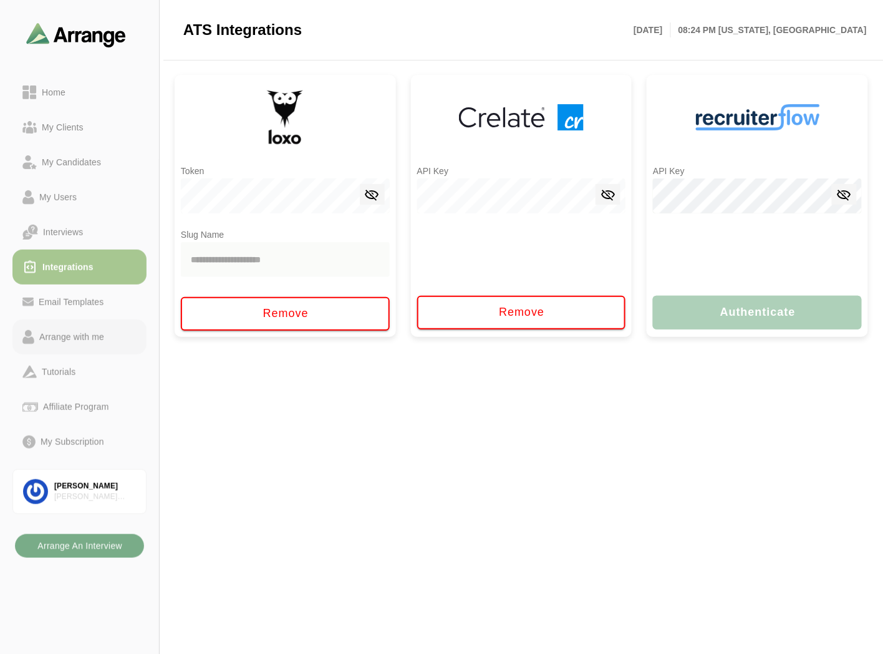
click at [61, 342] on div "Arrange with me" at bounding box center [71, 336] width 75 height 15
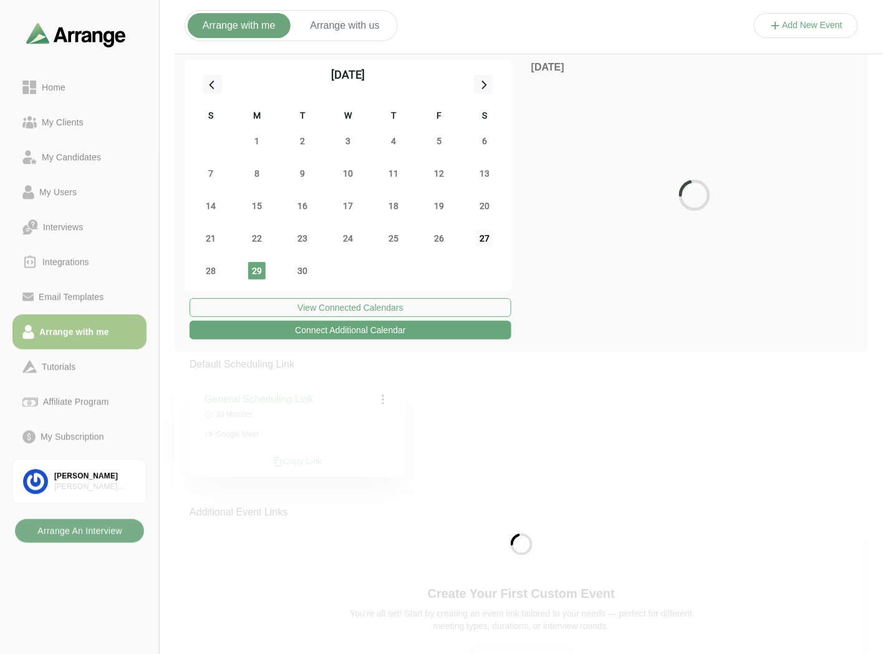
click at [485, 235] on span "27" at bounding box center [484, 238] width 17 height 17
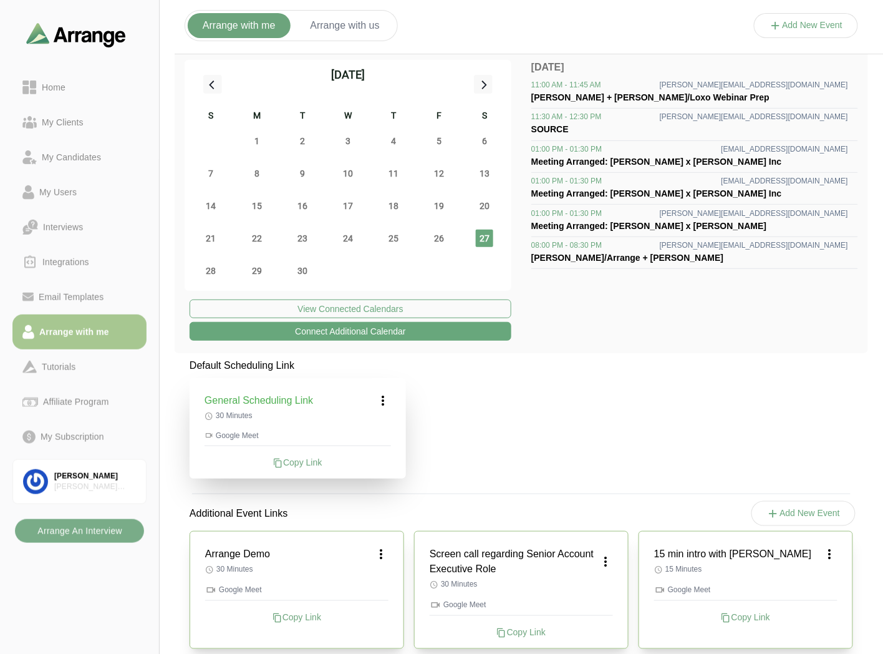
click at [485, 235] on span "27" at bounding box center [484, 238] width 17 height 17
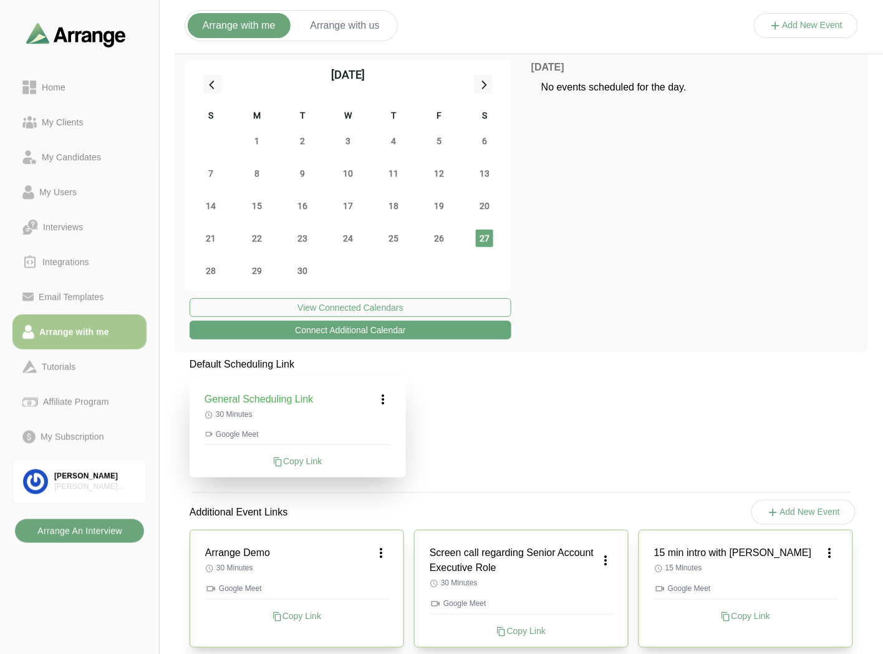
click at [82, 533] on b "Arrange An Interview" at bounding box center [79, 531] width 85 height 24
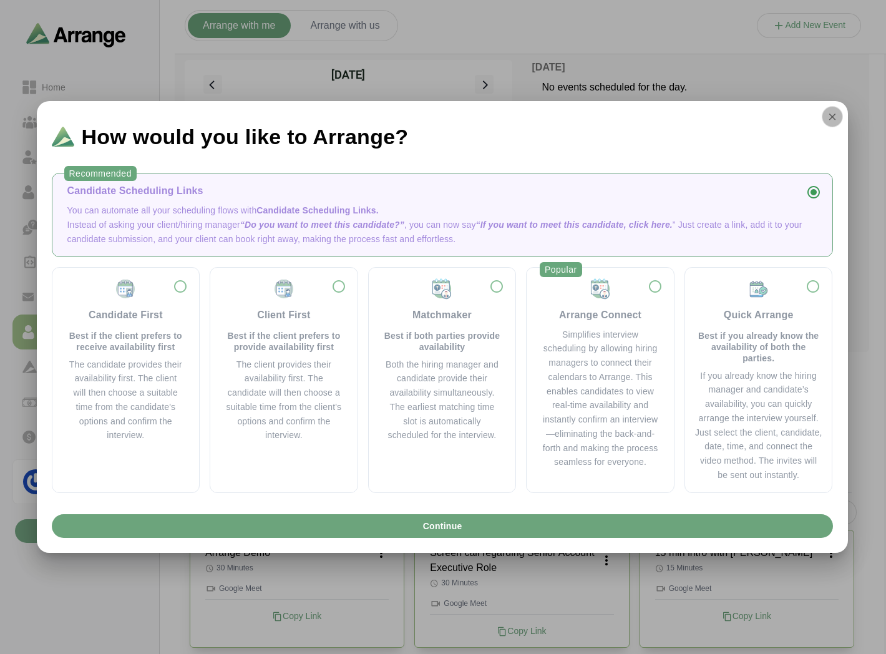
click at [831, 116] on icon "button" at bounding box center [832, 116] width 11 height 11
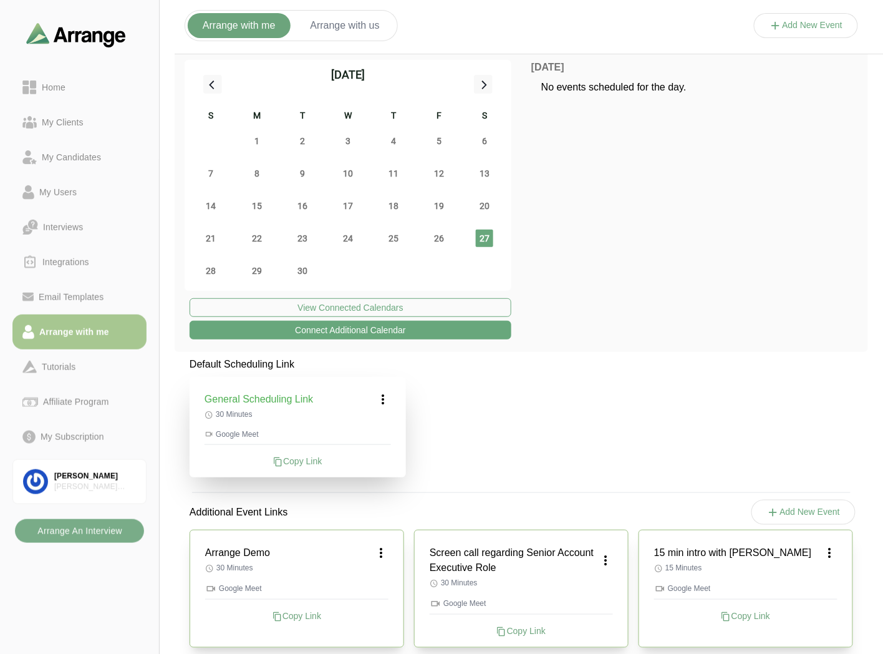
click at [387, 399] on icon at bounding box center [383, 399] width 15 height 15
click at [377, 435] on div "Edit" at bounding box center [371, 433] width 57 height 23
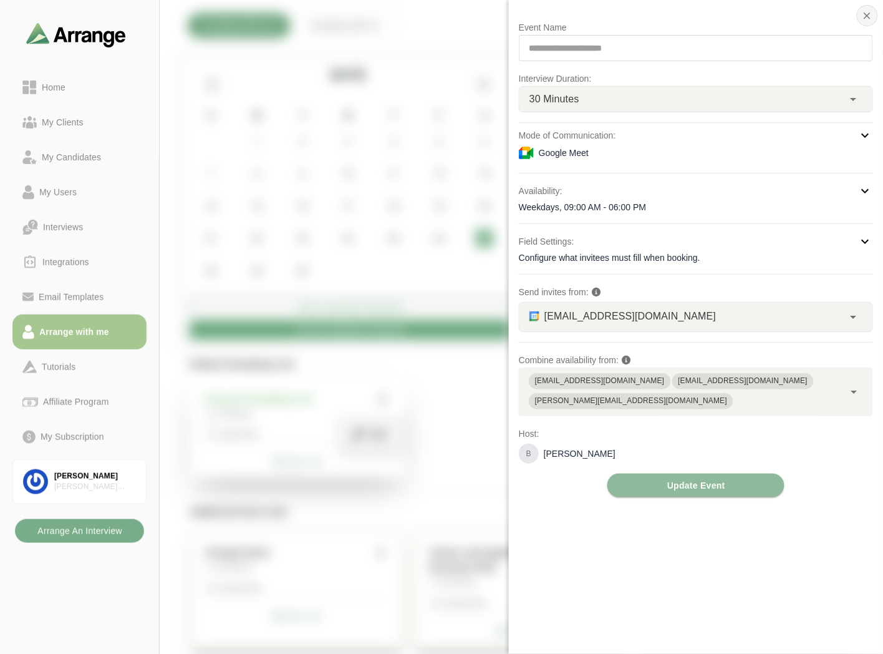
click at [868, 16] on icon "button" at bounding box center [867, 15] width 11 height 11
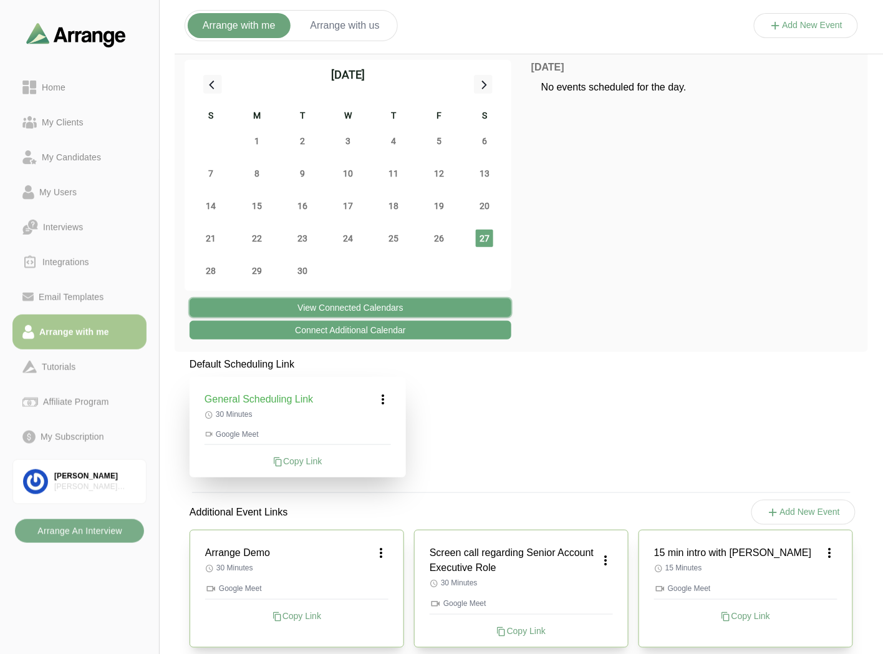
click at [362, 309] on button "View Connected Calendars" at bounding box center [351, 307] width 322 height 19
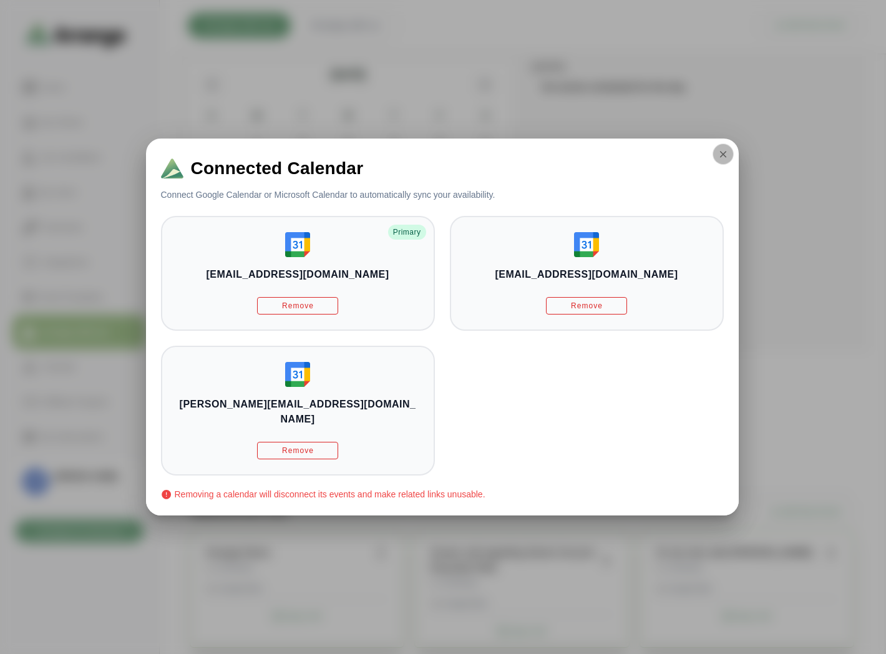
click at [712, 165] on button "button" at bounding box center [722, 153] width 21 height 21
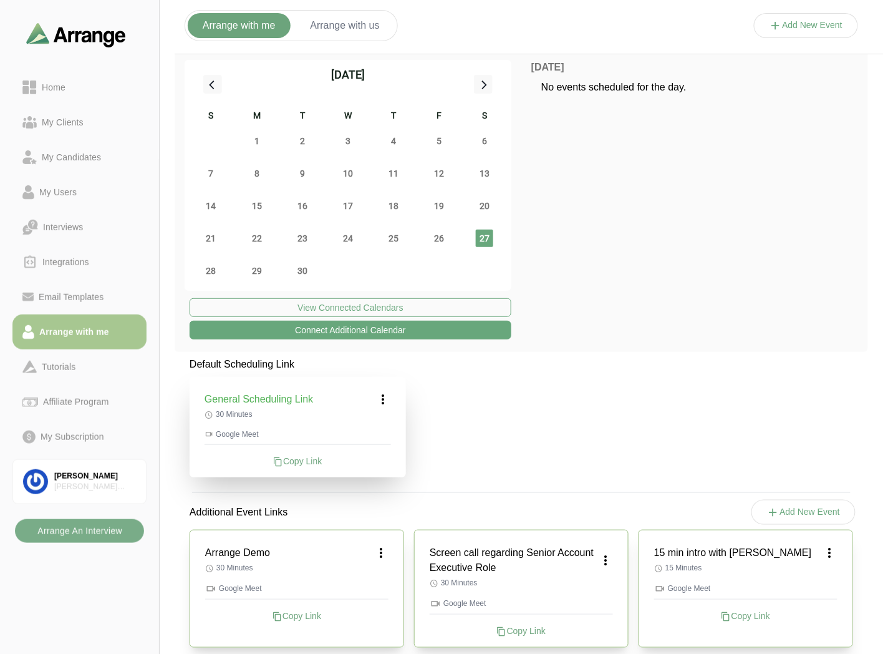
click at [777, 24] on icon at bounding box center [776, 25] width 13 height 13
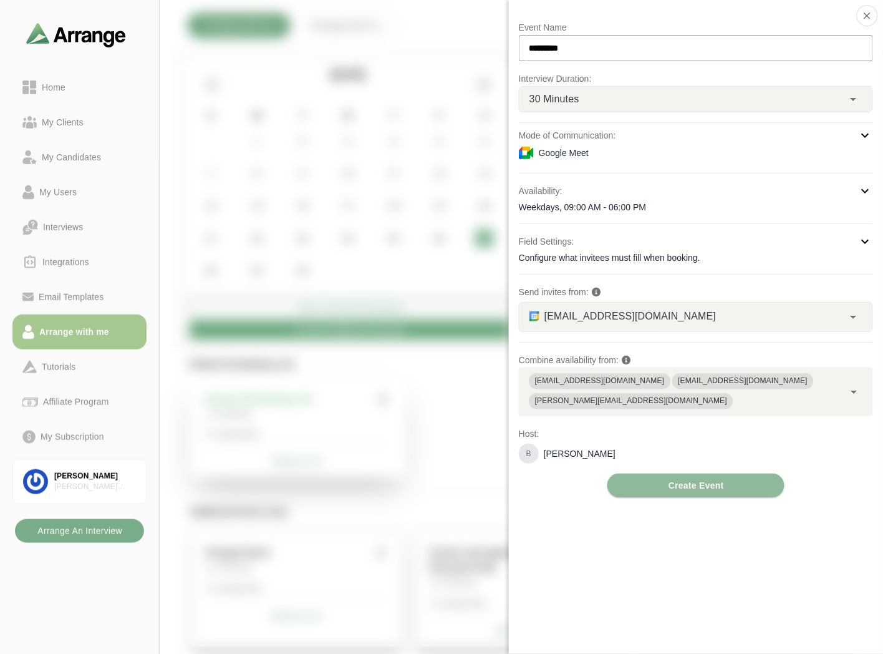
click at [626, 204] on div "Weekdays, 09:00 AM - 06:00 PM" at bounding box center [696, 207] width 354 height 12
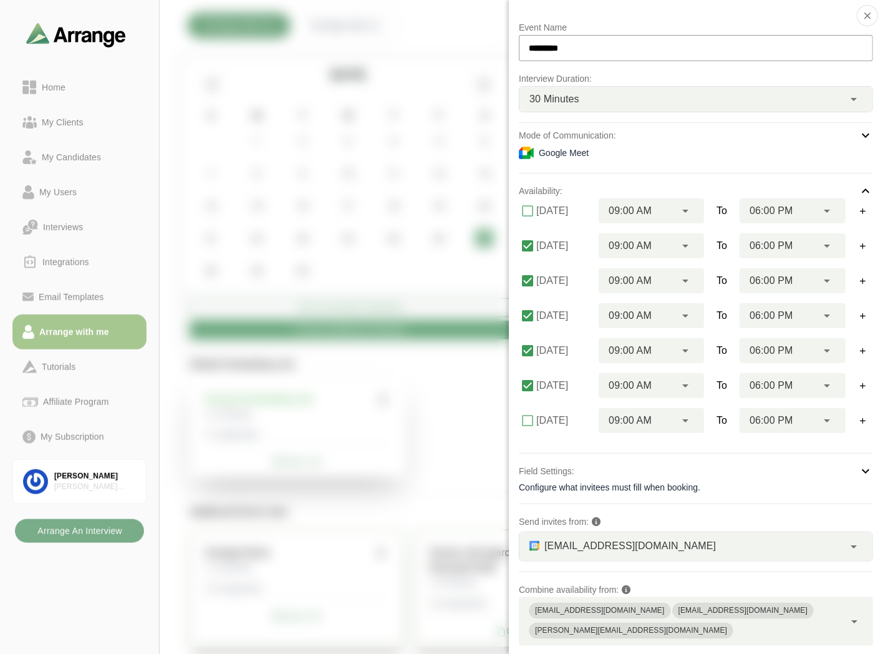
click at [608, 129] on p "Mode of Communication:" at bounding box center [567, 135] width 97 height 15
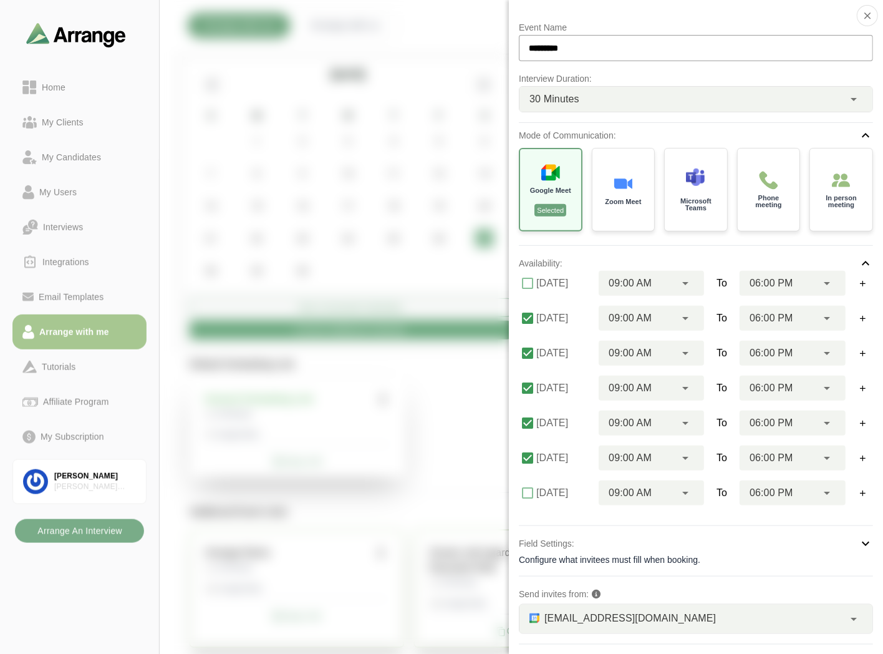
scroll to position [135, 0]
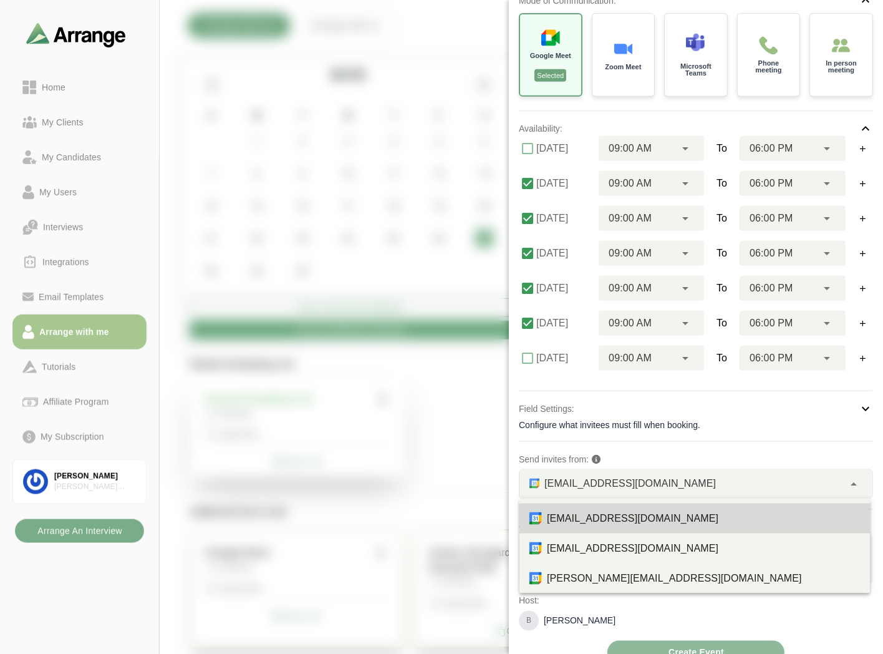
click at [599, 482] on span "bgabay88@gmail.com" at bounding box center [631, 483] width 172 height 16
click at [641, 464] on p "Send invites from:" at bounding box center [696, 459] width 354 height 15
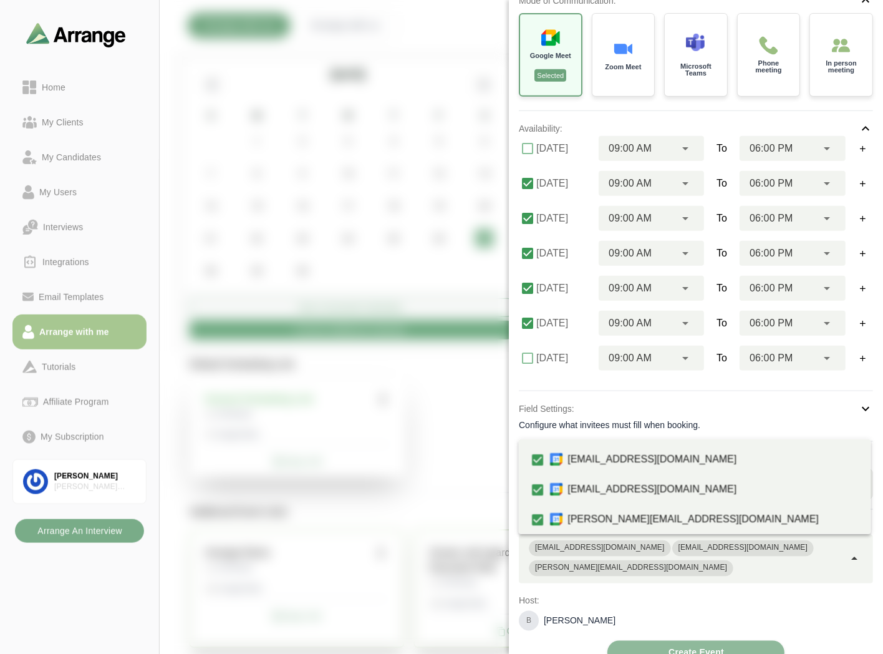
click at [816, 556] on div "bgabay88@gmail.com briangabay@gmail.com brian@arrangeai.io" at bounding box center [682, 559] width 326 height 49
click at [737, 611] on div "B Brian Gabay" at bounding box center [696, 621] width 354 height 20
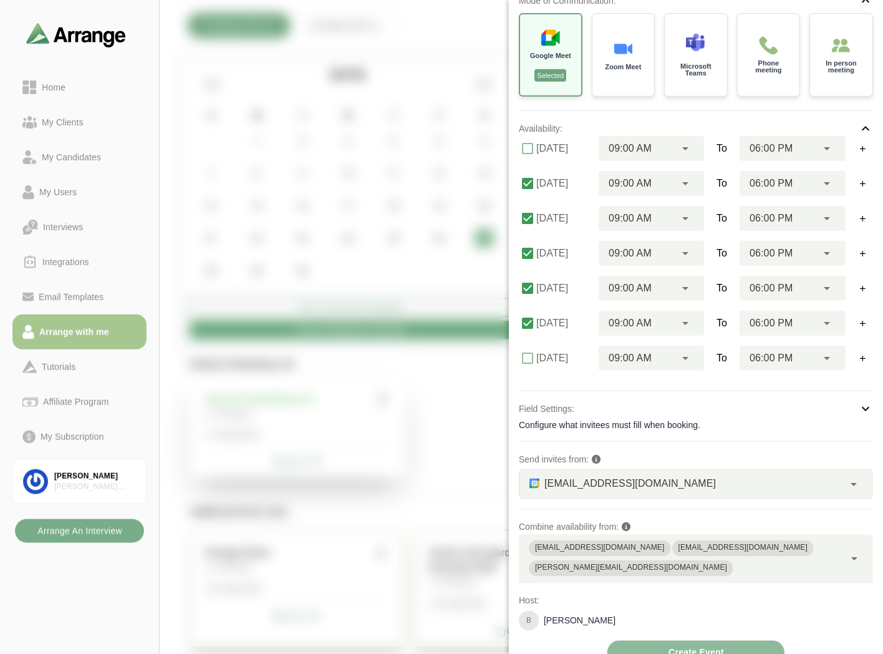
scroll to position [0, 0]
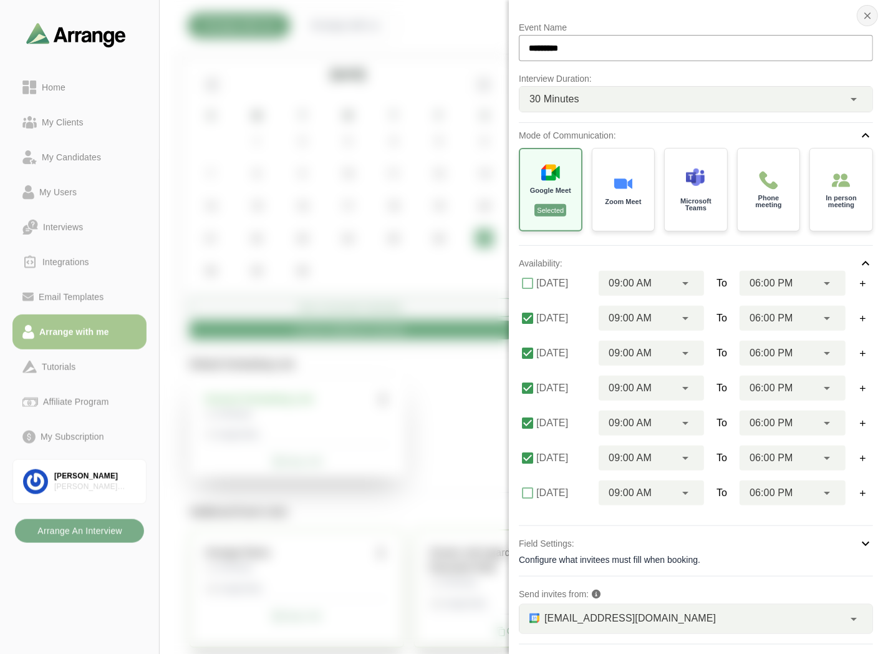
click at [867, 14] on icon "button" at bounding box center [867, 15] width 11 height 11
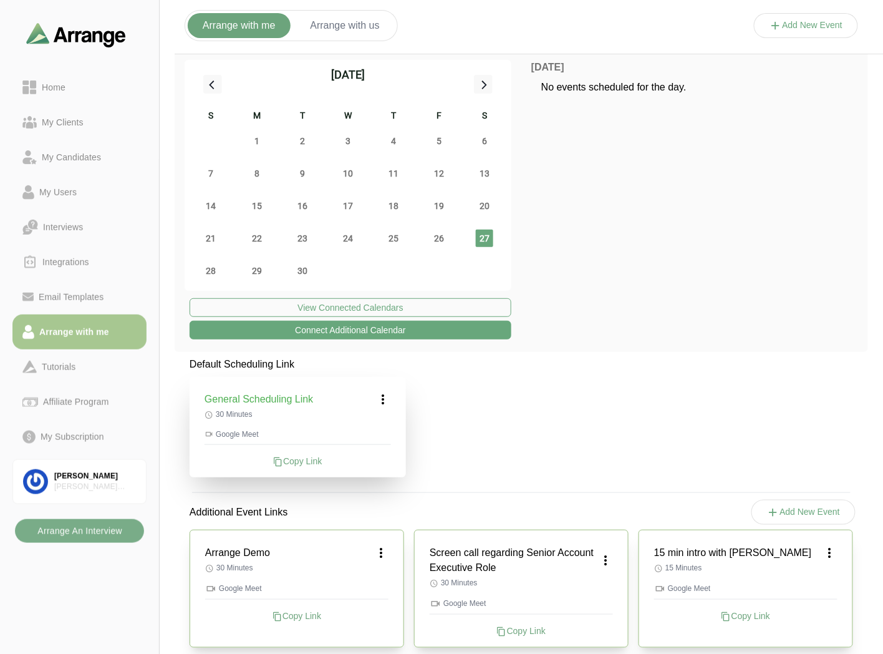
click at [115, 546] on div "Home My Clients My Candidates My Users Interviews Integrations Email Templates …" at bounding box center [79, 327] width 159 height 654
click at [82, 528] on b "Arrange An Interview" at bounding box center [79, 531] width 85 height 24
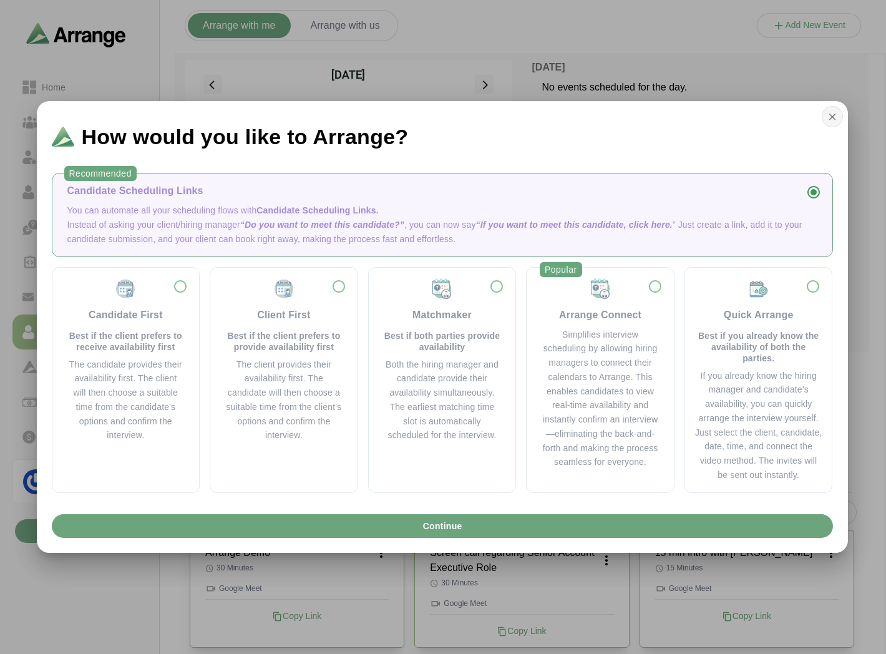
click at [834, 119] on icon "button" at bounding box center [832, 116] width 11 height 11
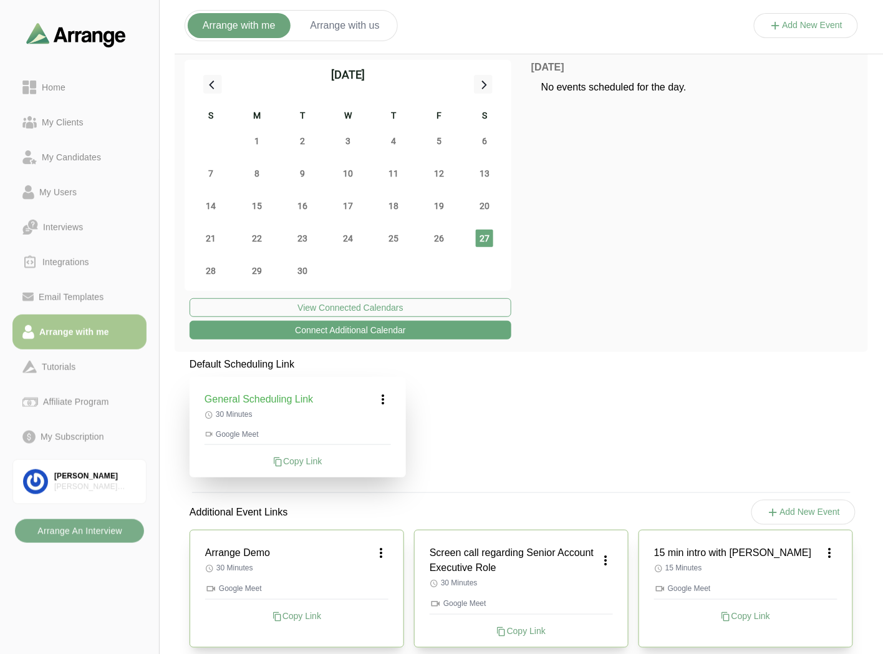
click at [387, 402] on icon at bounding box center [383, 399] width 15 height 15
click at [375, 434] on div "Edit" at bounding box center [371, 433] width 57 height 23
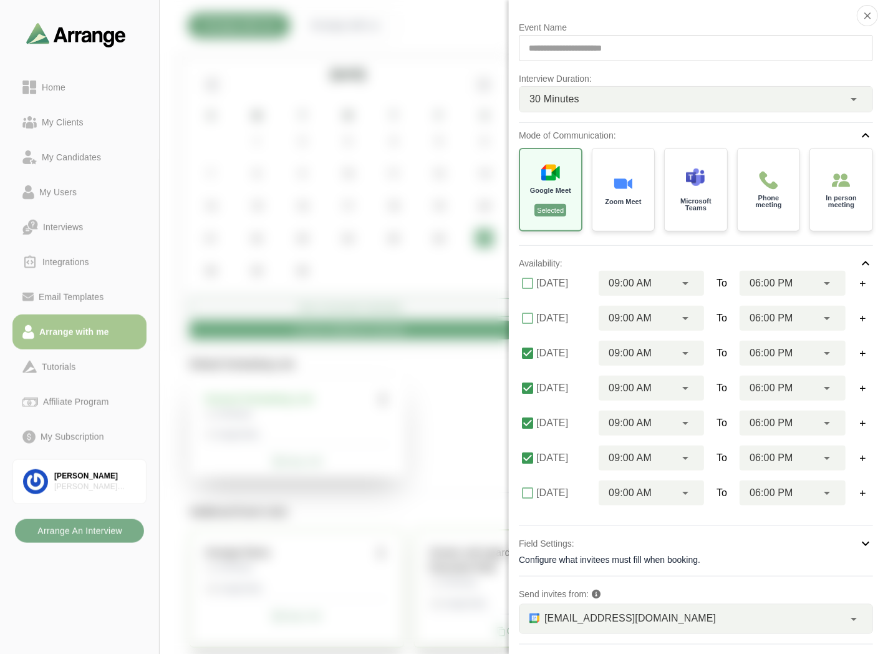
click at [538, 314] on label "Monday" at bounding box center [563, 318] width 55 height 25
click at [863, 14] on icon "button" at bounding box center [867, 15] width 11 height 11
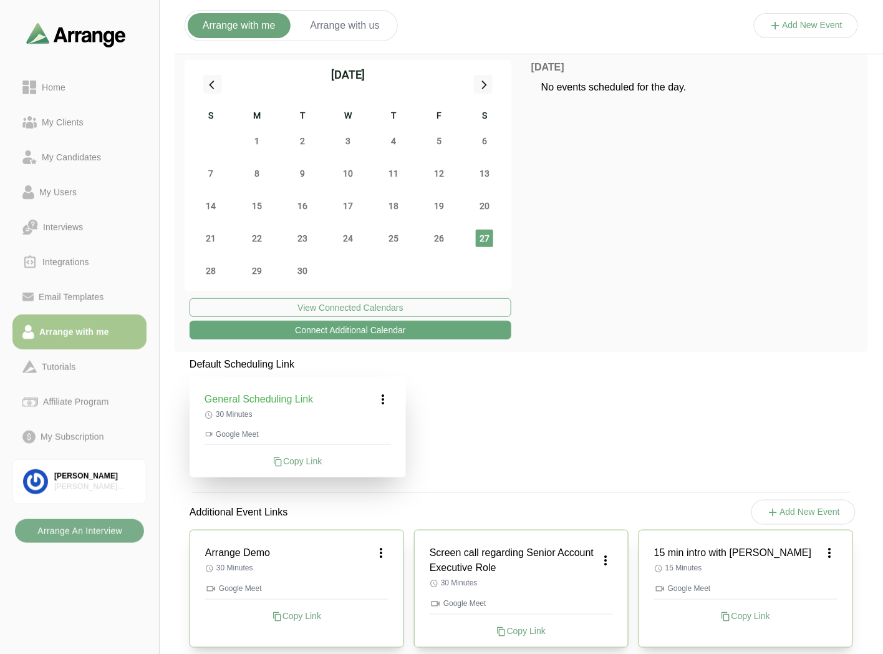
click at [385, 398] on icon at bounding box center [383, 399] width 15 height 15
click at [376, 444] on div "Edit" at bounding box center [371, 433] width 57 height 23
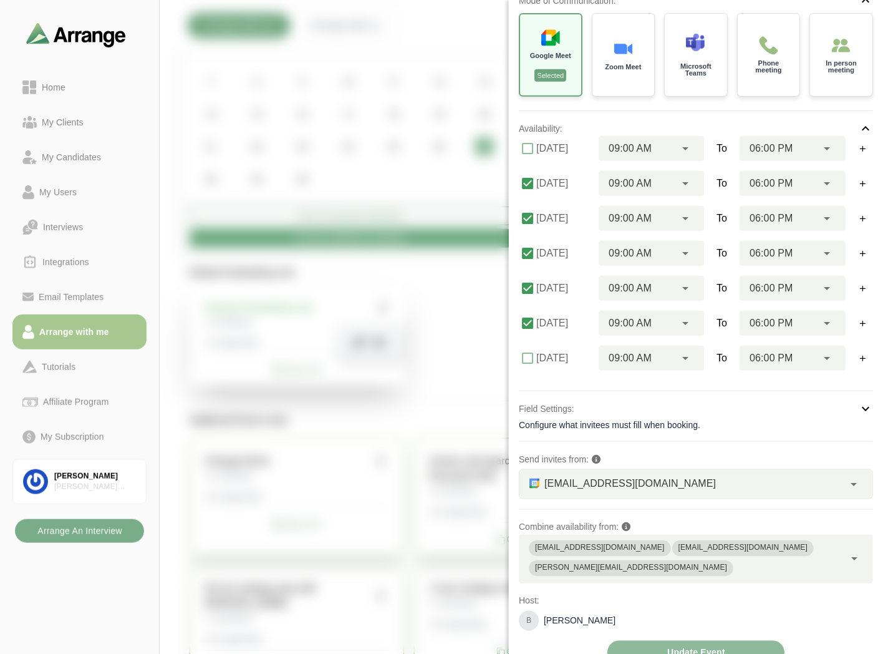
scroll to position [208, 0]
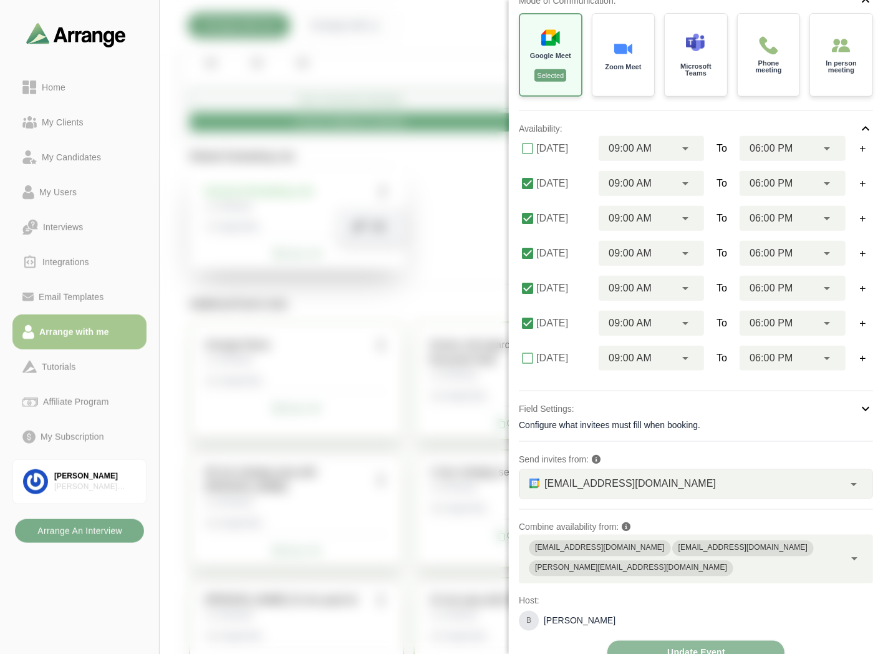
click at [596, 412] on div "Field Settings:" at bounding box center [696, 408] width 354 height 15
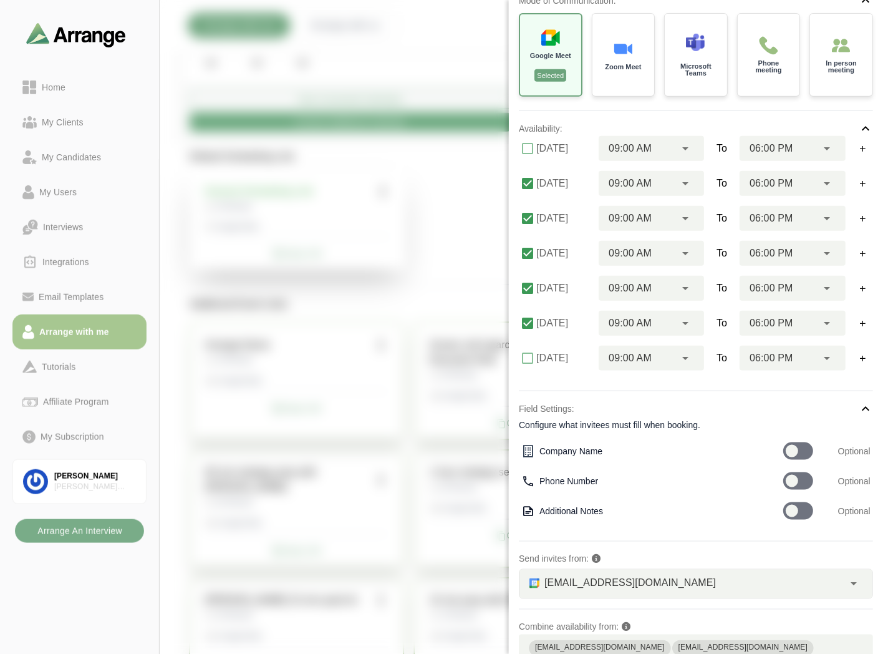
click at [803, 453] on div at bounding box center [798, 450] width 30 height 17
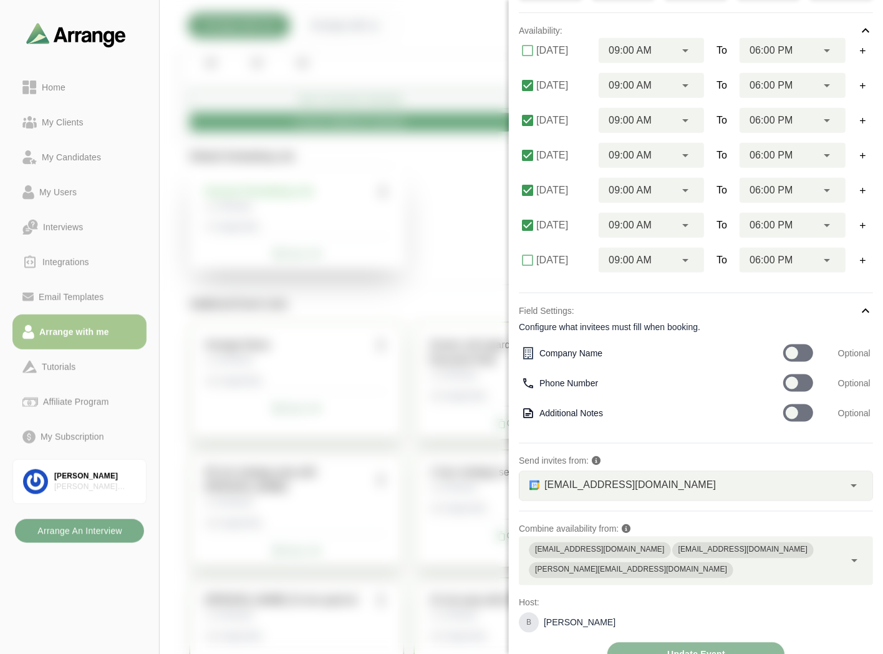
scroll to position [235, 0]
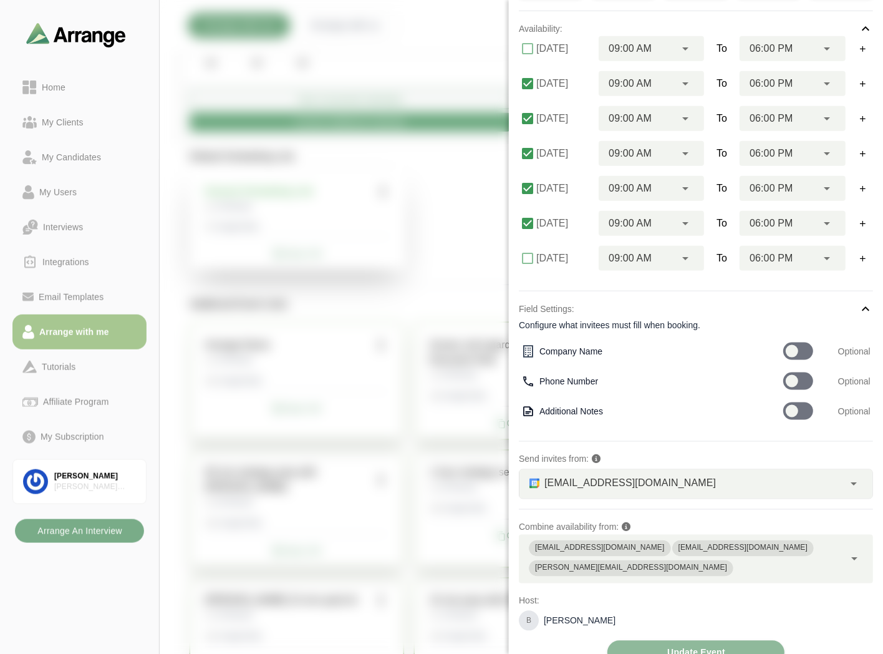
drag, startPoint x: 402, startPoint y: 54, endPoint x: 538, endPoint y: 36, distance: 137.1
click at [754, 38] on div at bounding box center [806, 38] width 105 height 0
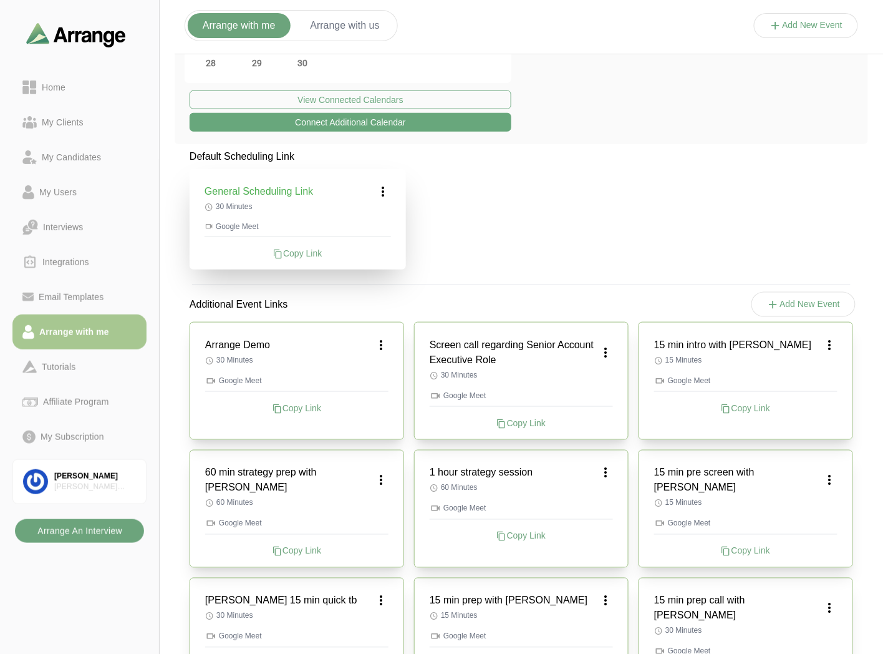
click at [84, 531] on b "Arrange An Interview" at bounding box center [79, 531] width 85 height 24
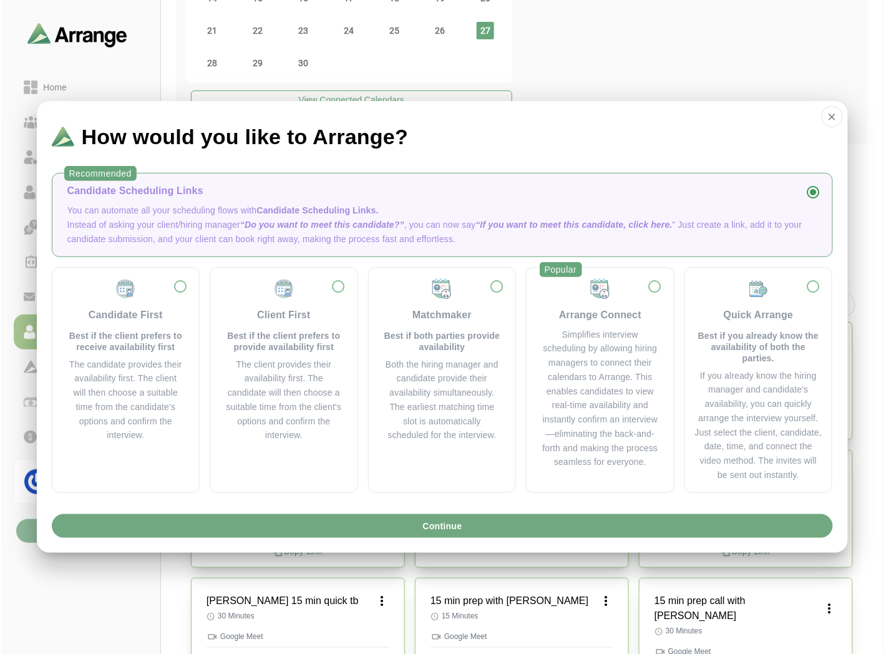
scroll to position [0, 0]
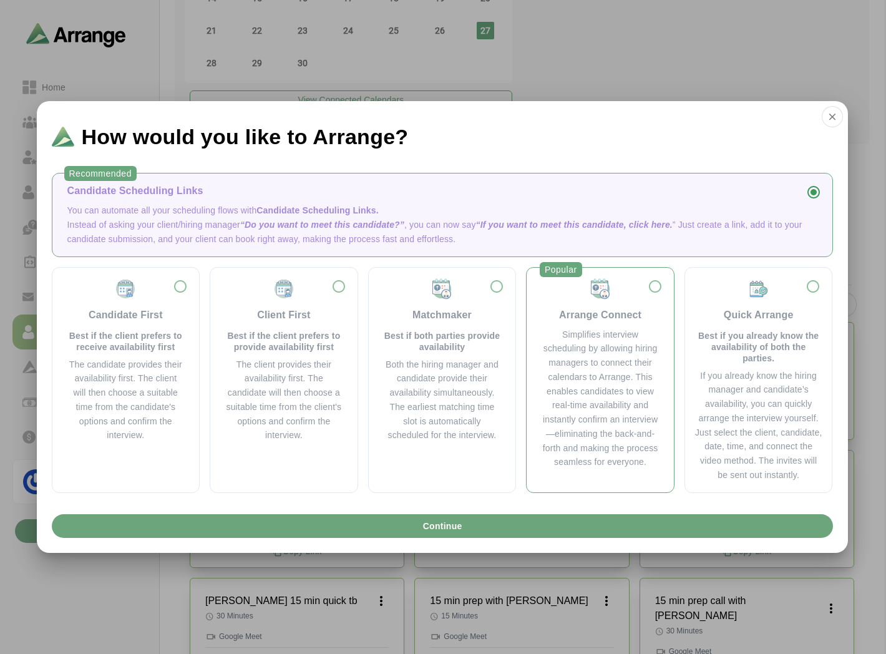
click at [566, 372] on div "Simplifies interview scheduling by allowing hiring managers to connect their ca…" at bounding box center [599, 398] width 117 height 142
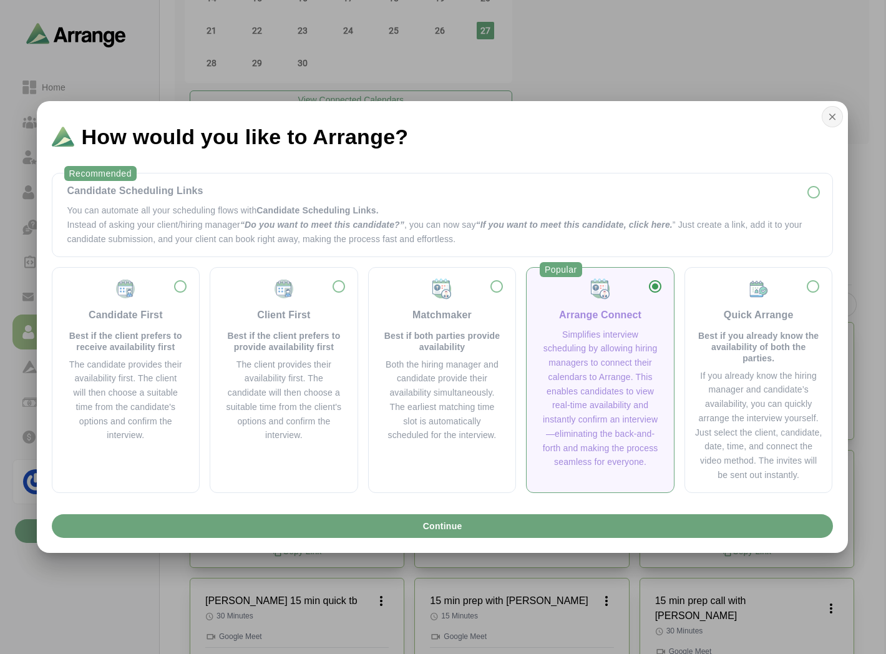
click at [833, 121] on icon "button" at bounding box center [832, 116] width 11 height 11
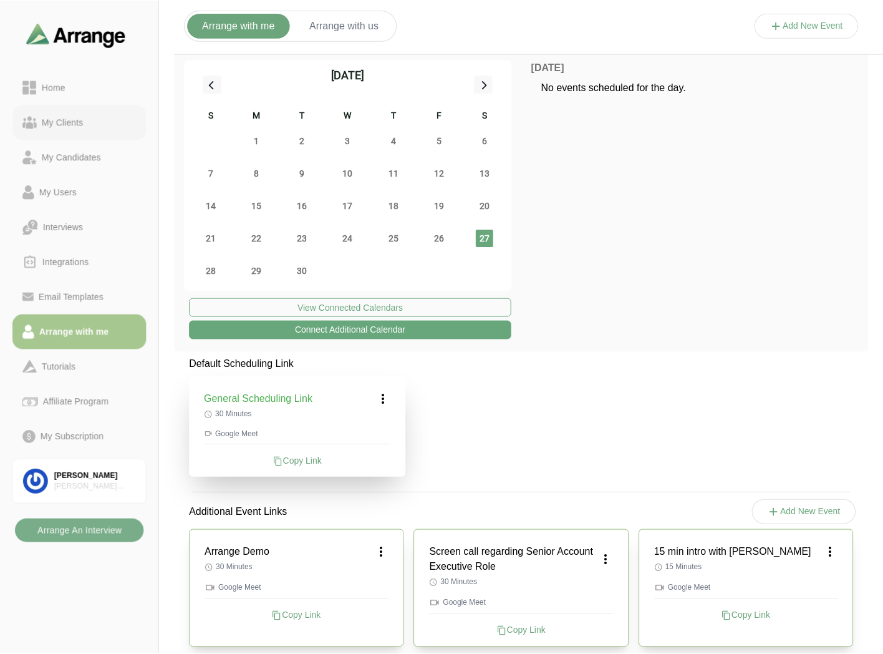
scroll to position [208, 0]
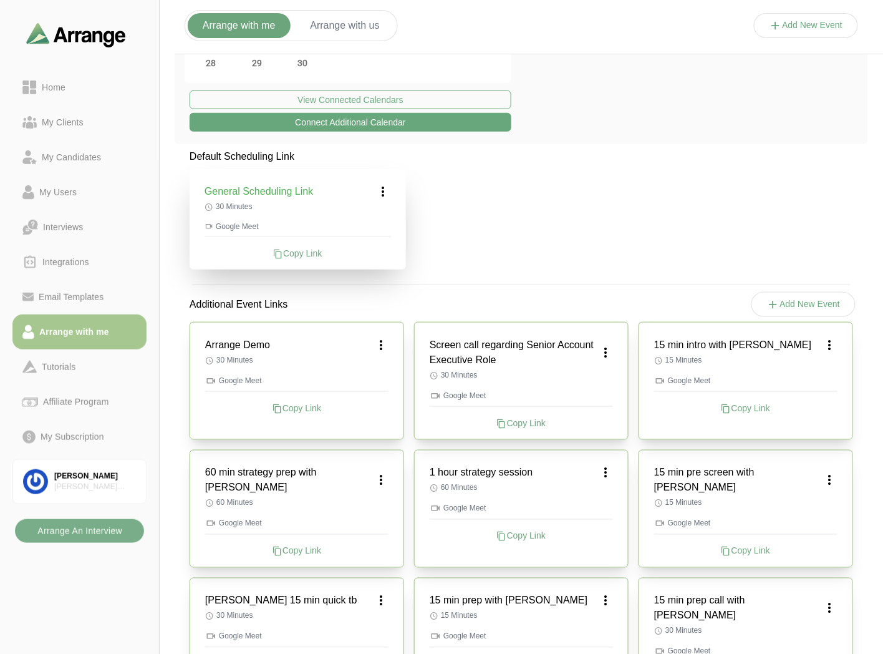
click at [321, 30] on button "Arrange with us" at bounding box center [345, 25] width 99 height 25
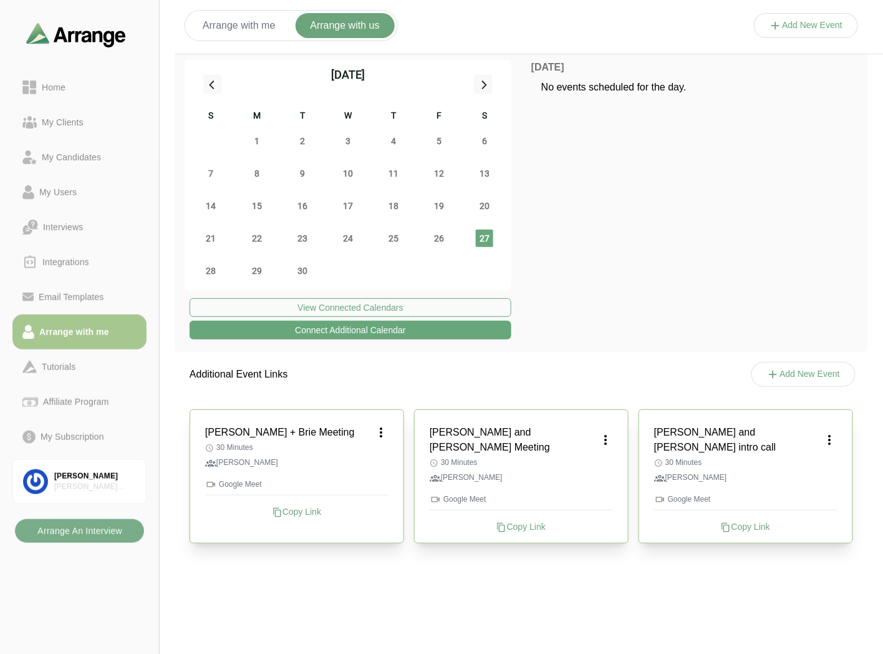
scroll to position [0, 0]
click at [61, 194] on div "My Users" at bounding box center [57, 192] width 47 height 15
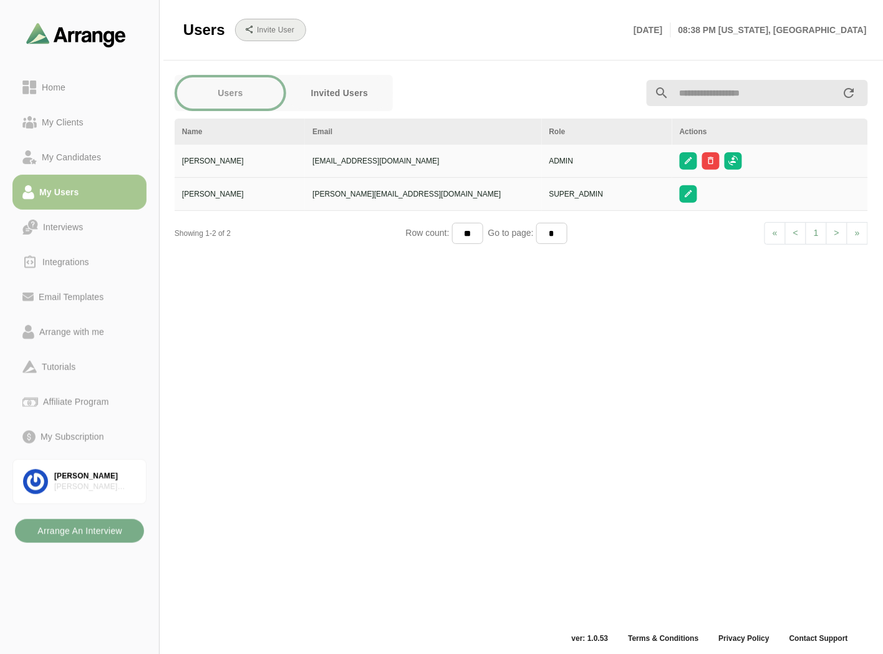
click at [272, 32] on b "Invite User" at bounding box center [275, 30] width 38 height 9
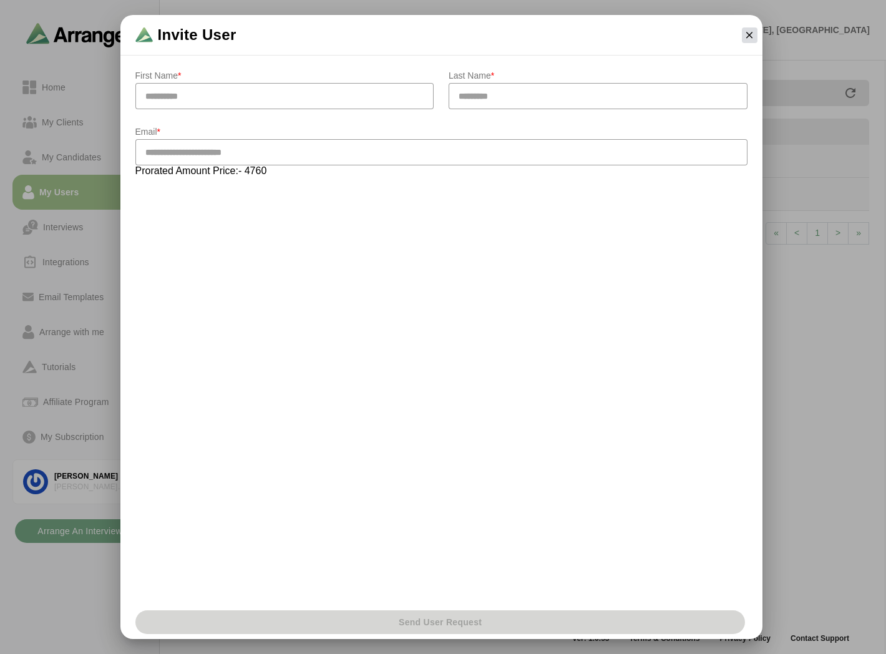
click at [752, 31] on icon "button" at bounding box center [749, 34] width 11 height 11
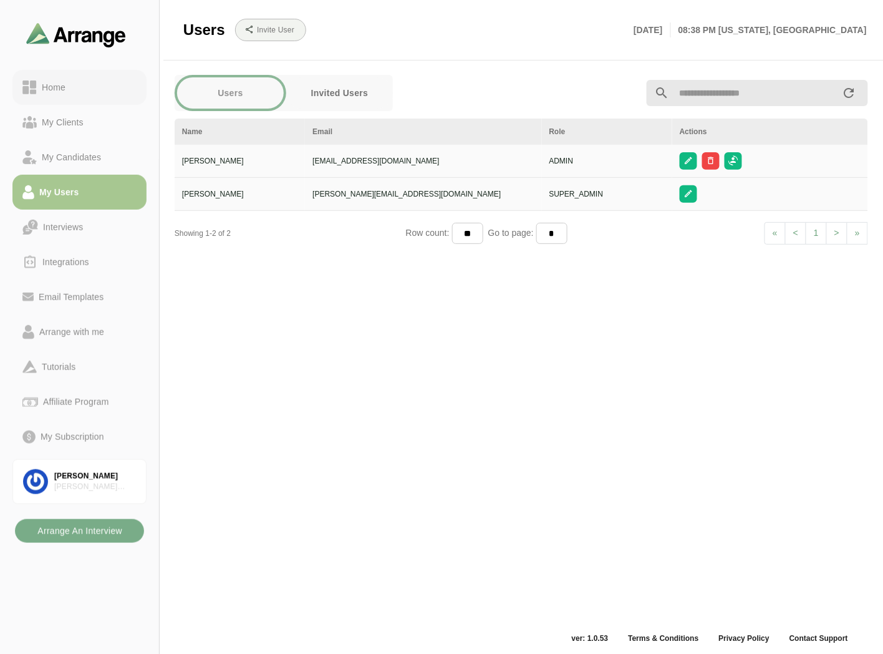
click at [56, 85] on div "Home" at bounding box center [54, 87] width 34 height 15
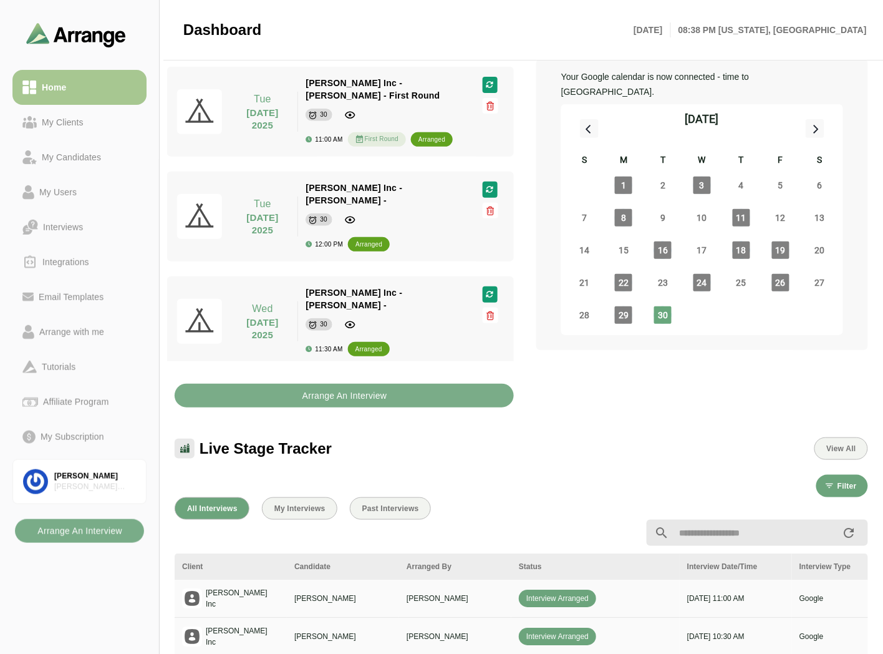
scroll to position [69, 0]
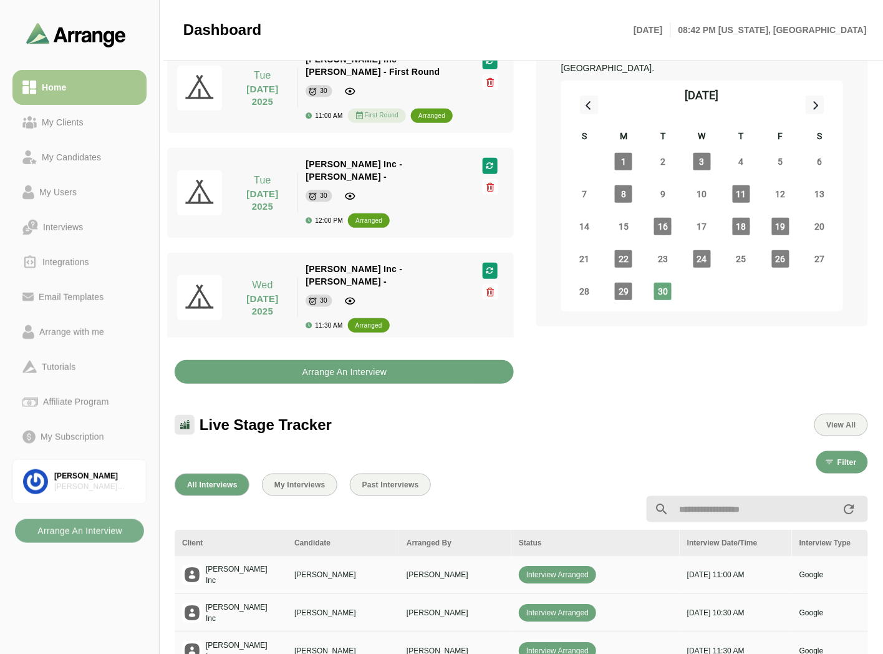
click at [347, 377] on b "Arrange An Interview" at bounding box center [344, 372] width 85 height 24
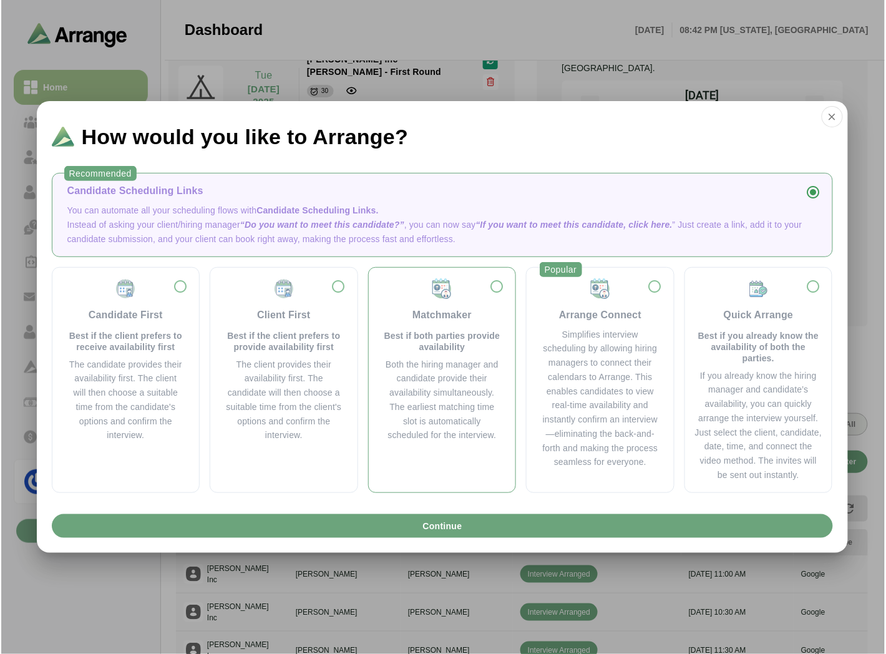
scroll to position [0, 0]
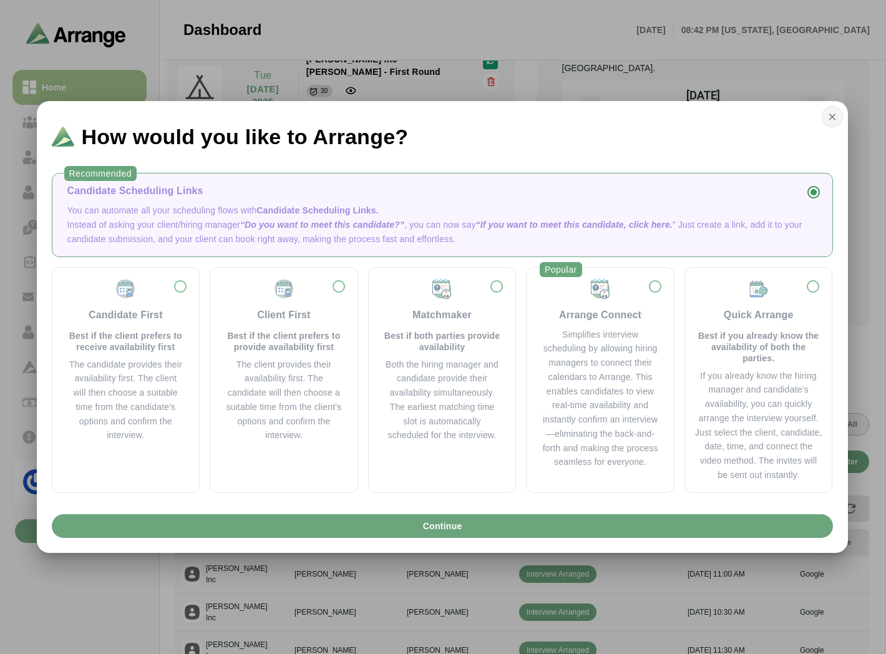
click at [837, 121] on icon "button" at bounding box center [832, 116] width 11 height 11
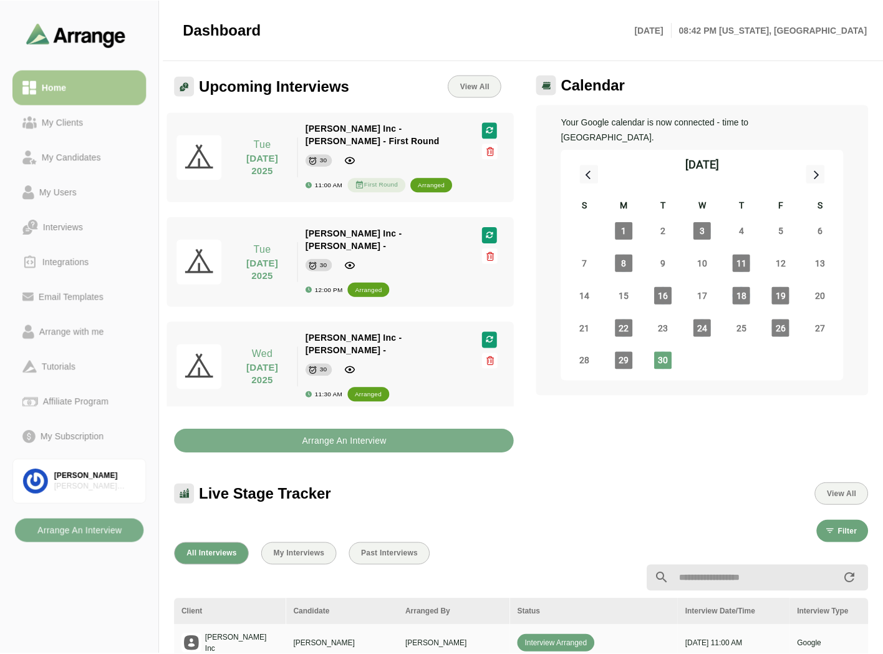
scroll to position [69, 0]
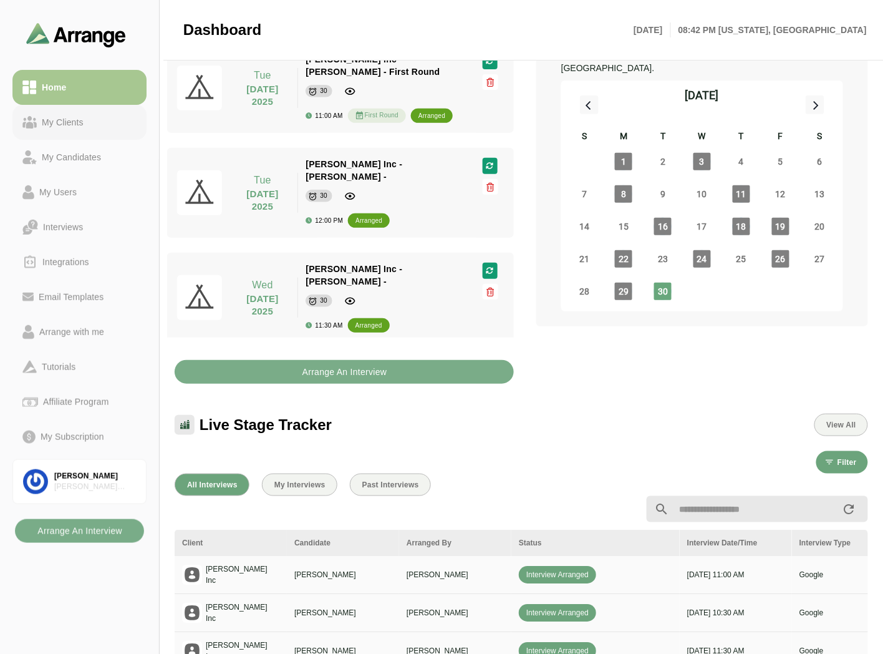
click at [75, 122] on div "My Clients" at bounding box center [63, 122] width 52 height 15
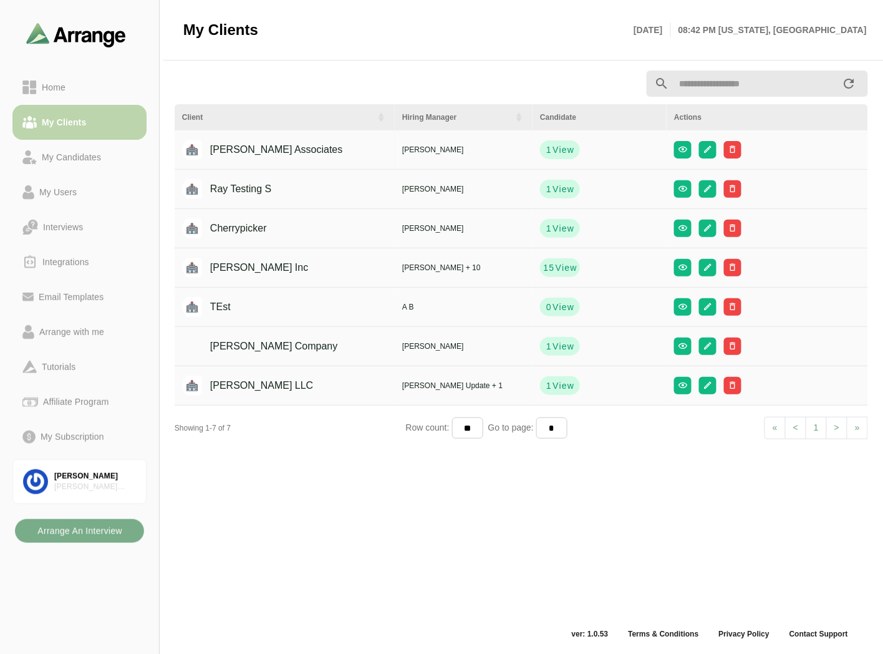
scroll to position [4, 0]
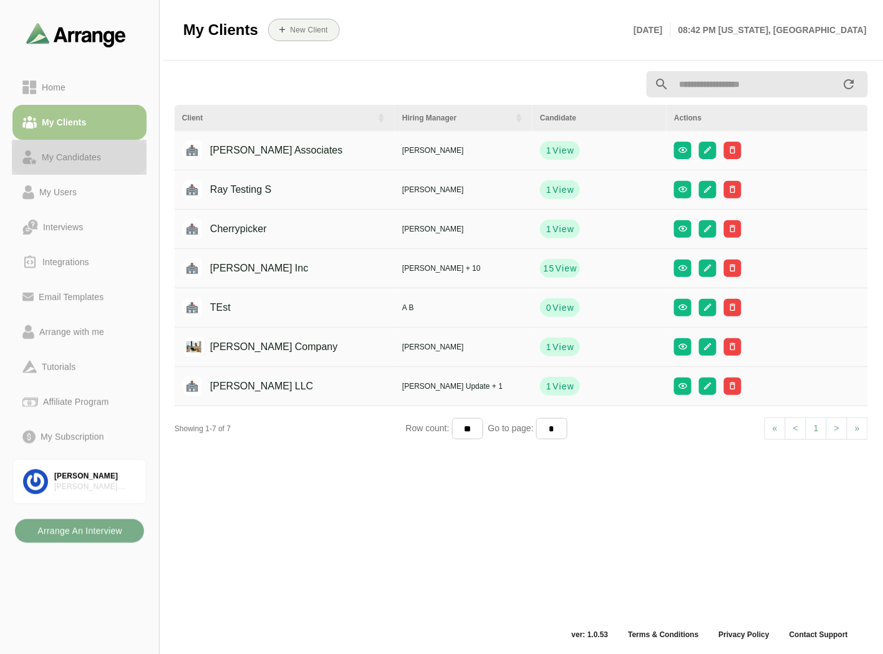
click at [102, 157] on div "My Candidates" at bounding box center [71, 157] width 69 height 15
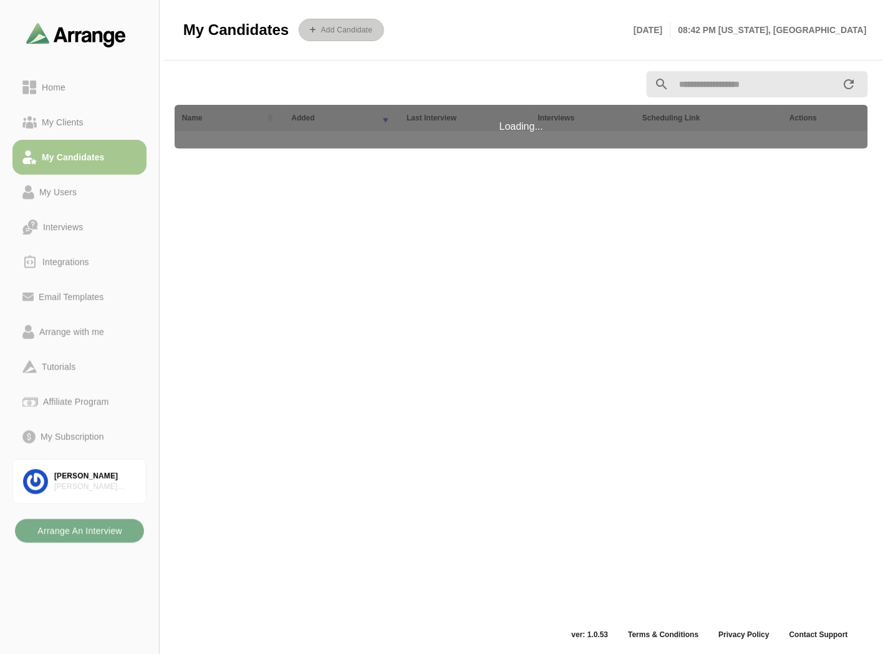
click at [334, 34] on b "Add Candidate" at bounding box center [347, 30] width 52 height 9
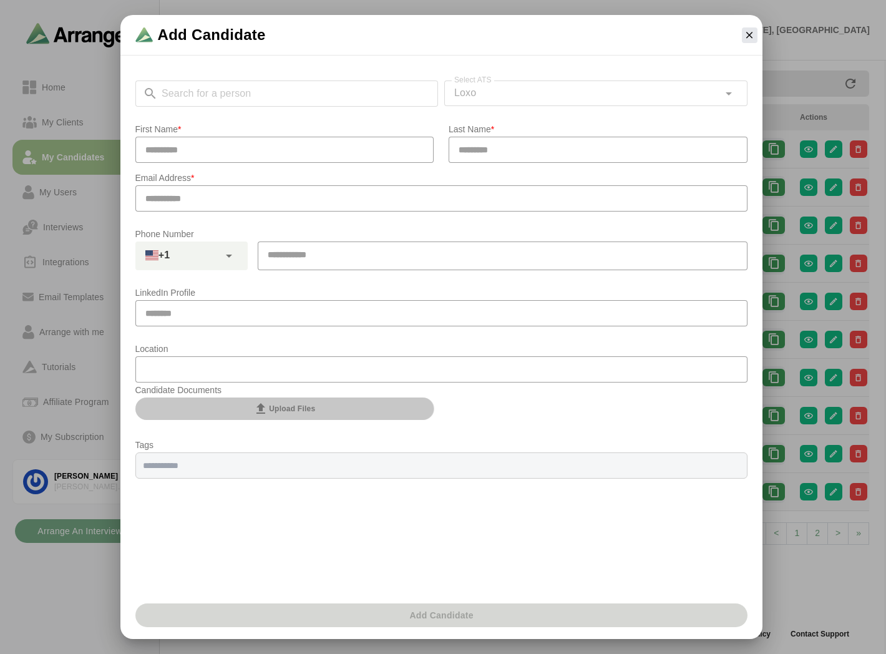
click at [278, 404] on span "Upload Files" at bounding box center [284, 408] width 62 height 15
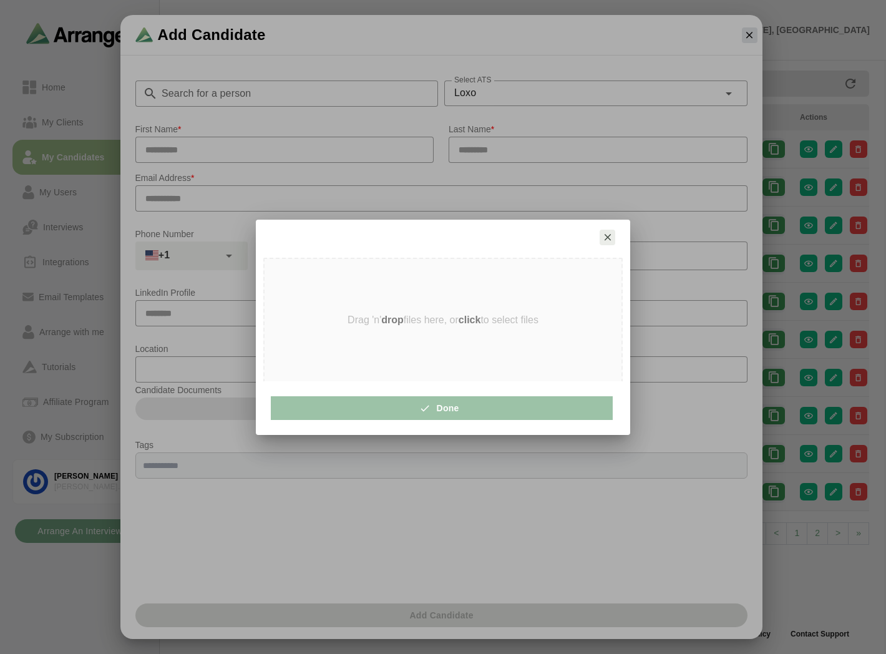
click at [602, 238] on icon "button" at bounding box center [607, 236] width 11 height 11
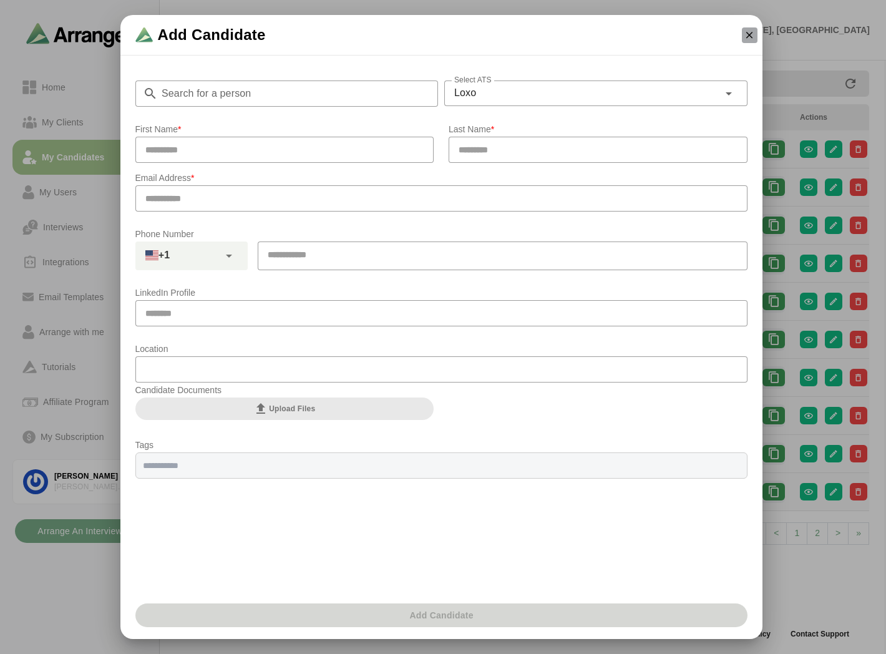
click at [752, 30] on icon "button" at bounding box center [749, 34] width 11 height 11
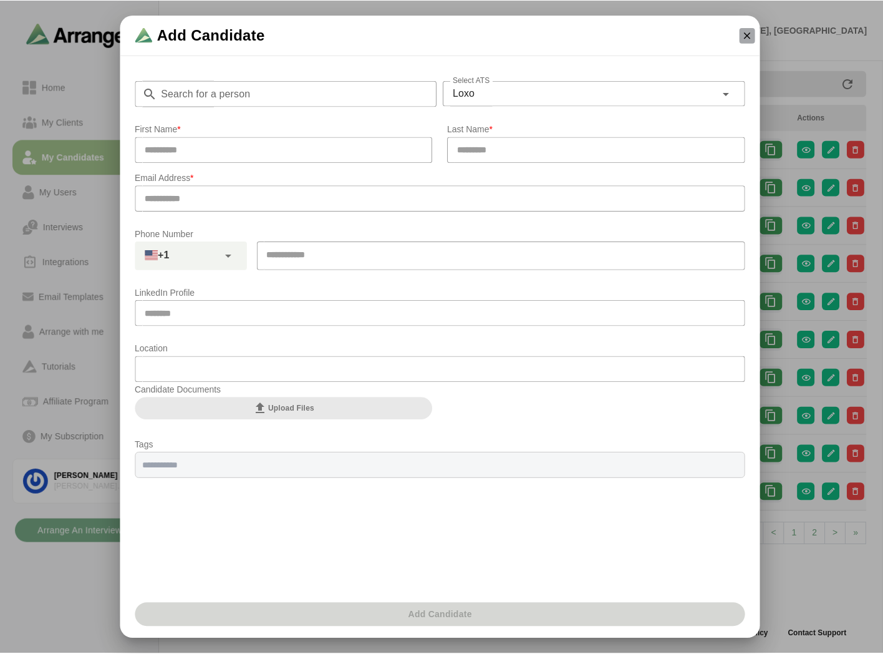
scroll to position [4, 0]
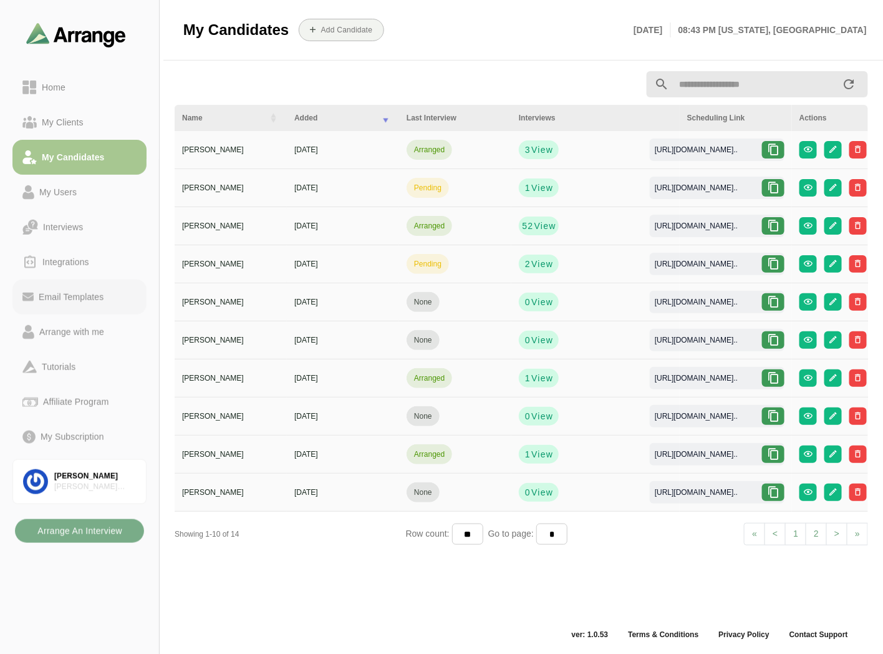
click at [63, 298] on div "Email Templates" at bounding box center [71, 296] width 75 height 15
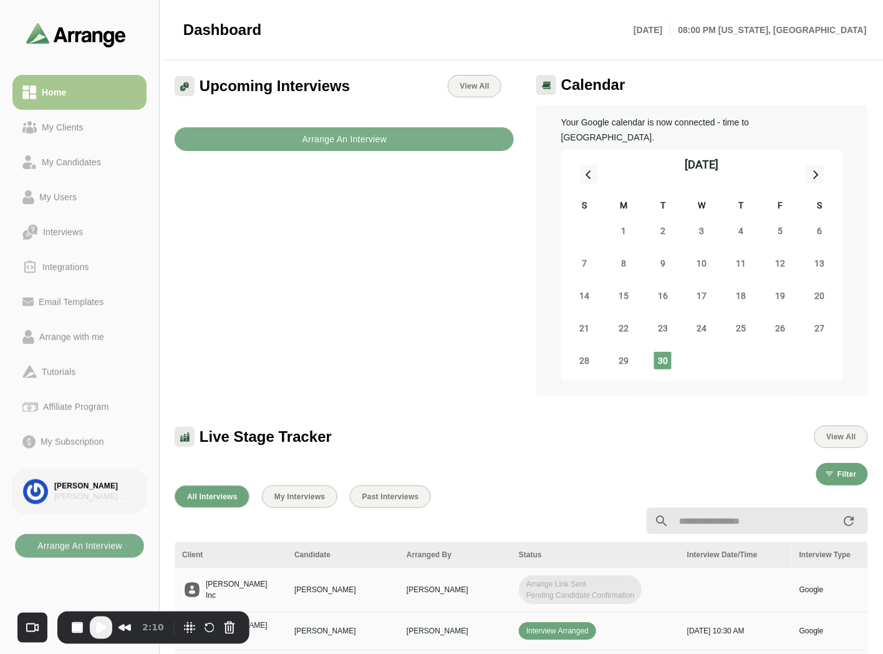
click at [92, 493] on div "[PERSON_NAME] Associates" at bounding box center [95, 497] width 82 height 11
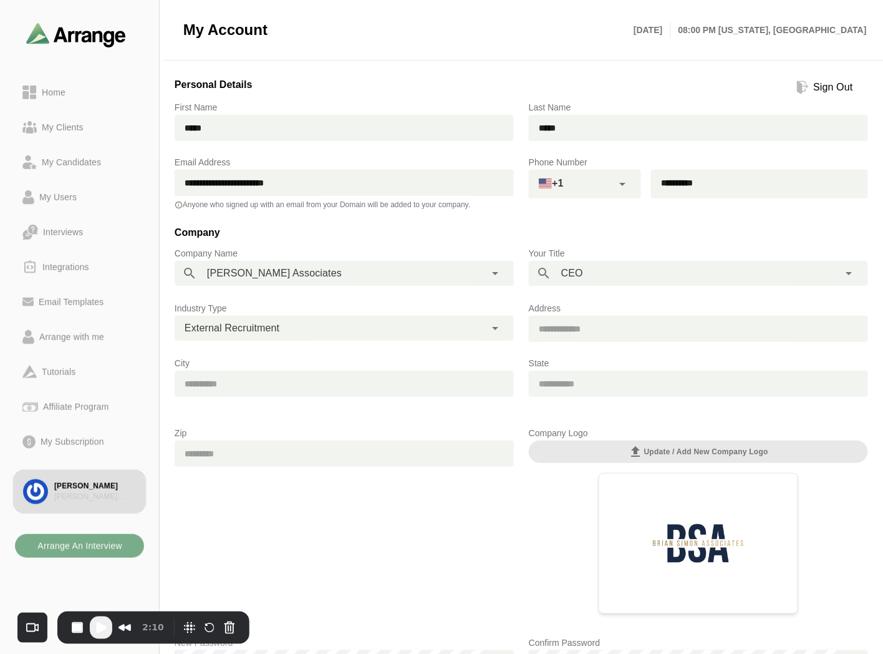
click at [809, 90] on div "Sign Out" at bounding box center [833, 87] width 49 height 15
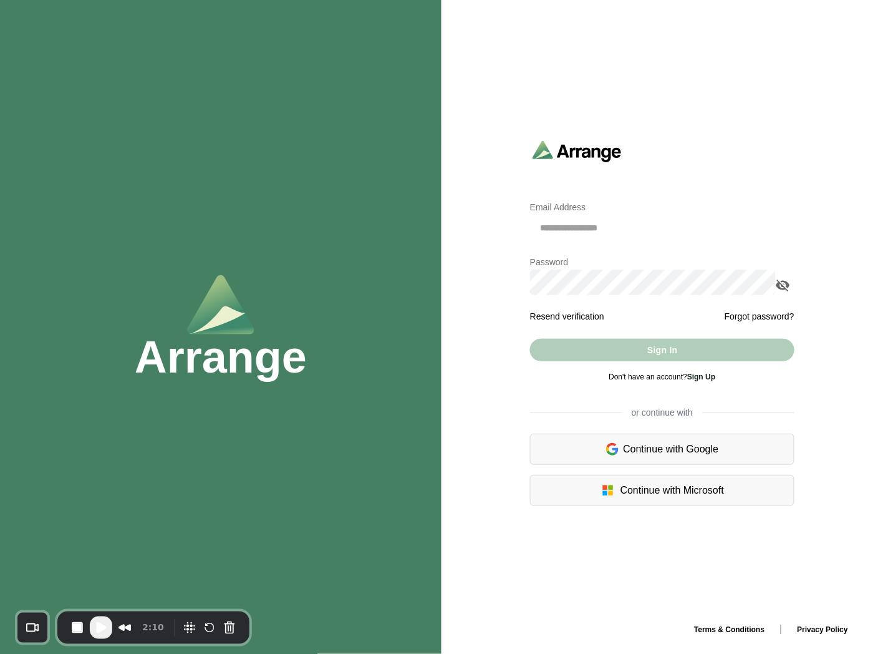
type input "**********"
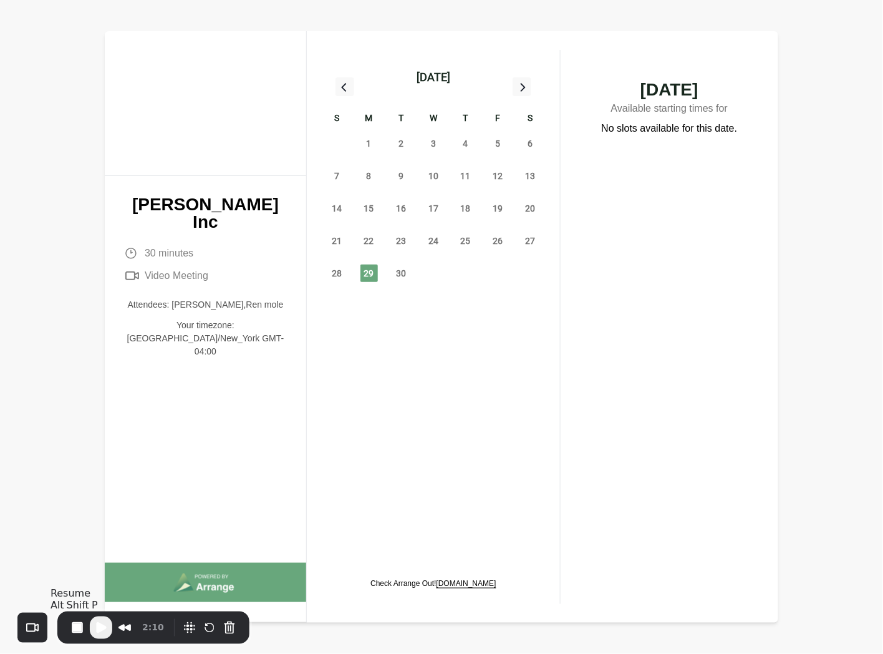
click at [102, 628] on span "Play Recording" at bounding box center [101, 627] width 15 height 15
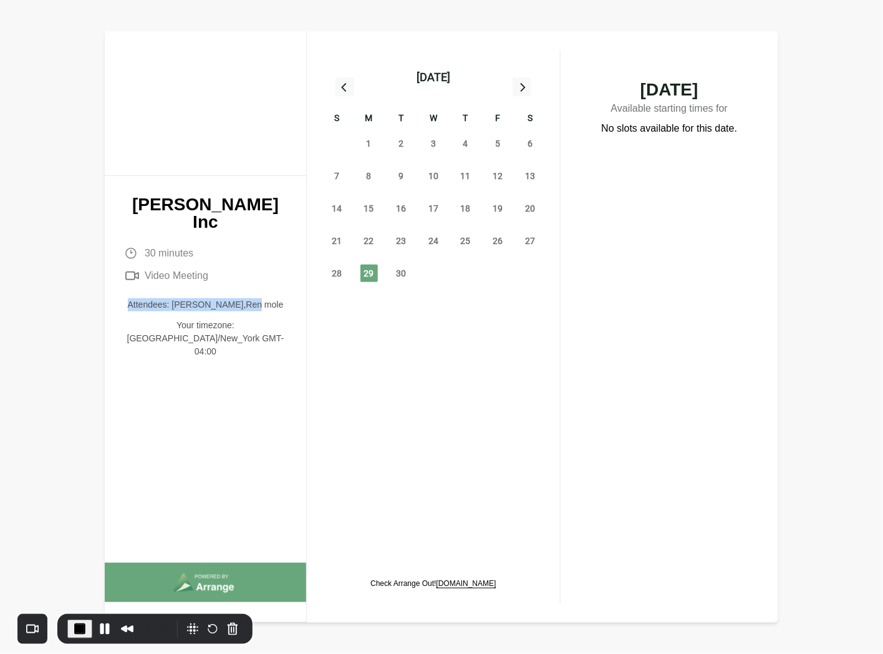
drag, startPoint x: 133, startPoint y: 283, endPoint x: 273, endPoint y: 283, distance: 139.1
click at [273, 298] on p "Attendees: [PERSON_NAME],Ren mole" at bounding box center [206, 304] width 162 height 13
click at [401, 277] on span "30" at bounding box center [400, 272] width 17 height 17
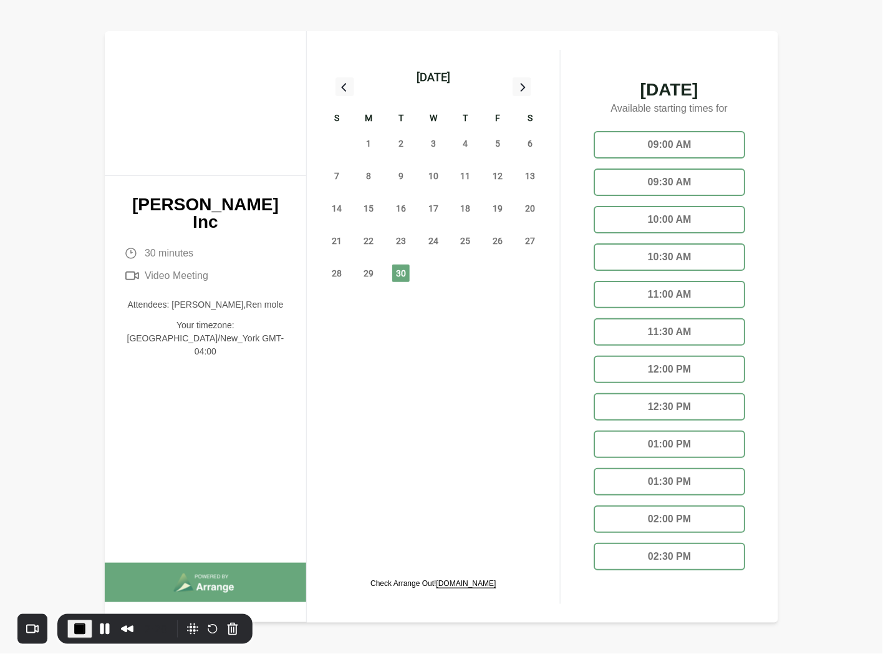
click at [679, 291] on div "11:00 AM" at bounding box center [669, 294] width 151 height 27
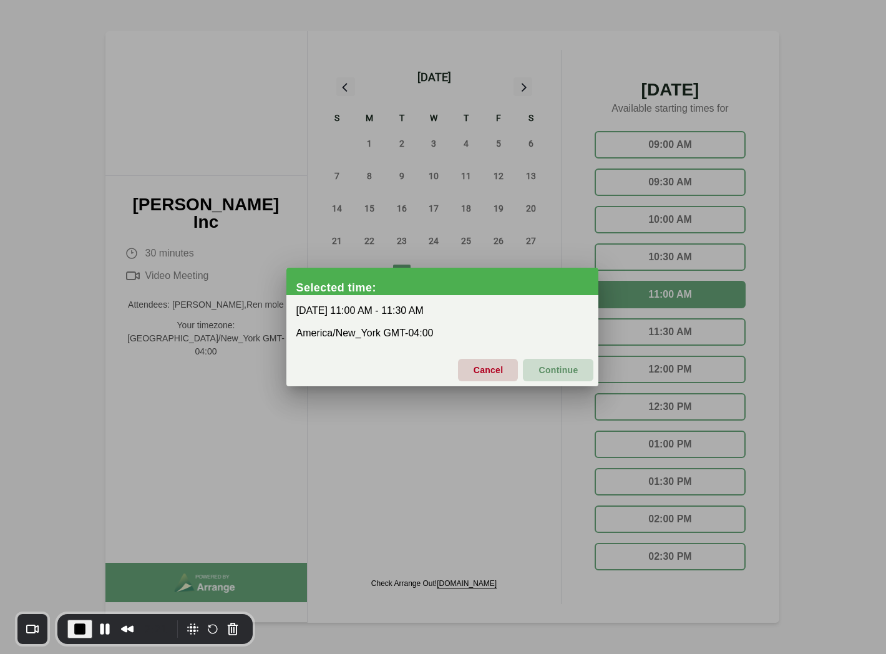
click at [544, 374] on span "Continue" at bounding box center [558, 370] width 40 height 26
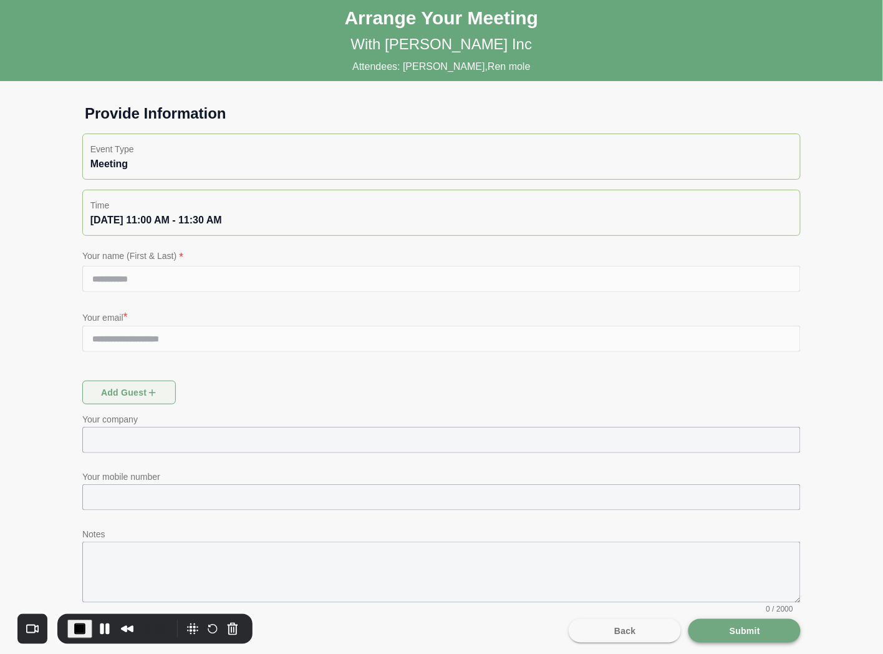
click at [730, 631] on span "Submit" at bounding box center [744, 631] width 31 height 24
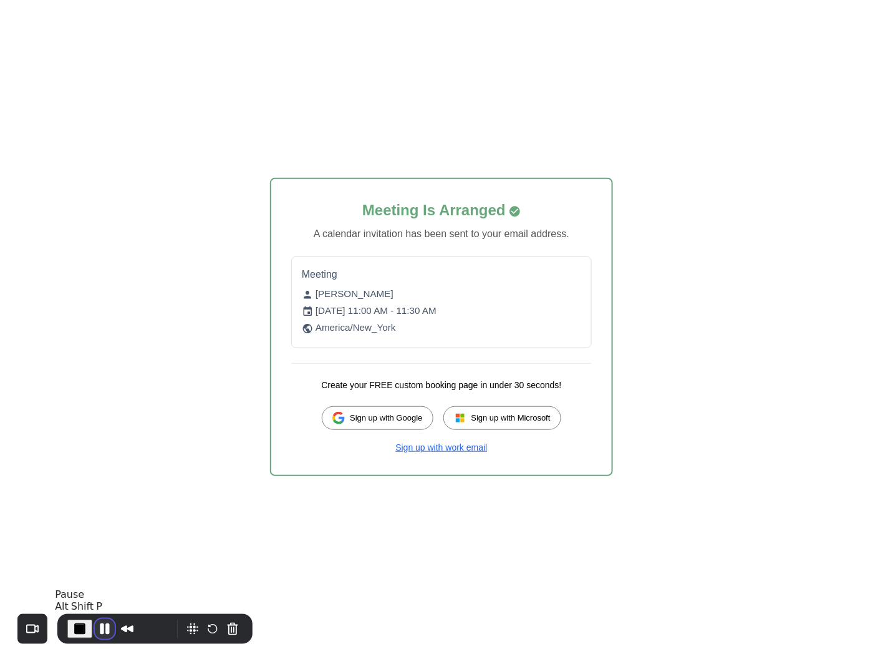
click at [100, 628] on button "Pause Recording" at bounding box center [105, 629] width 20 height 20
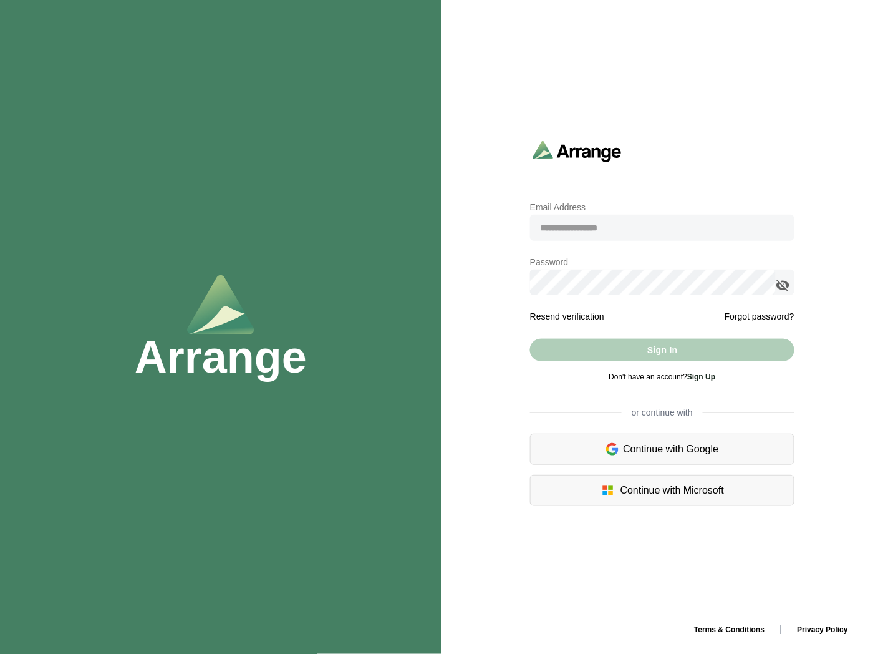
type input "**********"
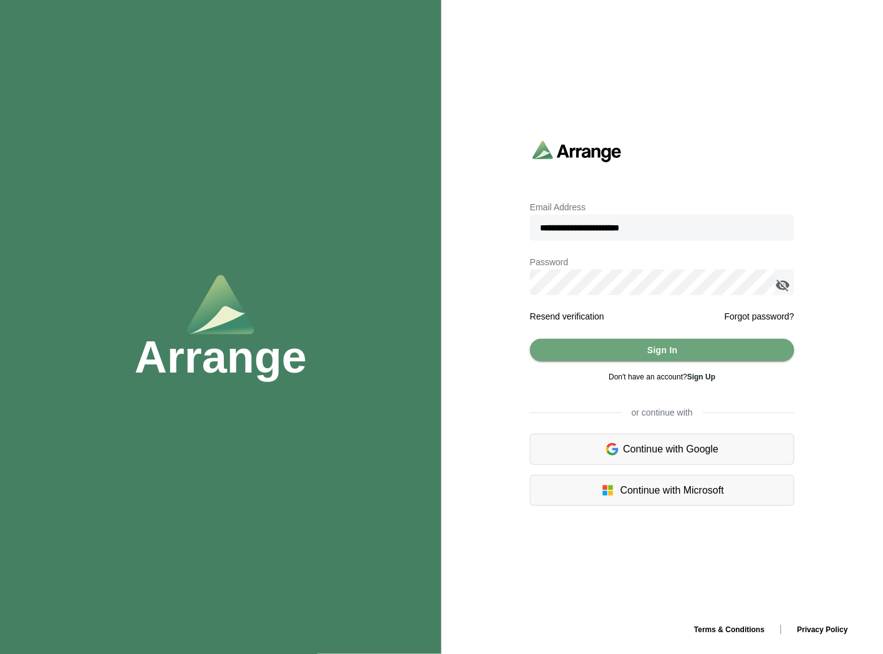
click at [783, 279] on icon "appended action" at bounding box center [783, 285] width 15 height 15
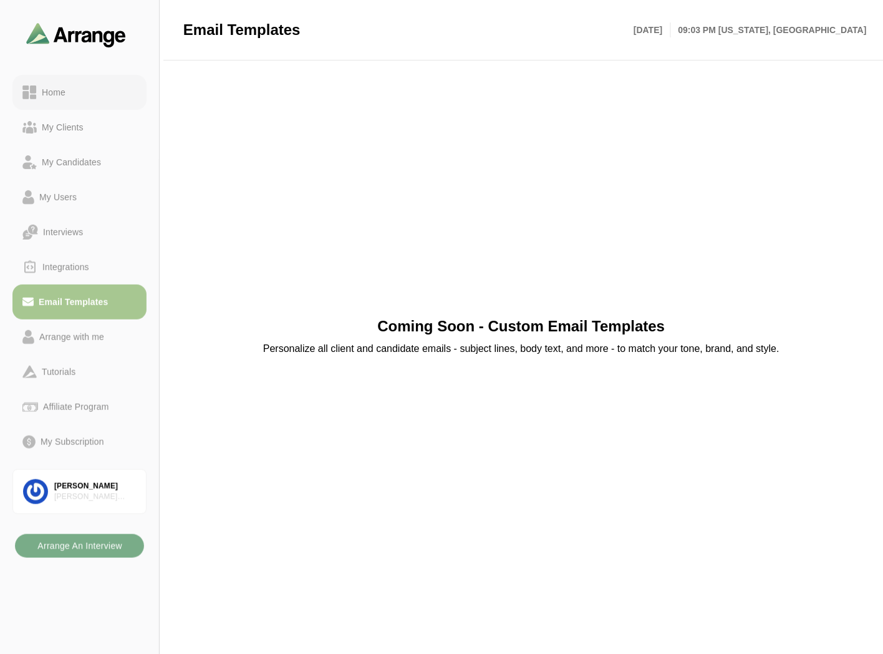
click at [63, 94] on div "Home" at bounding box center [54, 92] width 34 height 15
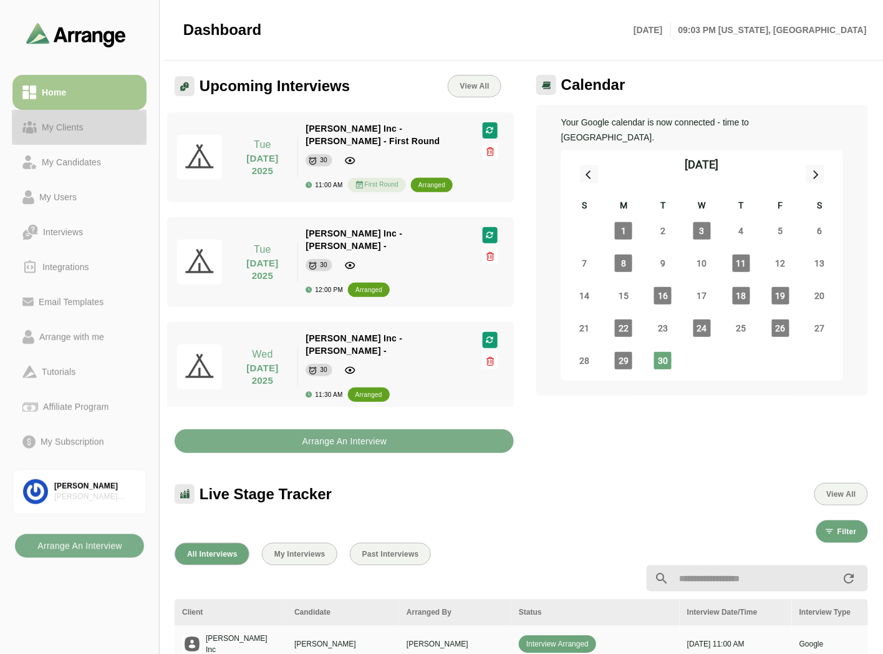
click at [71, 133] on div "My Clients" at bounding box center [63, 127] width 52 height 15
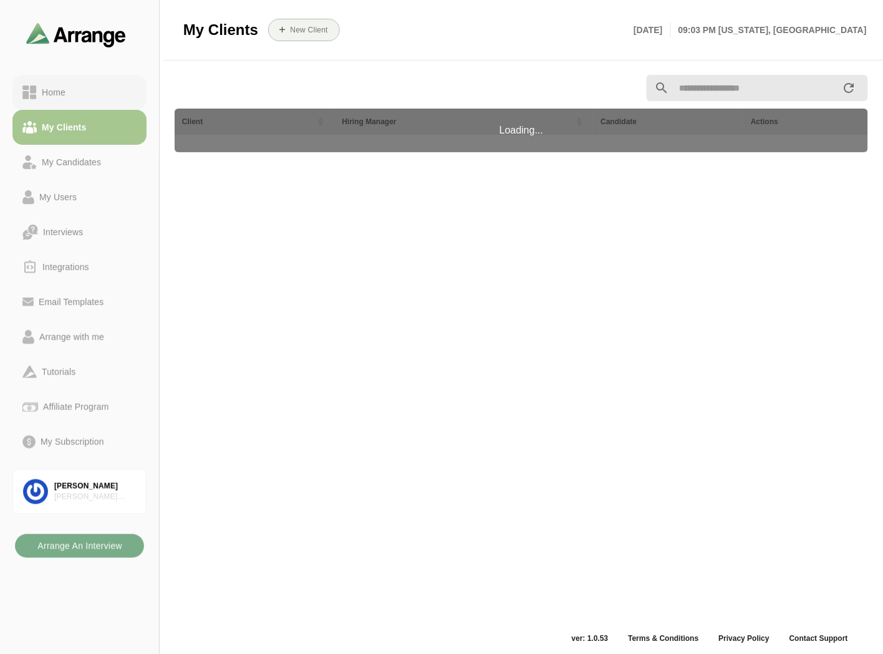
click at [89, 94] on div "Home" at bounding box center [79, 92] width 114 height 15
